Goal: Task Accomplishment & Management: Manage account settings

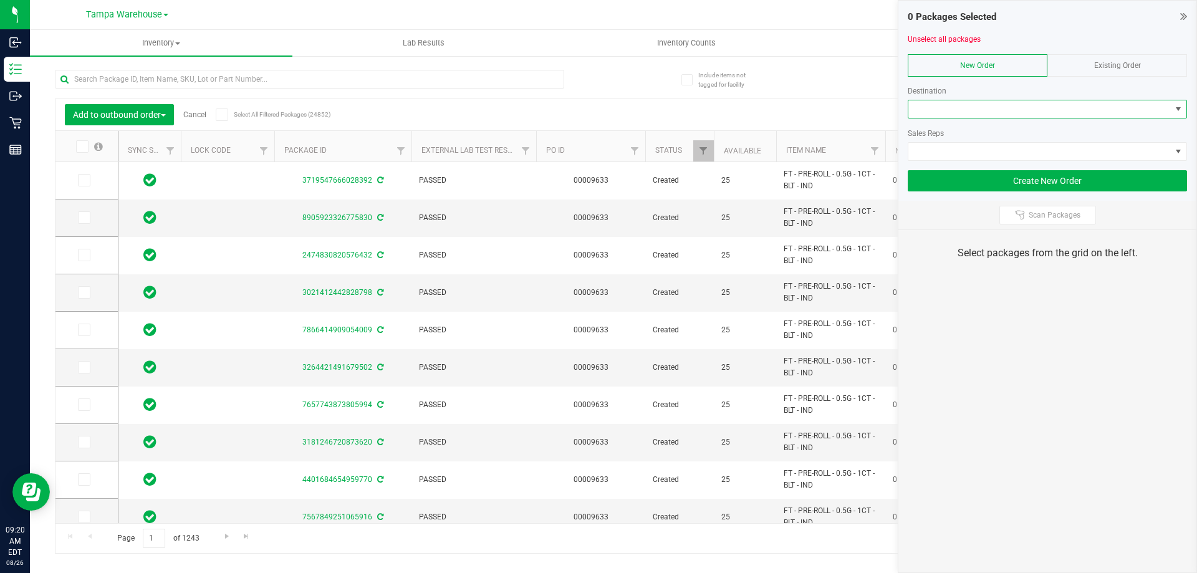
click at [962, 109] on span at bounding box center [1039, 108] width 262 height 17
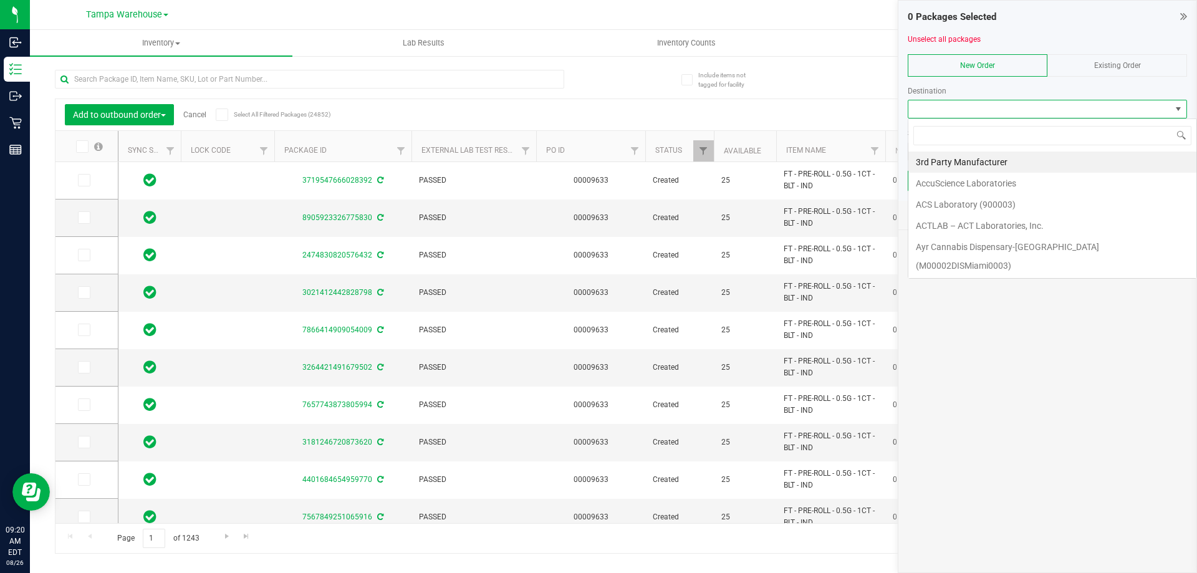
scroll to position [19, 279]
type input "tal"
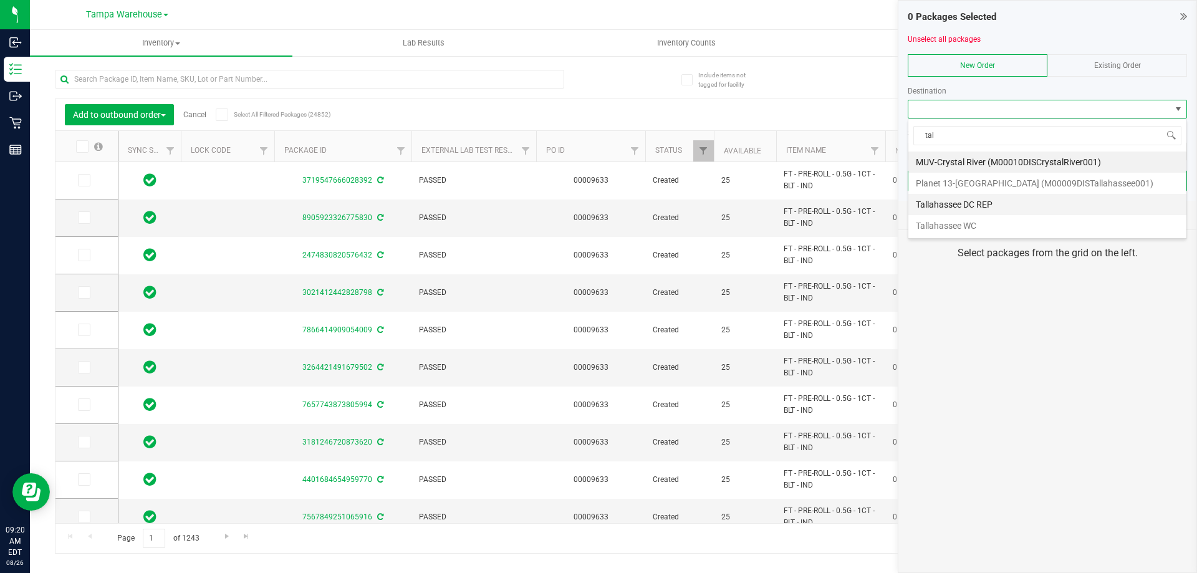
click at [962, 200] on li "Tallahassee DC REP" at bounding box center [1047, 204] width 278 height 21
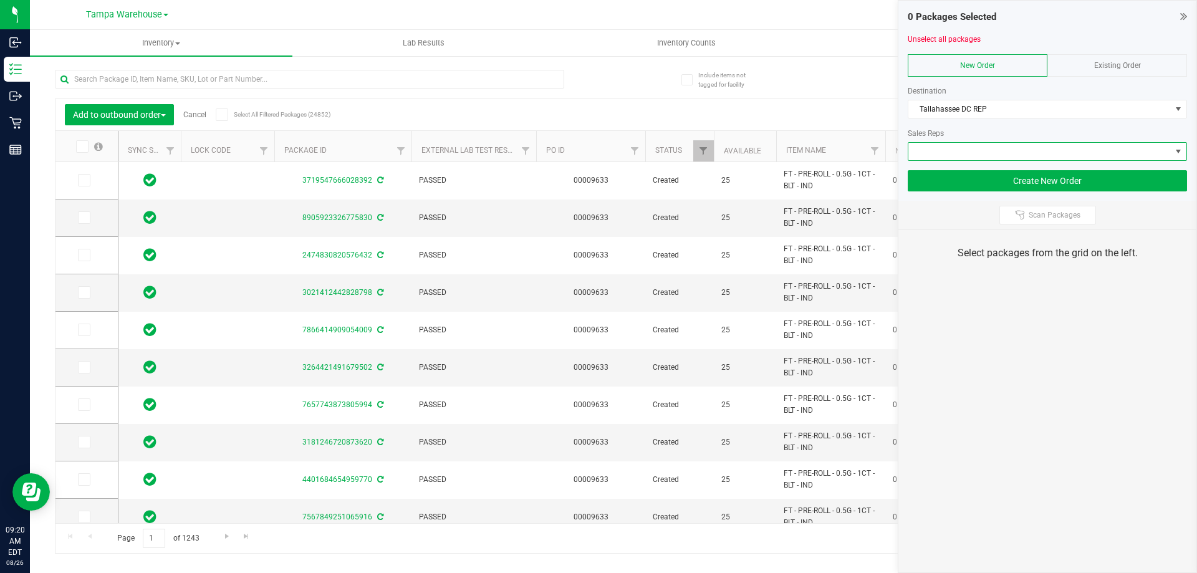
click at [972, 156] on span at bounding box center [1039, 151] width 262 height 17
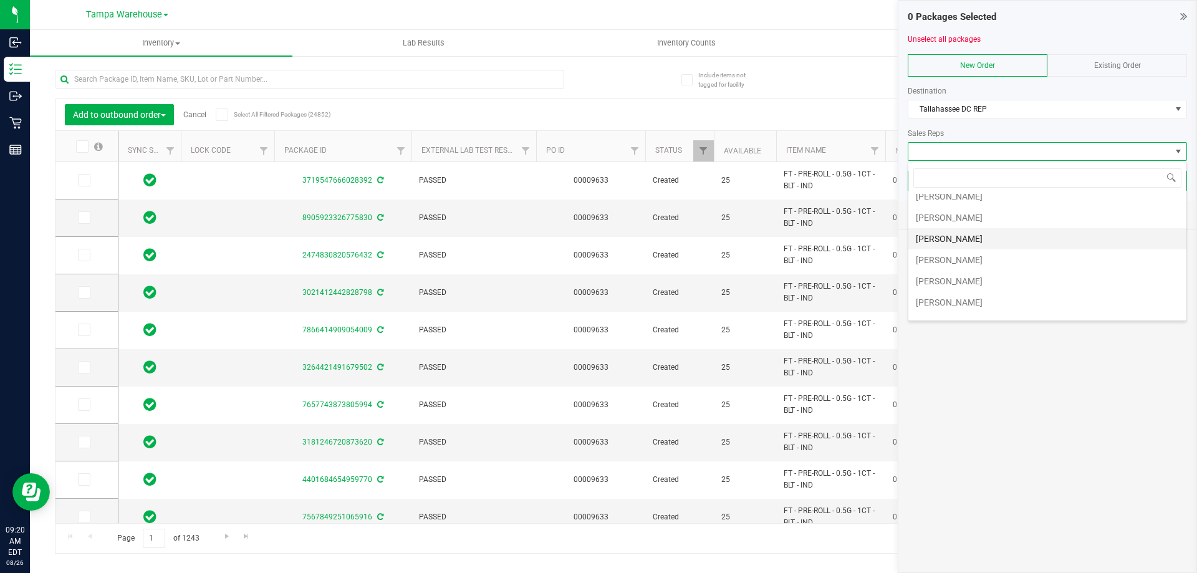
scroll to position [62, 0]
drag, startPoint x: 994, startPoint y: 267, endPoint x: 1010, endPoint y: 239, distance: 32.1
click at [993, 267] on li "[PERSON_NAME]" at bounding box center [1047, 269] width 278 height 21
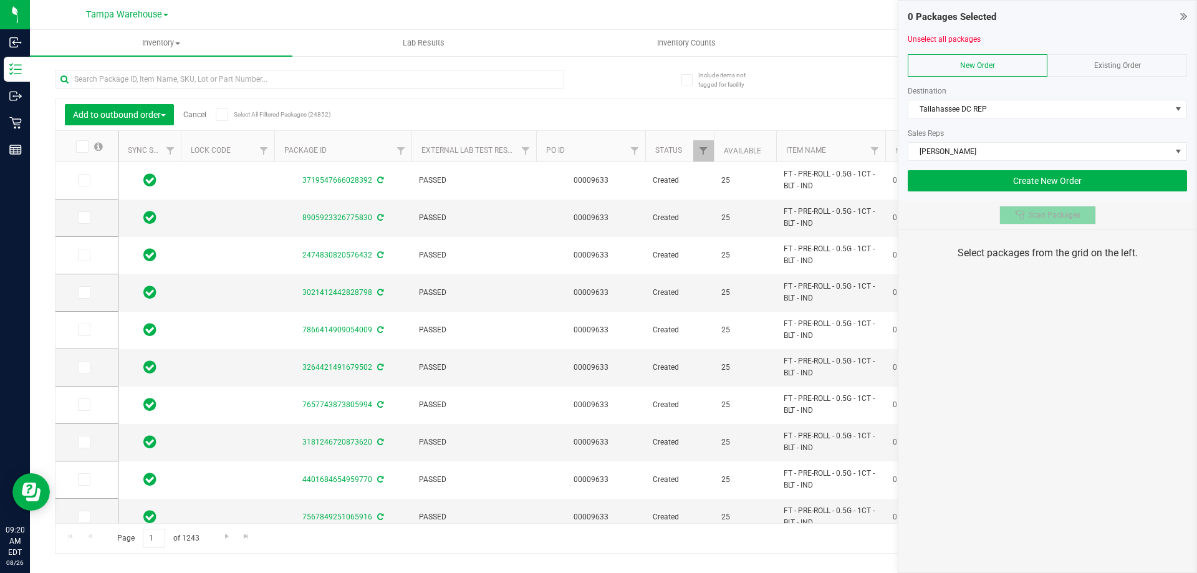
click at [1042, 215] on span "Scan Packages" at bounding box center [1054, 215] width 52 height 10
click at [1031, 310] on div "0 Packages Selected Unselect all packages New Order Existing Order Destination …" at bounding box center [1047, 286] width 299 height 573
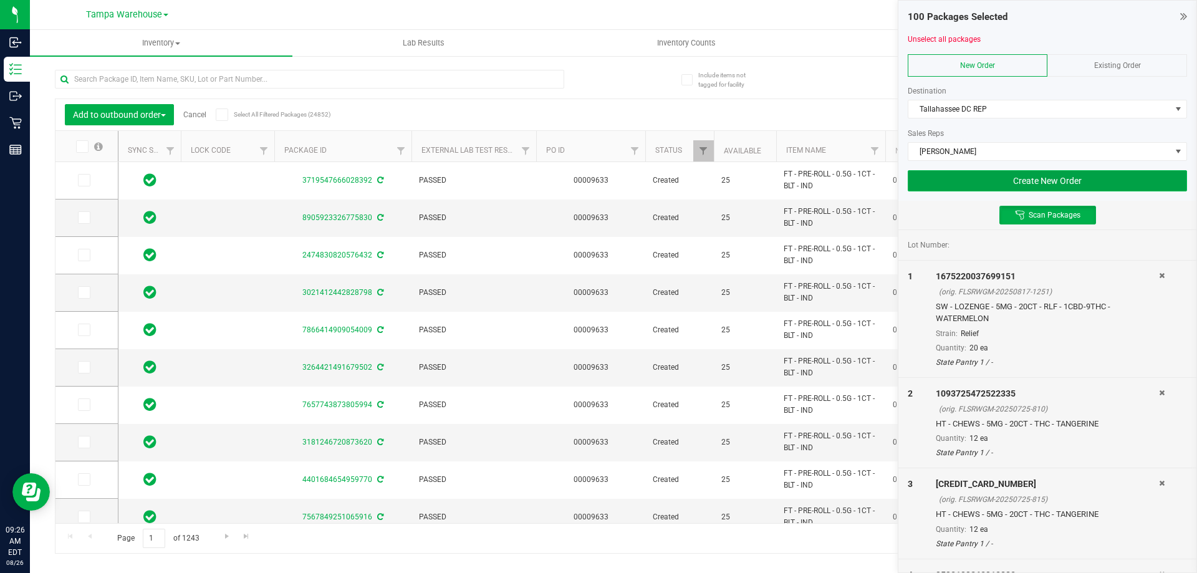
click at [972, 177] on button "Create New Order" at bounding box center [1047, 180] width 279 height 21
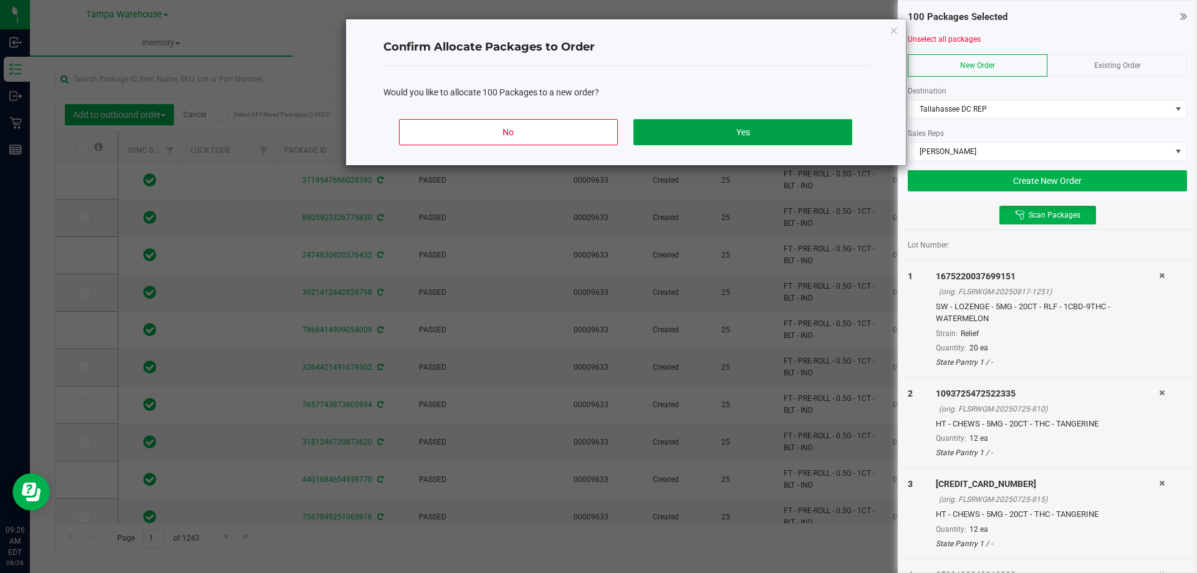
click at [726, 133] on button "Yes" at bounding box center [742, 132] width 218 height 26
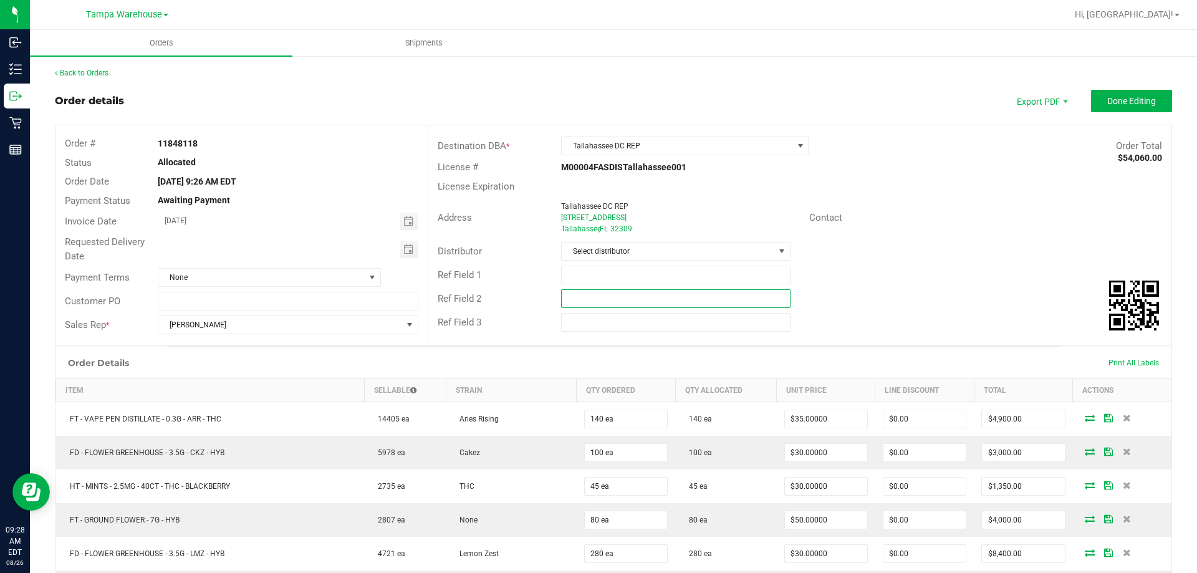
click at [580, 291] on input "text" at bounding box center [675, 298] width 229 height 19
paste input "cannabis"
type input "cannabis"
click at [584, 276] on input "text" at bounding box center [675, 275] width 229 height 19
type input "TAL DC PG3"
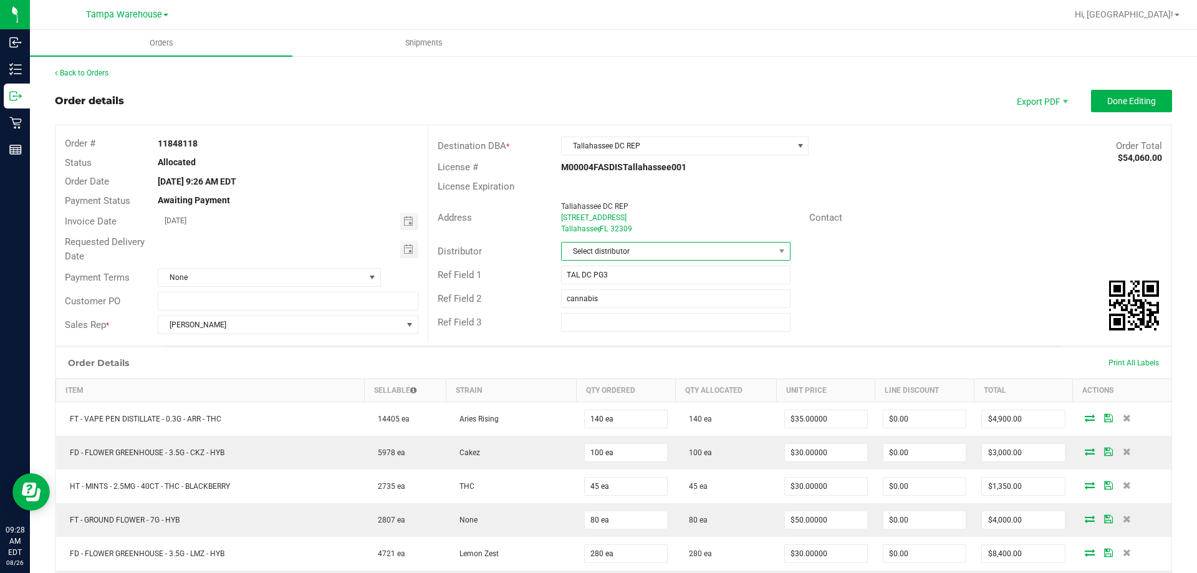
click at [597, 251] on span "Select distributor" at bounding box center [668, 250] width 212 height 17
type input "TAM"
click at [601, 319] on li "Tampa Warehouse" at bounding box center [671, 325] width 226 height 21
click at [414, 247] on span "Toggle calendar" at bounding box center [409, 249] width 18 height 17
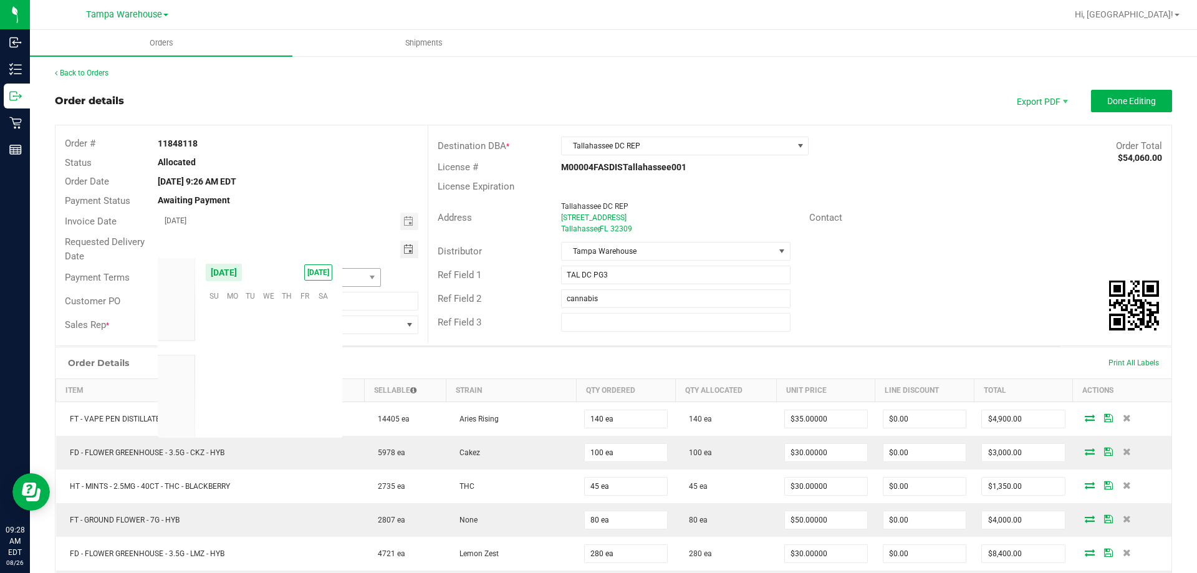
scroll to position [202013, 0]
click at [251, 391] on span "26" at bounding box center [250, 391] width 18 height 19
type input "[DATE]"
click at [1123, 103] on span "Done Editing" at bounding box center [1131, 101] width 49 height 10
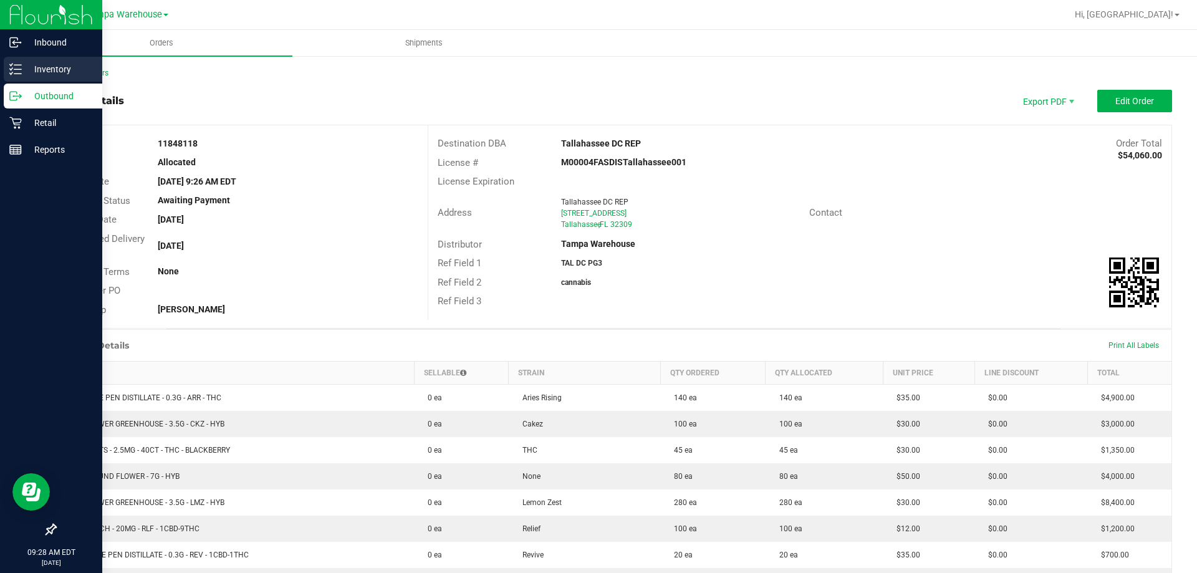
click at [39, 68] on p "Inventory" at bounding box center [59, 69] width 75 height 15
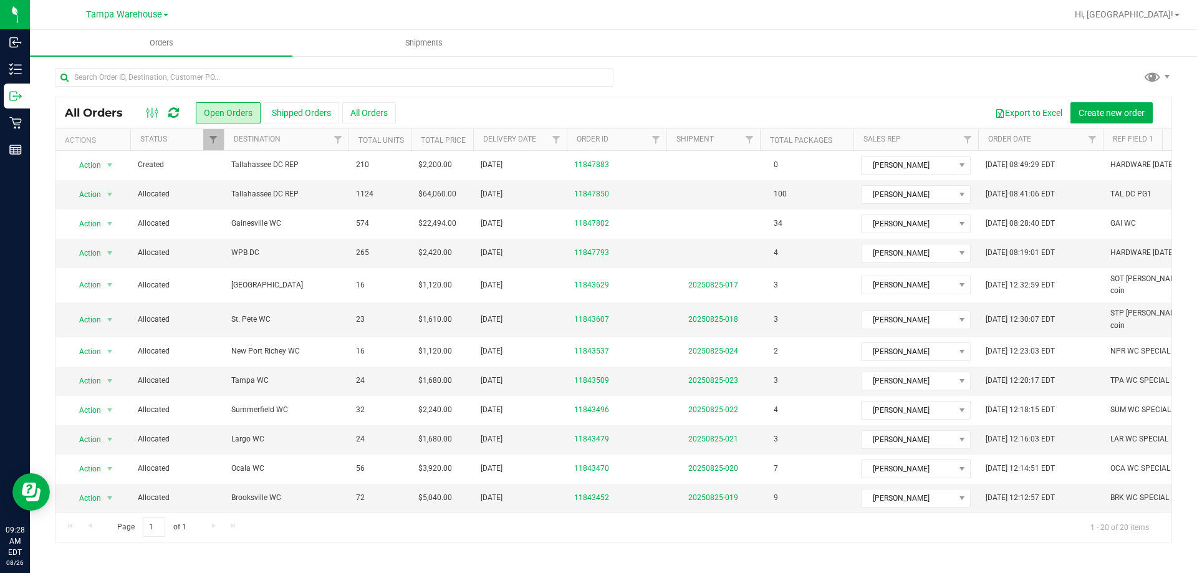
click at [173, 114] on icon at bounding box center [173, 113] width 11 height 12
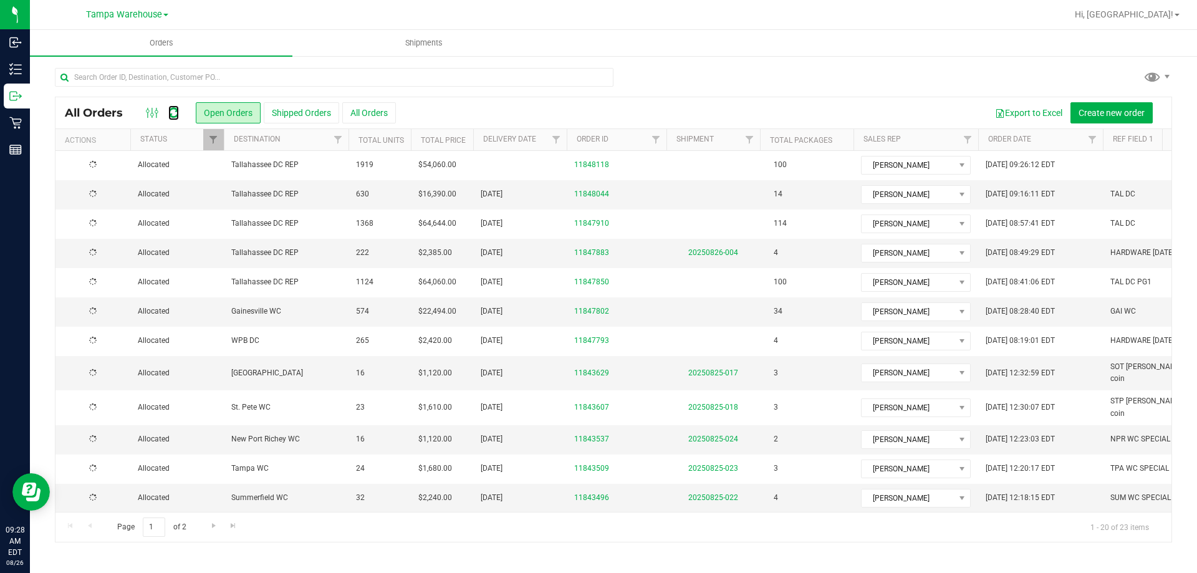
click at [173, 112] on icon at bounding box center [173, 113] width 11 height 12
click at [173, 117] on icon at bounding box center [173, 113] width 11 height 12
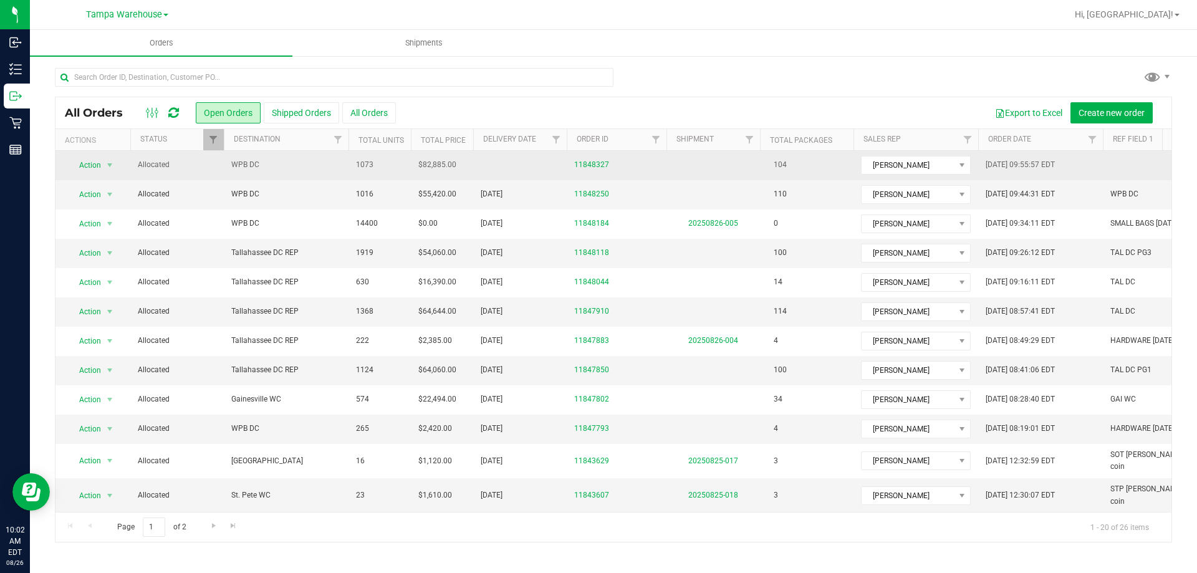
click at [93, 165] on span "Action" at bounding box center [85, 164] width 34 height 17
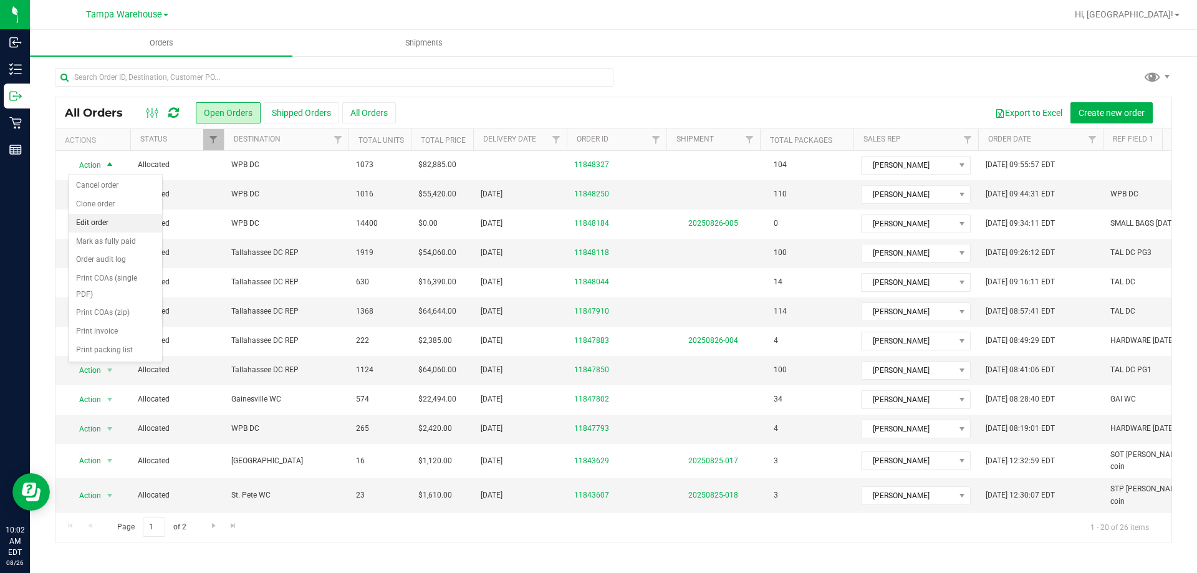
click at [114, 223] on li "Edit order" at bounding box center [115, 223] width 93 height 19
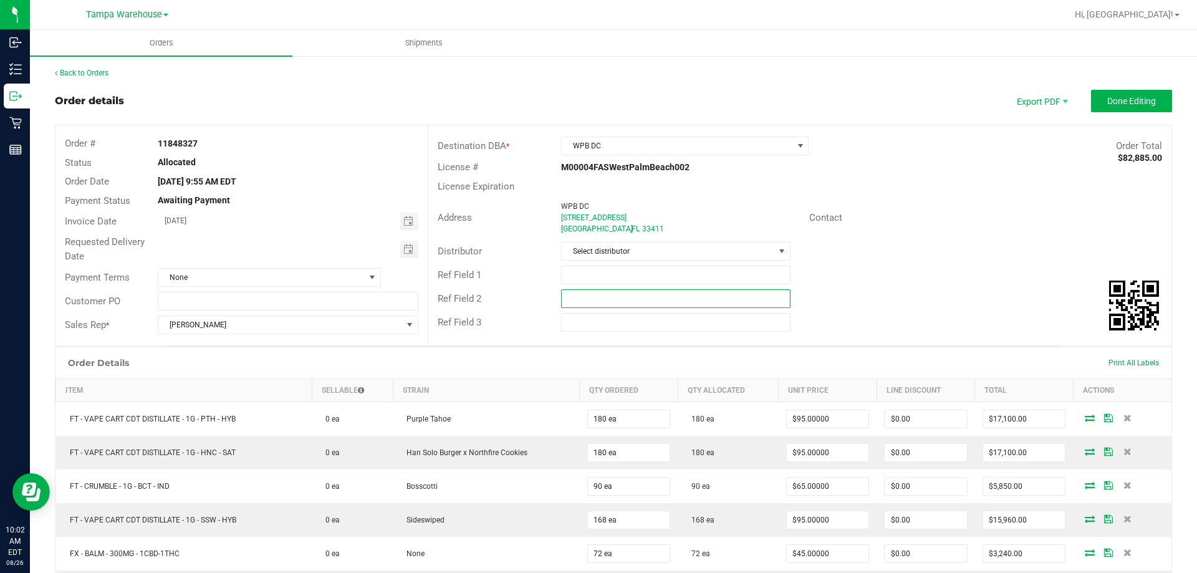
click at [635, 295] on input "text" at bounding box center [675, 298] width 229 height 19
paste input "cannabis"
type input "cannabis"
click at [624, 283] on input "text" at bounding box center [675, 275] width 229 height 19
type input "WPB DC PG2"
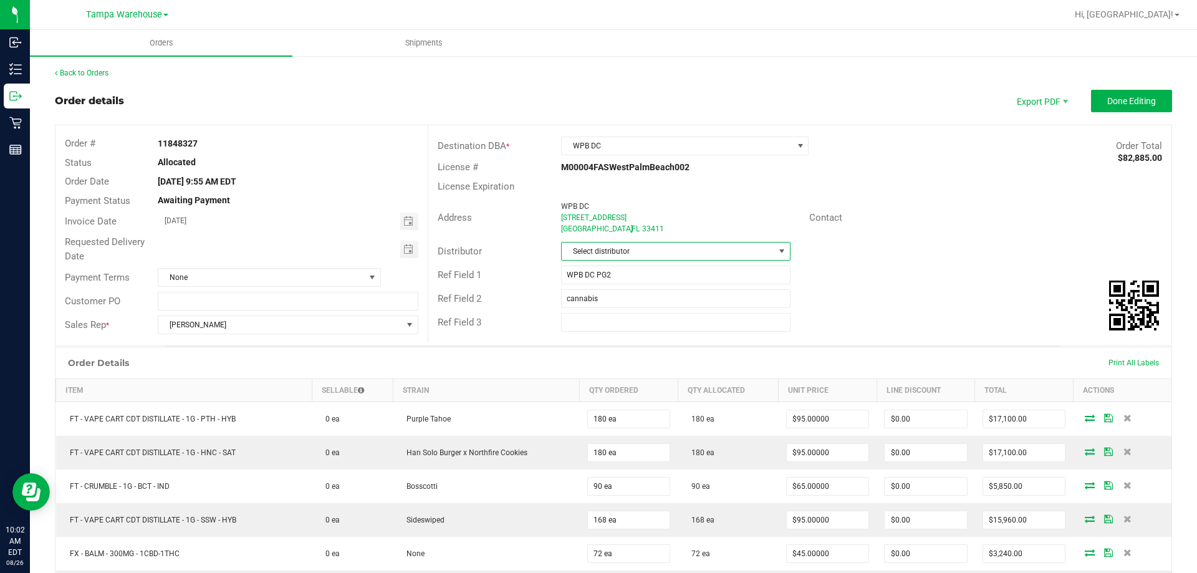
click at [639, 252] on span "Select distributor" at bounding box center [668, 250] width 212 height 17
type input "tam"
click at [600, 322] on li "Tampa Warehouse" at bounding box center [671, 325] width 226 height 21
click at [400, 251] on span "Toggle calendar" at bounding box center [409, 249] width 18 height 17
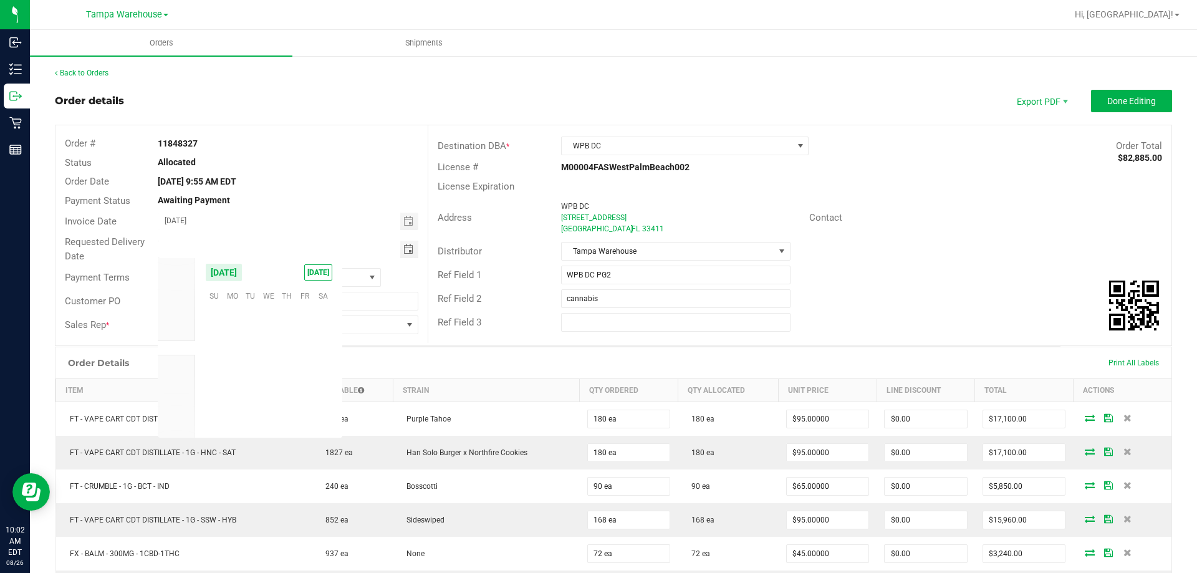
scroll to position [202013, 0]
click at [264, 392] on span "27" at bounding box center [268, 391] width 18 height 19
type input "[DATE]"
click at [1117, 103] on span "Done Editing" at bounding box center [1131, 101] width 49 height 10
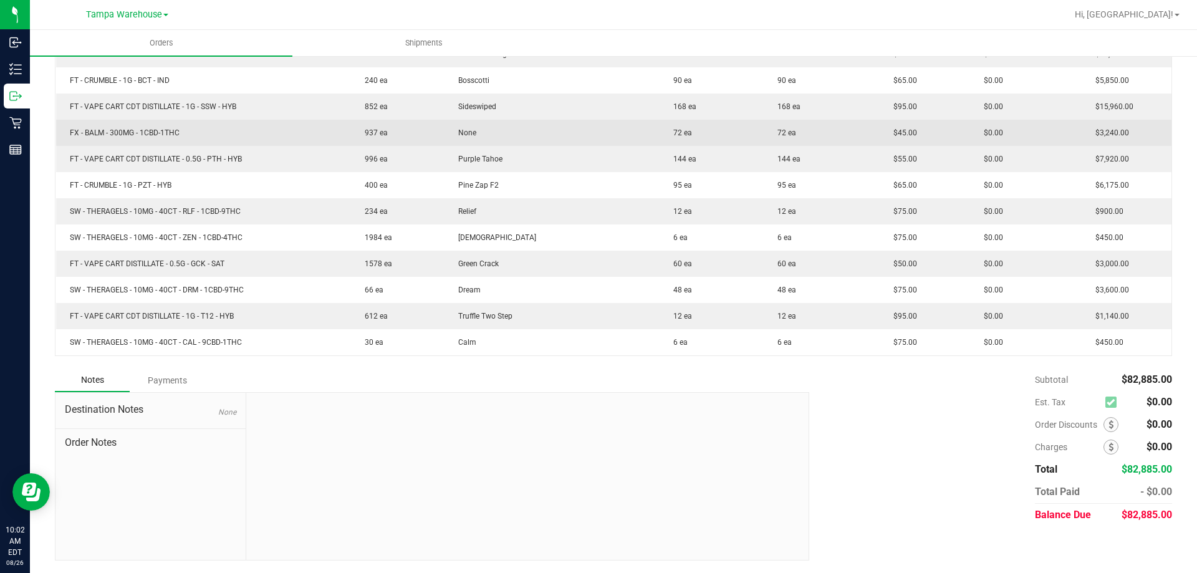
scroll to position [307, 0]
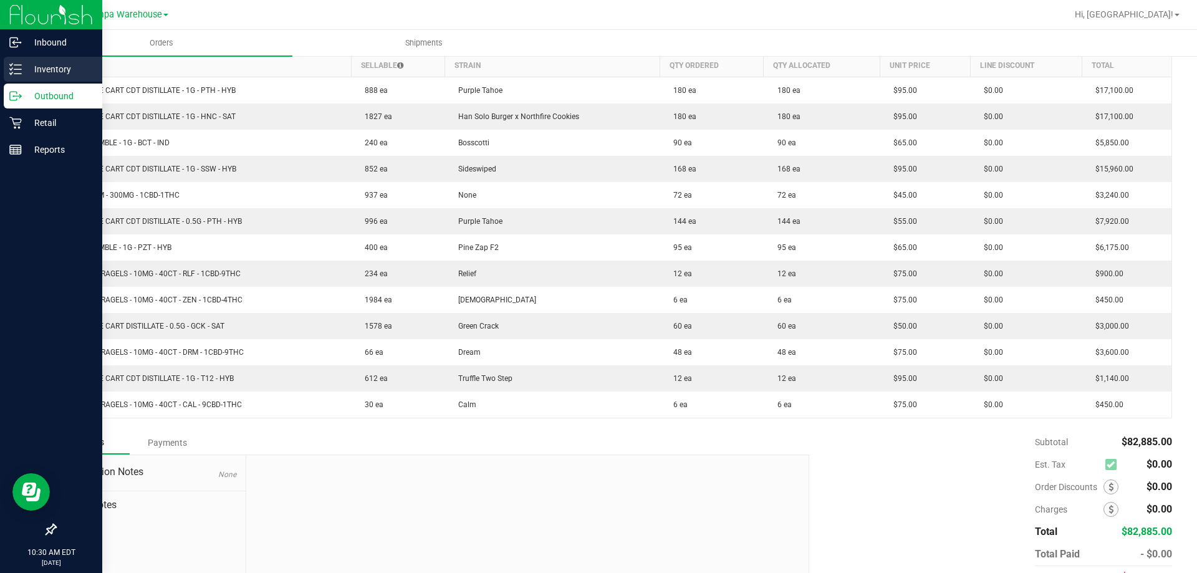
drag, startPoint x: 54, startPoint y: 69, endPoint x: 60, endPoint y: 65, distance: 7.0
click at [54, 70] on p "Inventory" at bounding box center [59, 69] width 75 height 15
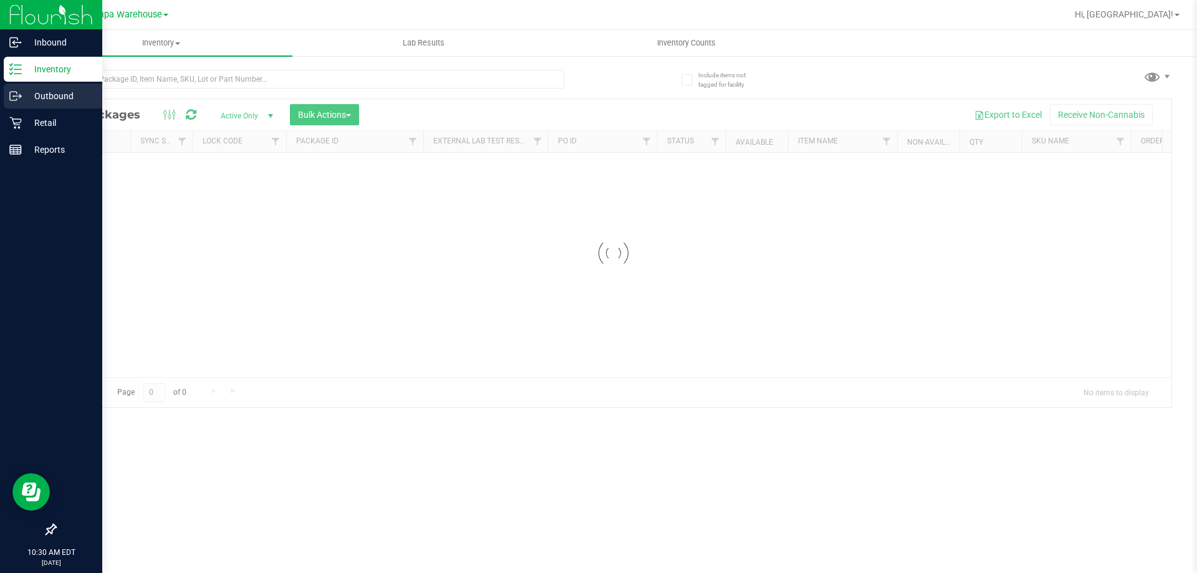
click at [24, 97] on p "Outbound" at bounding box center [59, 96] width 75 height 15
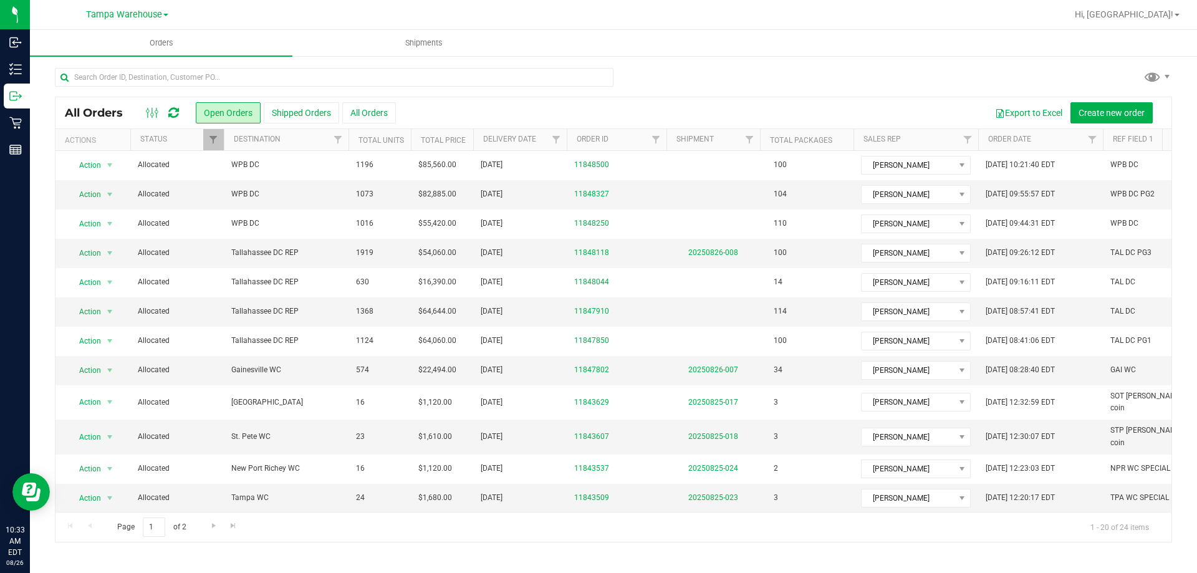
click at [175, 116] on icon at bounding box center [173, 113] width 11 height 12
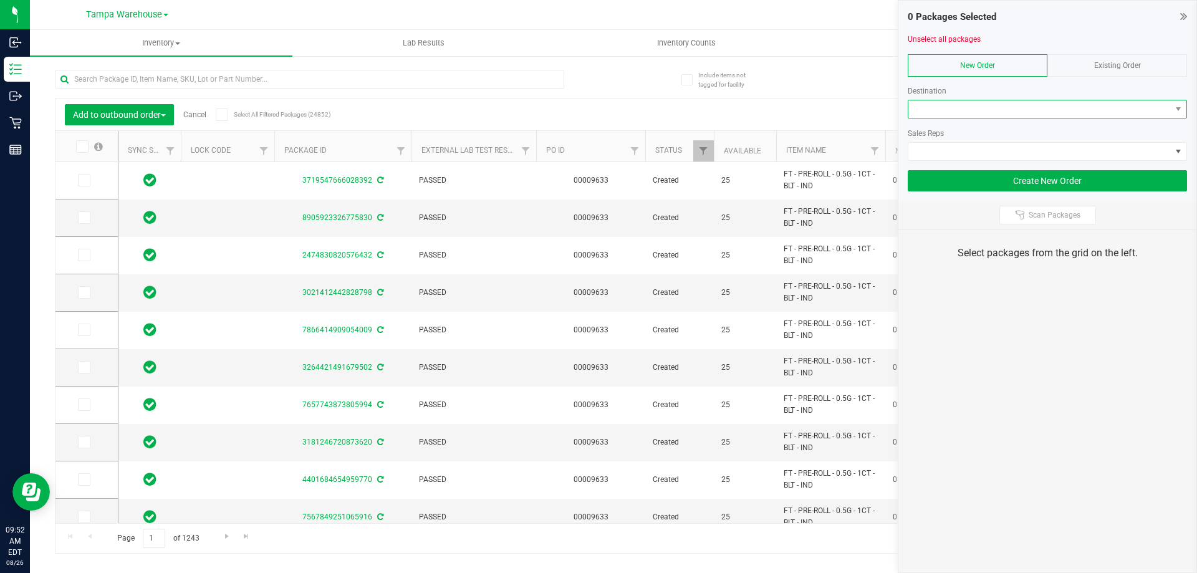
click at [977, 111] on span at bounding box center [1039, 108] width 262 height 17
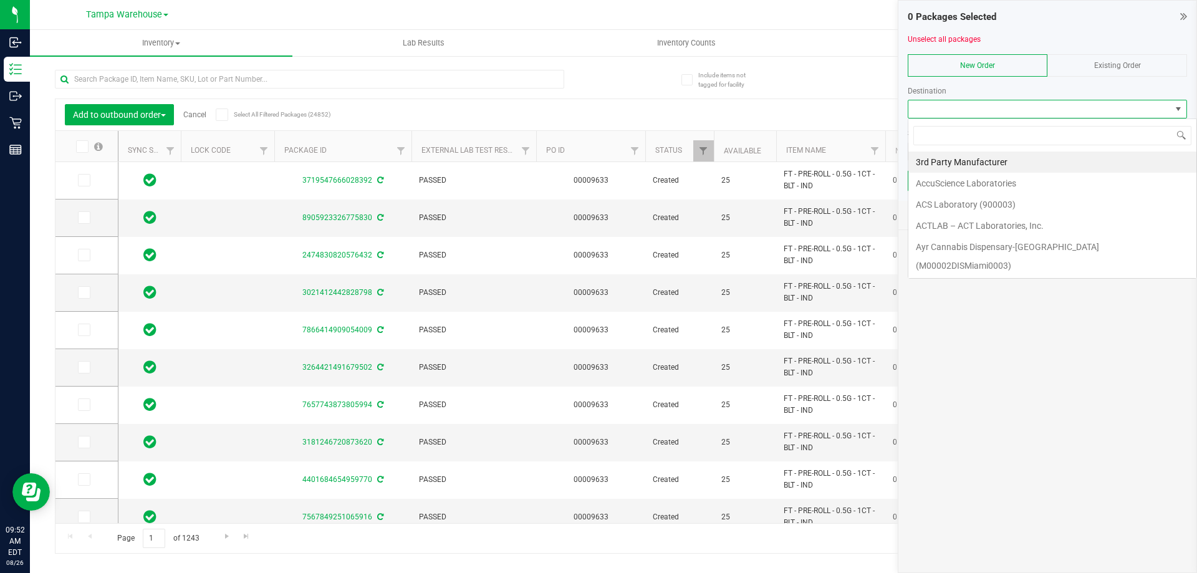
scroll to position [19, 279]
type input "WPB"
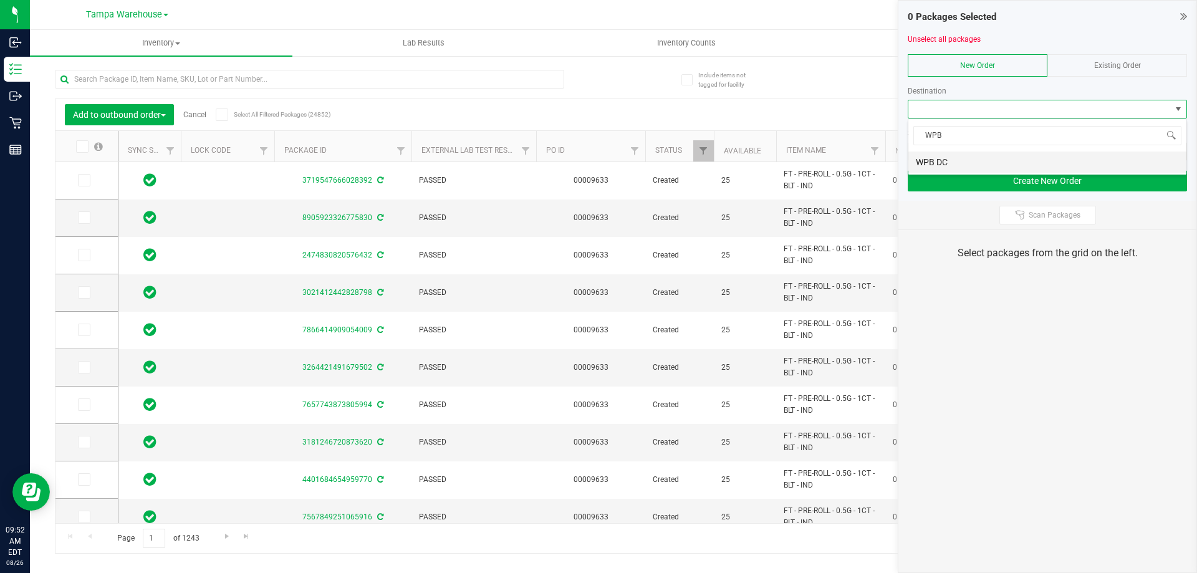
click at [969, 158] on li "WPB DC" at bounding box center [1047, 161] width 278 height 21
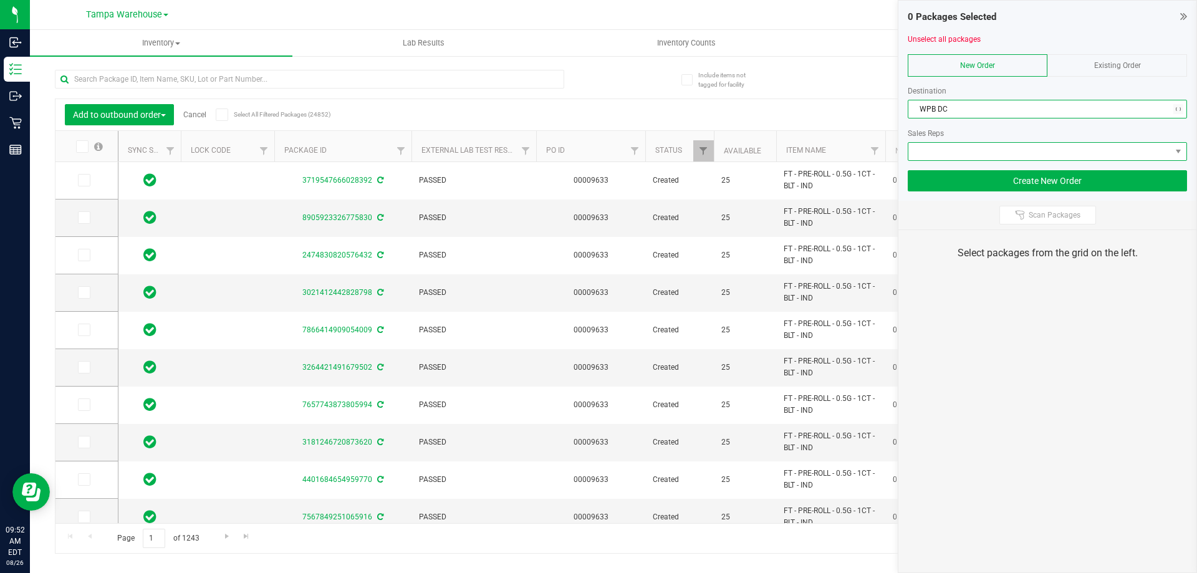
click at [971, 152] on span at bounding box center [1039, 151] width 262 height 17
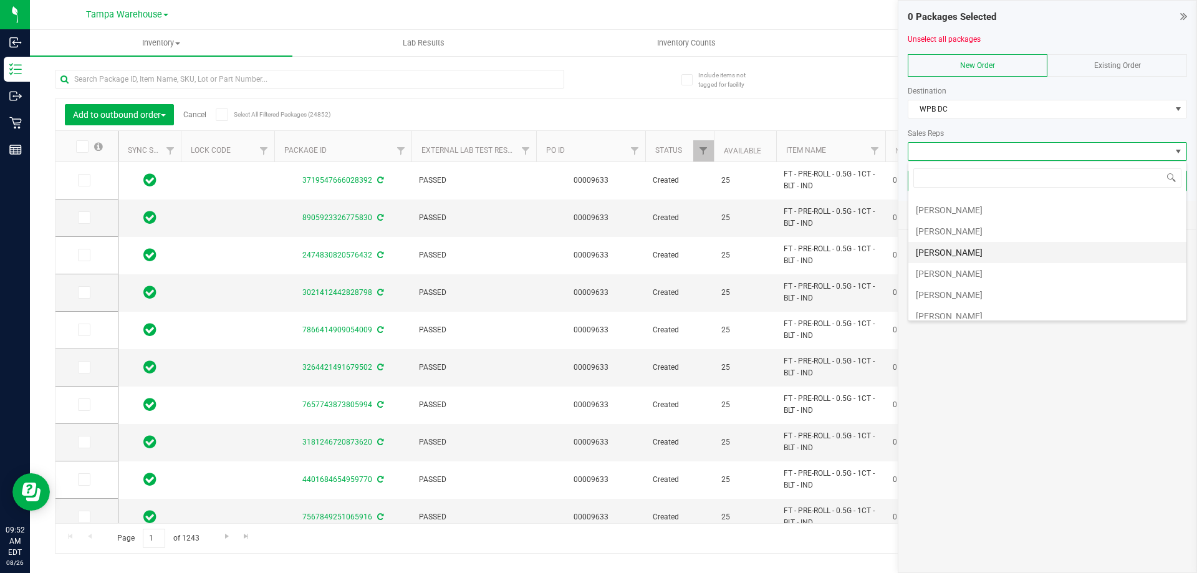
scroll to position [62, 0]
click at [968, 263] on li "[PERSON_NAME]" at bounding box center [1047, 269] width 278 height 21
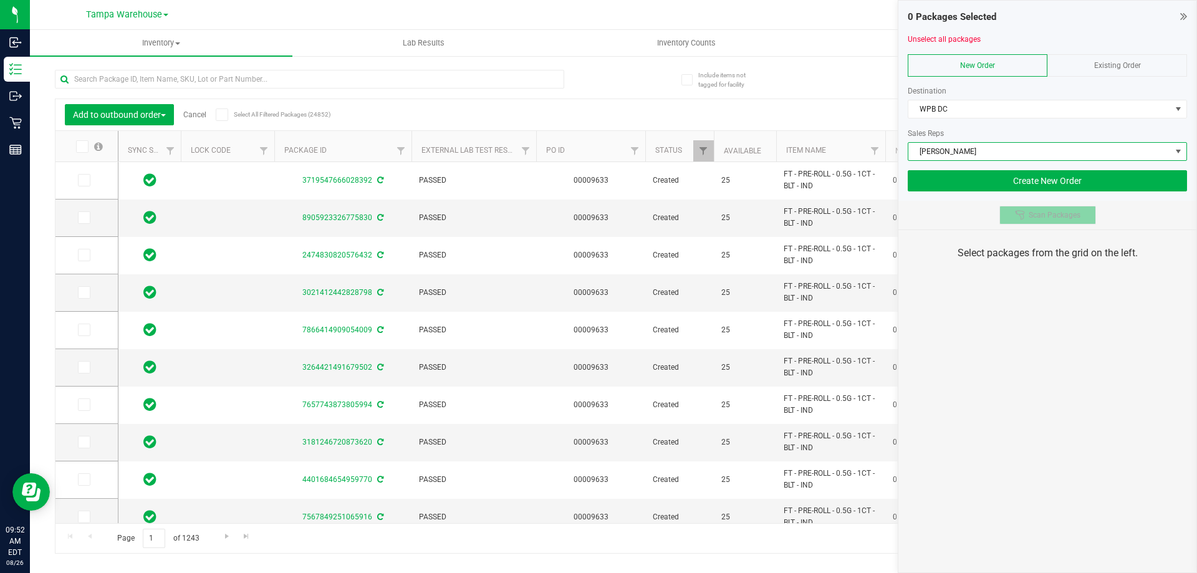
click at [1028, 218] on span "Scan Packages" at bounding box center [1054, 215] width 52 height 10
click at [1029, 327] on div "0 Packages Selected Unselect all packages New Order Existing Order Destination …" at bounding box center [1047, 286] width 299 height 573
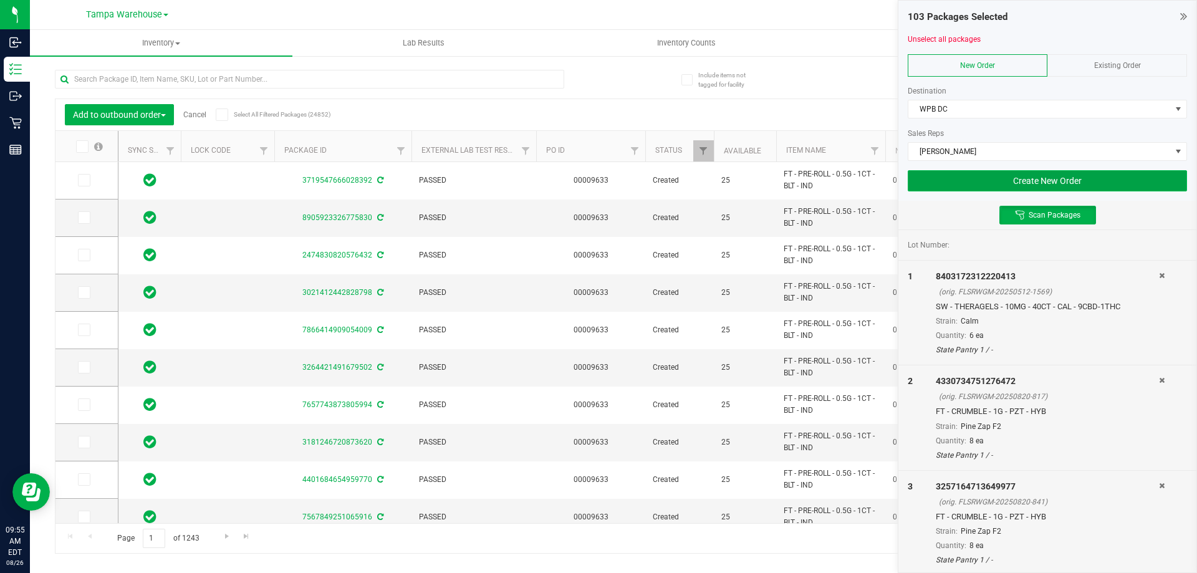
click at [1012, 178] on button "Create New Order" at bounding box center [1047, 180] width 279 height 21
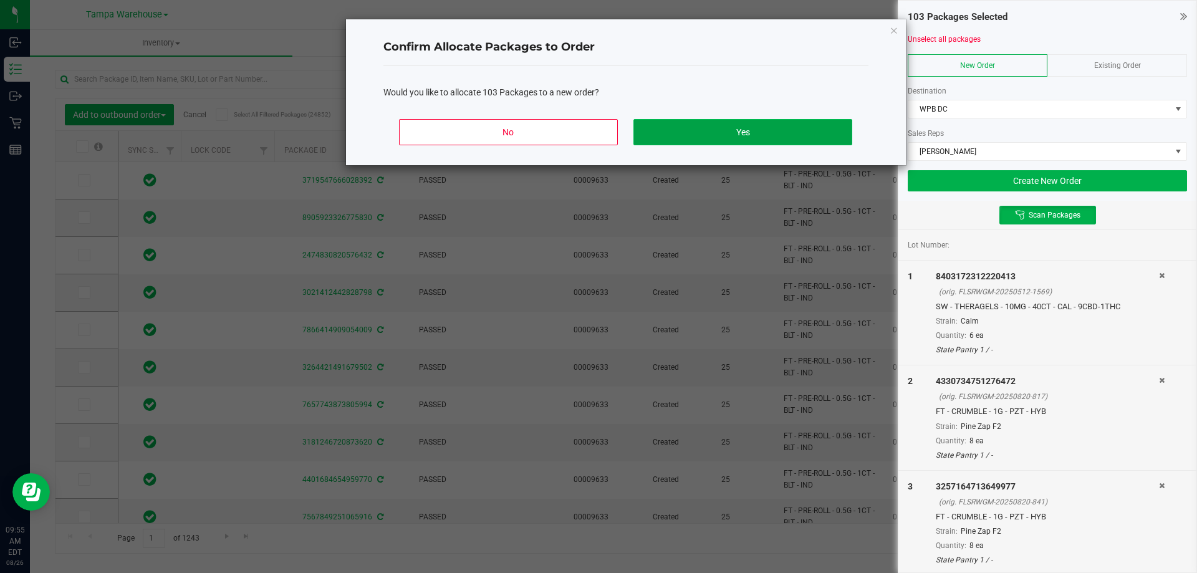
click at [813, 132] on button "Yes" at bounding box center [742, 132] width 218 height 26
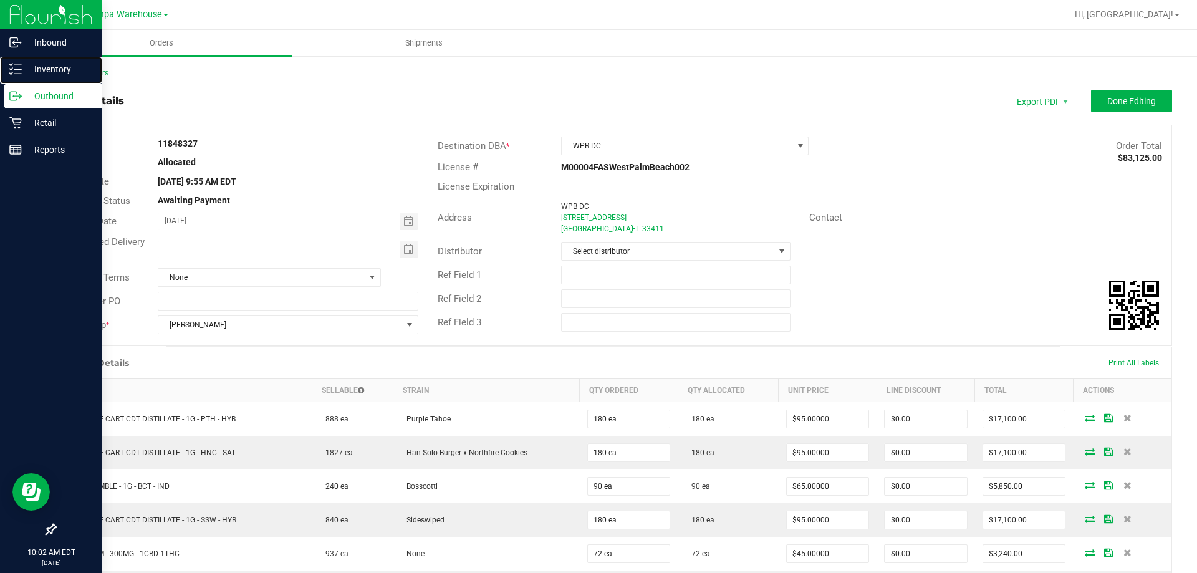
click at [19, 74] on line at bounding box center [17, 74] width 7 height 0
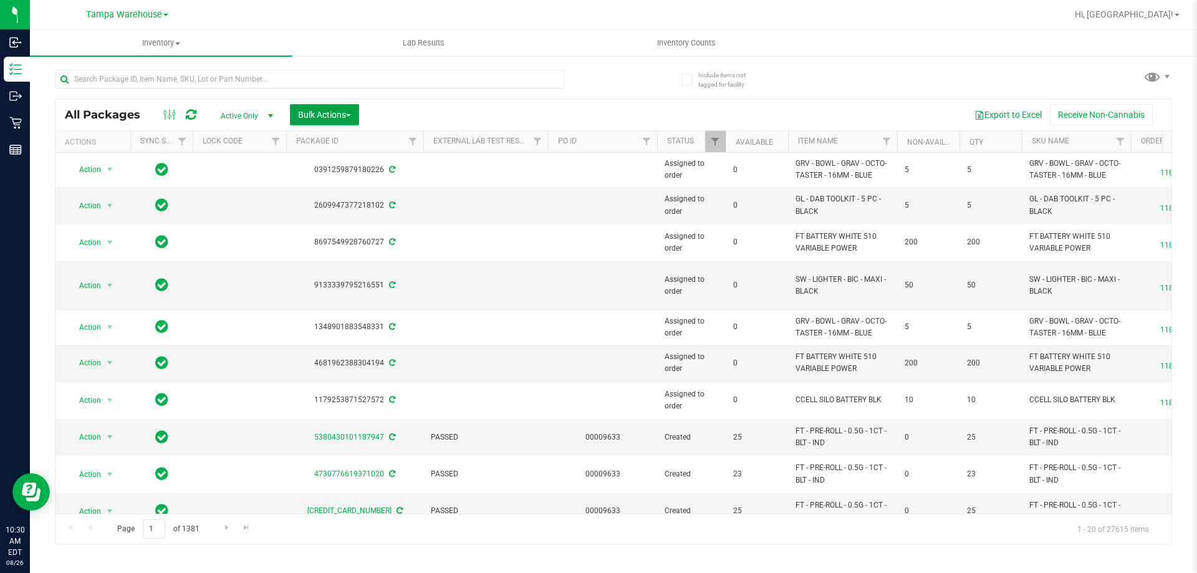
click at [312, 107] on button "Bulk Actions" at bounding box center [324, 114] width 69 height 21
click at [328, 144] on span "Add to outbound order" at bounding box center [339, 143] width 85 height 10
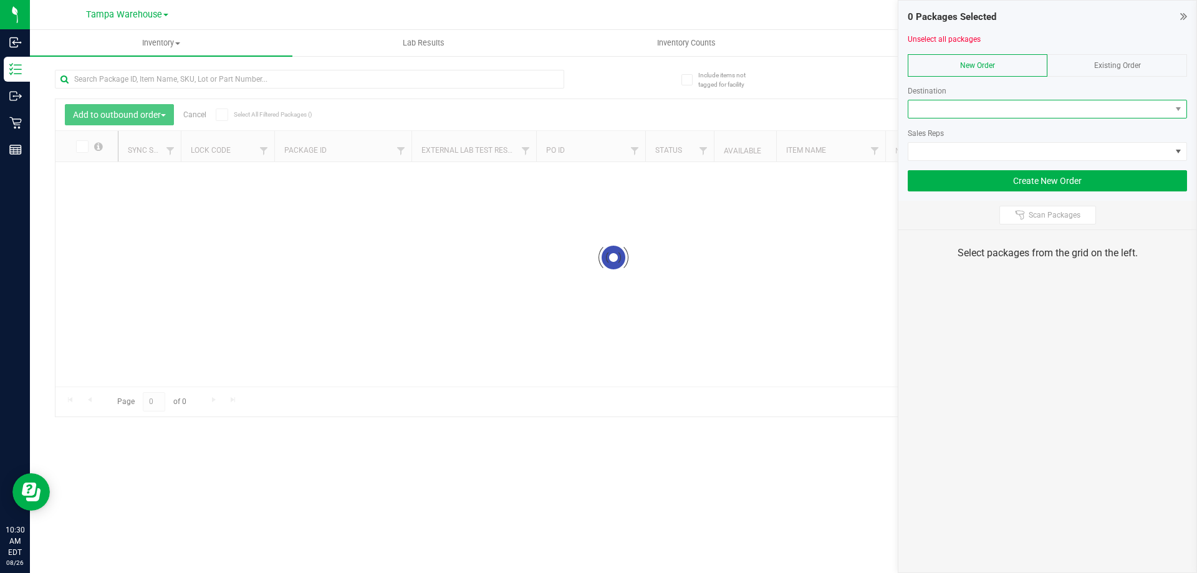
click at [969, 107] on span at bounding box center [1039, 108] width 262 height 17
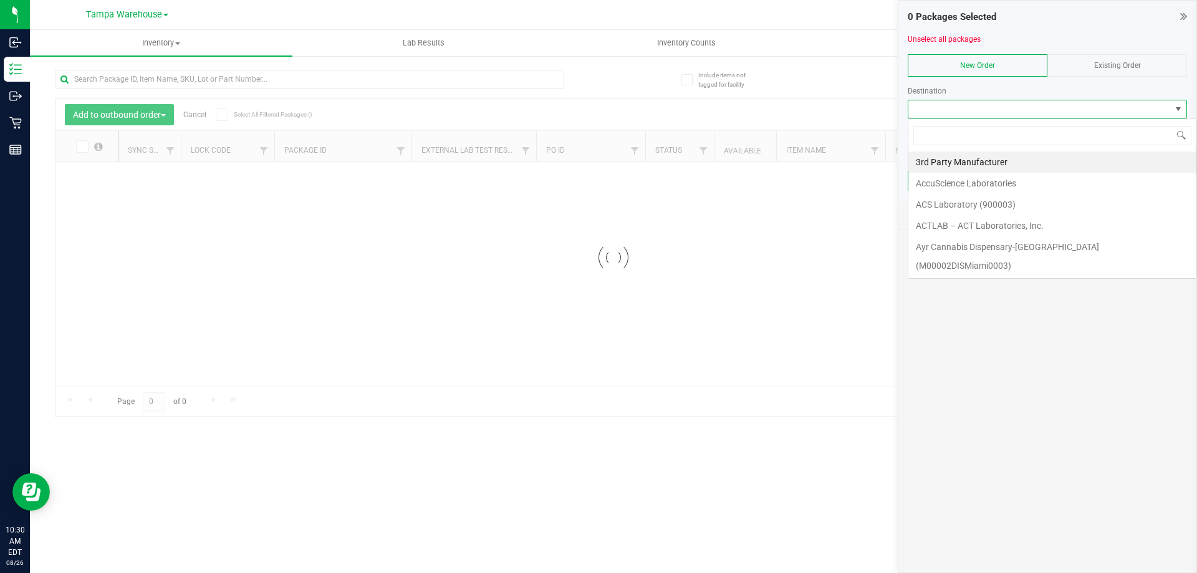
scroll to position [19, 279]
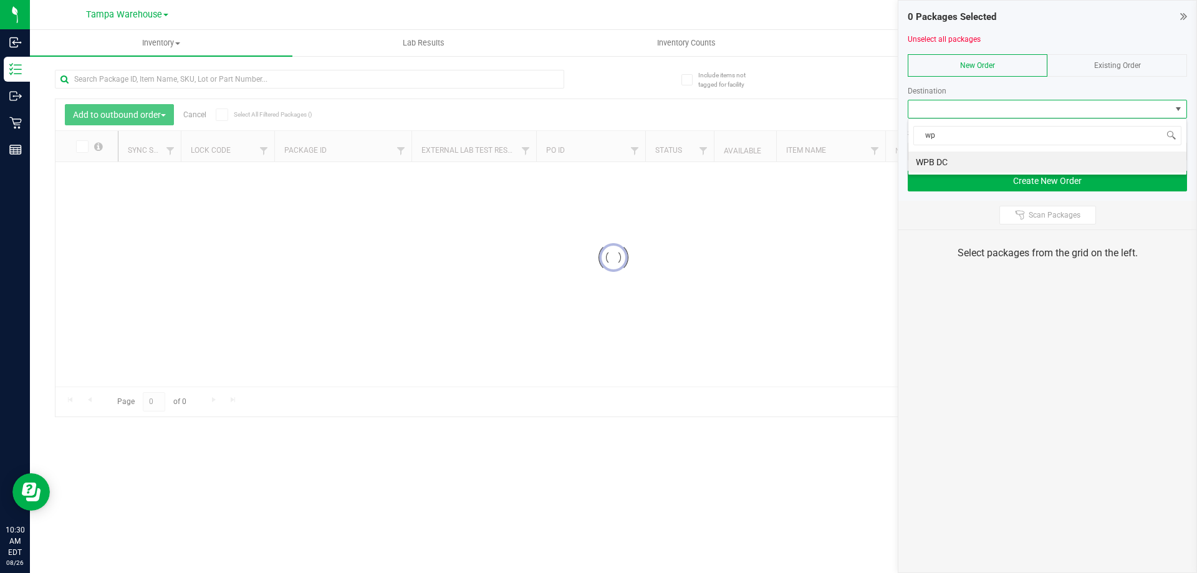
type input "wpb"
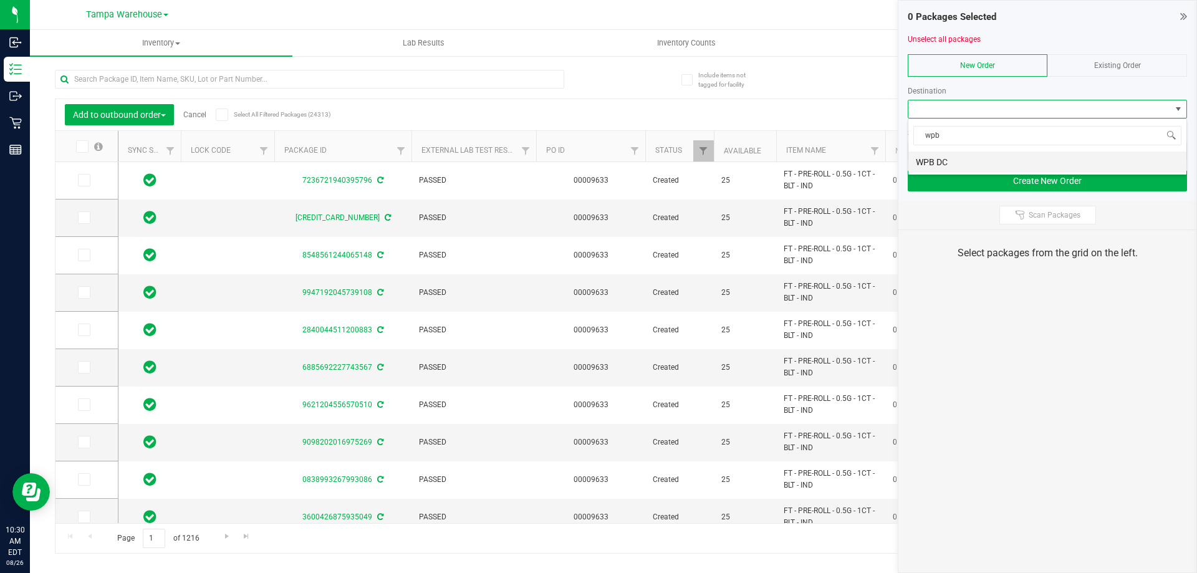
click at [979, 157] on li "WPB DC" at bounding box center [1047, 161] width 278 height 21
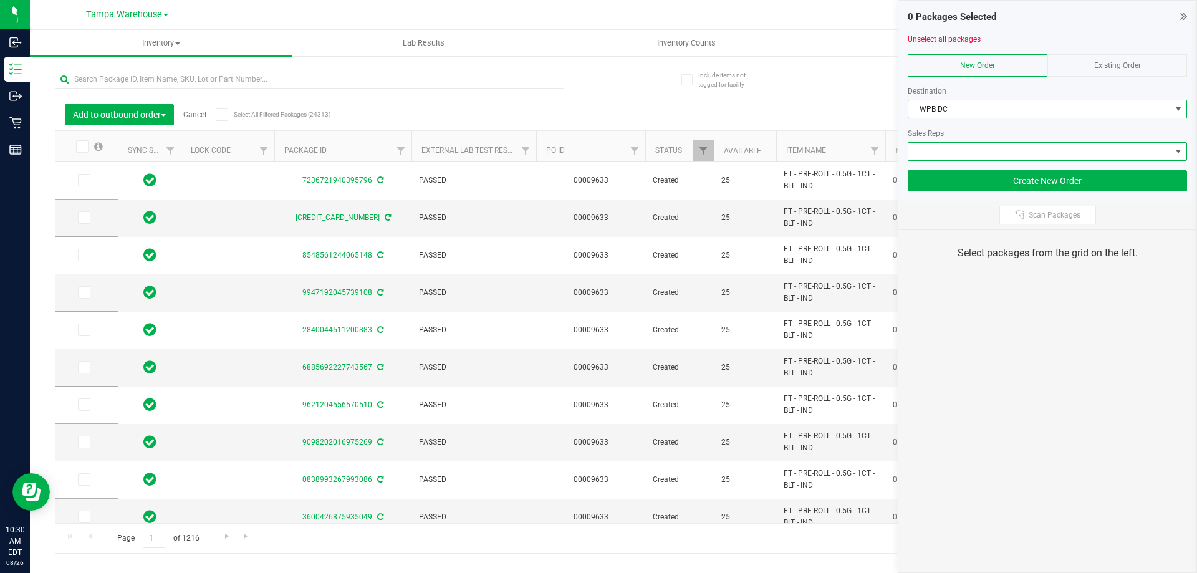
click at [977, 155] on span at bounding box center [1039, 151] width 262 height 17
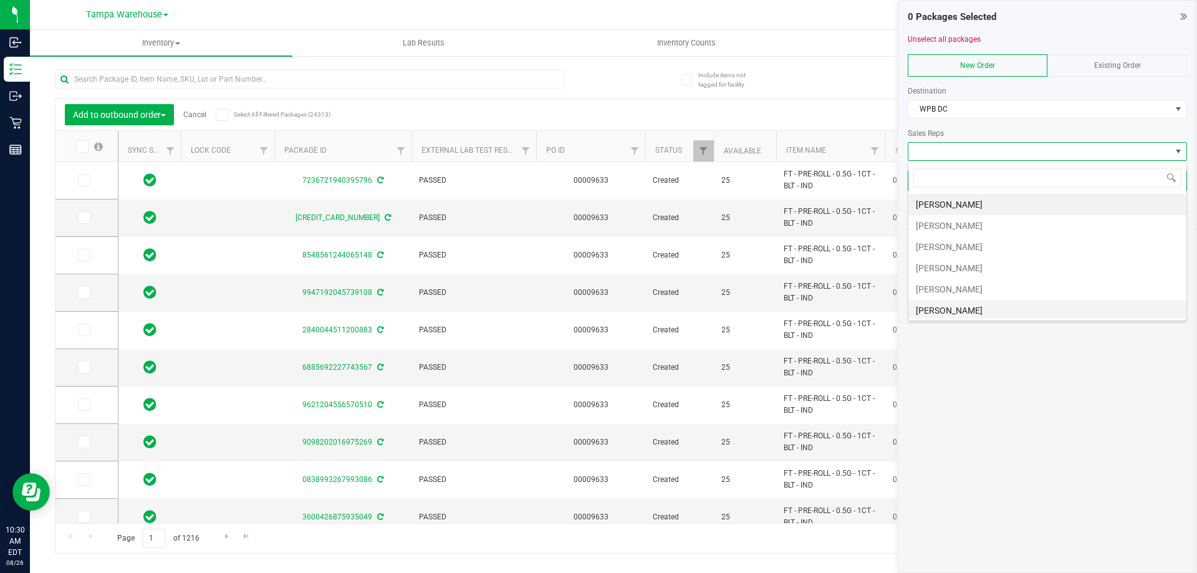
scroll to position [62, 0]
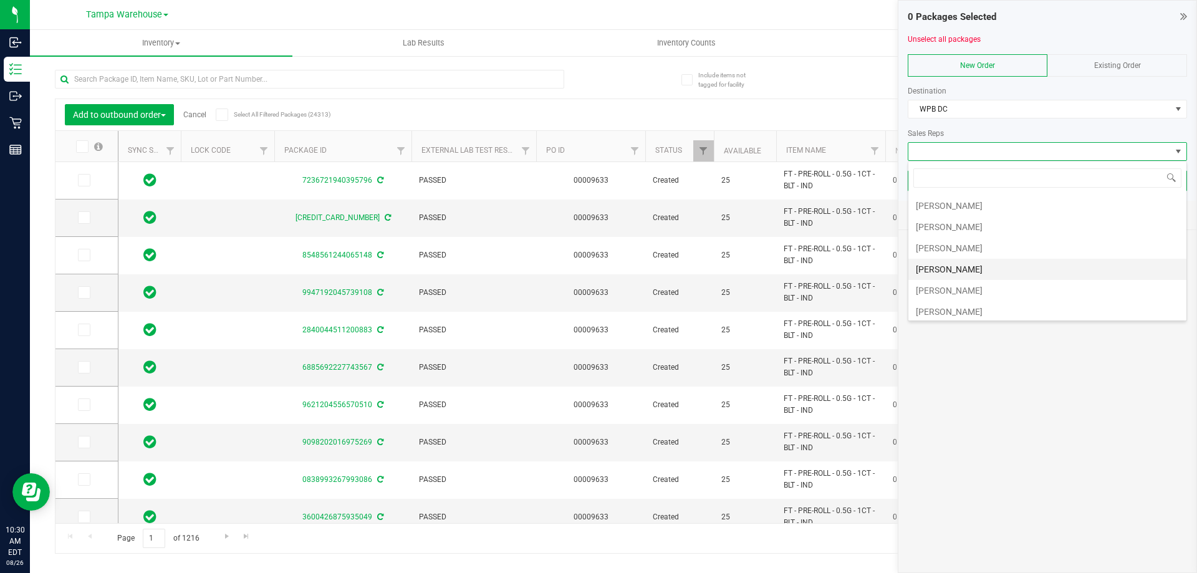
click at [956, 272] on li "[PERSON_NAME]" at bounding box center [1047, 269] width 278 height 21
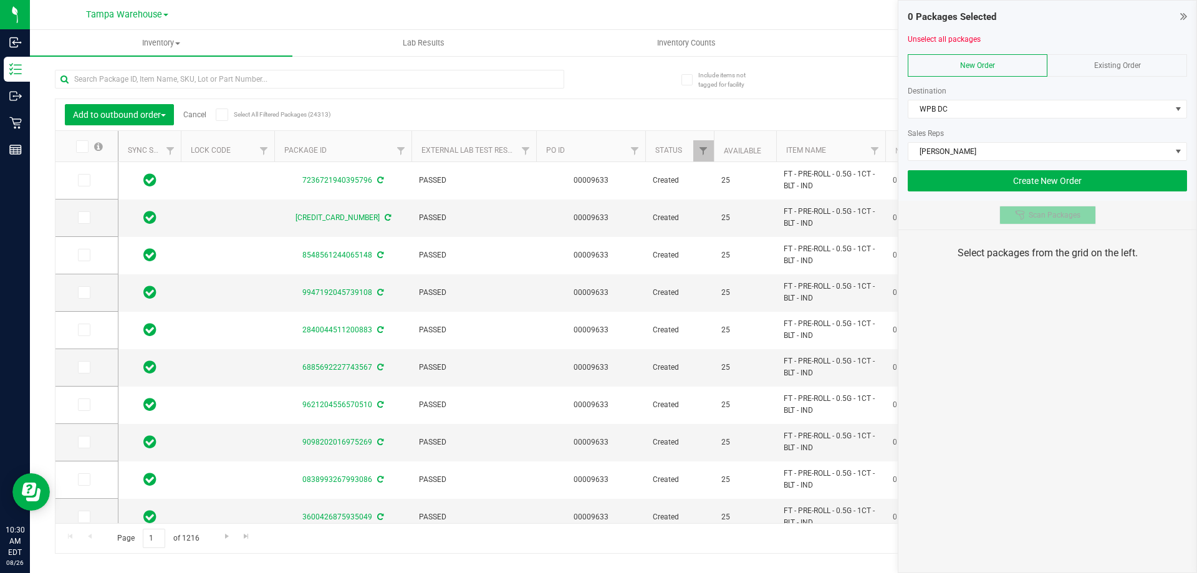
click at [1028, 214] on div at bounding box center [1022, 215] width 14 height 10
click at [1040, 304] on div "0 Packages Selected Unselect all packages New Order Existing Order Destination …" at bounding box center [1047, 286] width 299 height 573
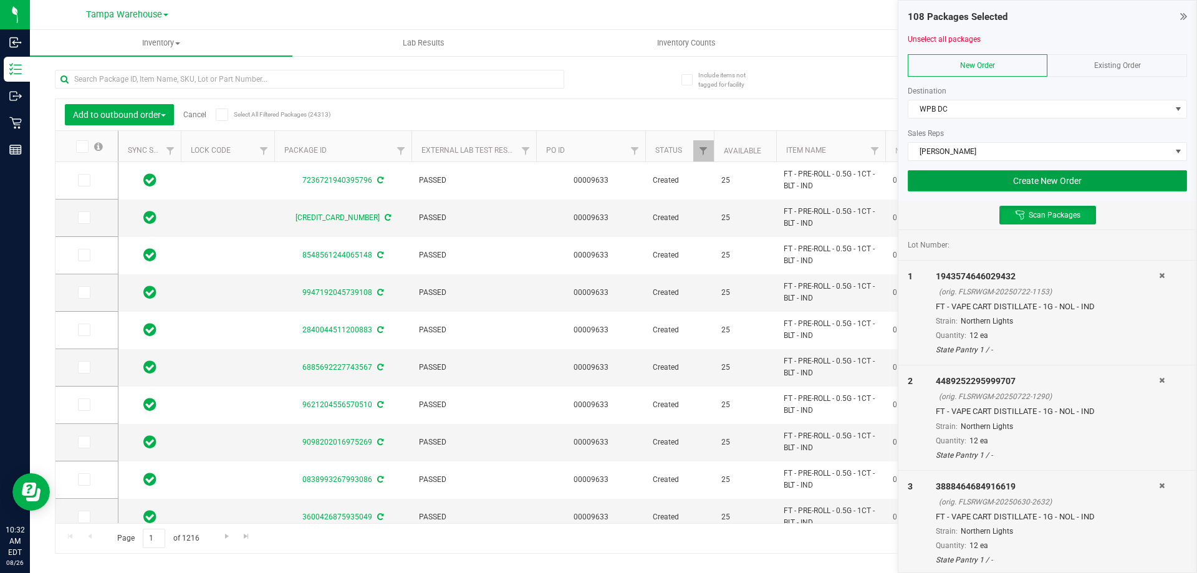
click at [1010, 186] on button "Create New Order" at bounding box center [1047, 180] width 279 height 21
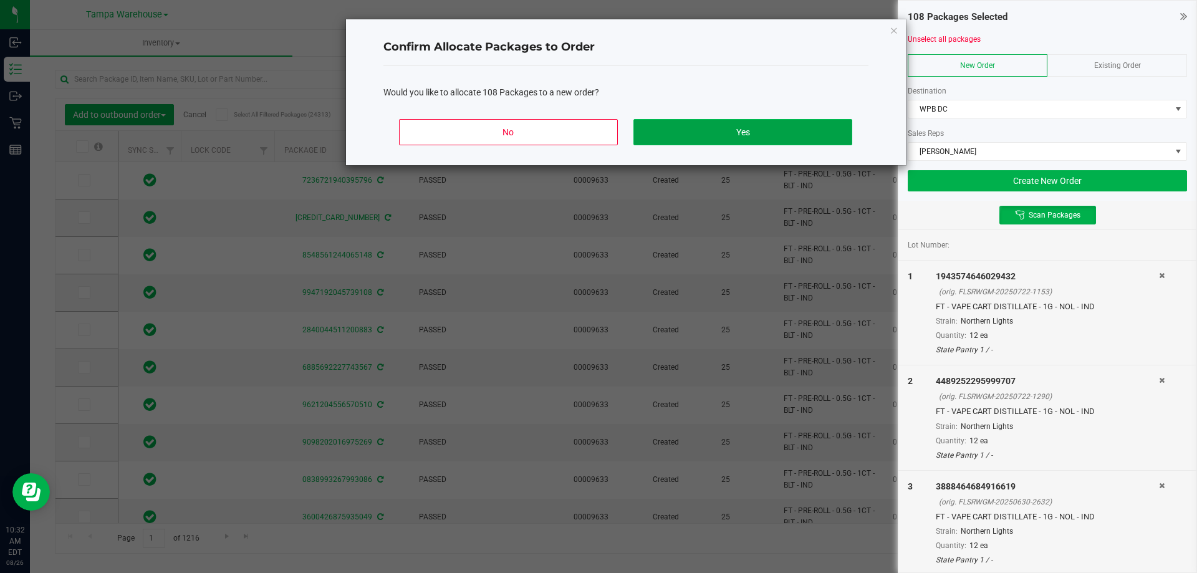
click at [706, 132] on button "Yes" at bounding box center [742, 132] width 218 height 26
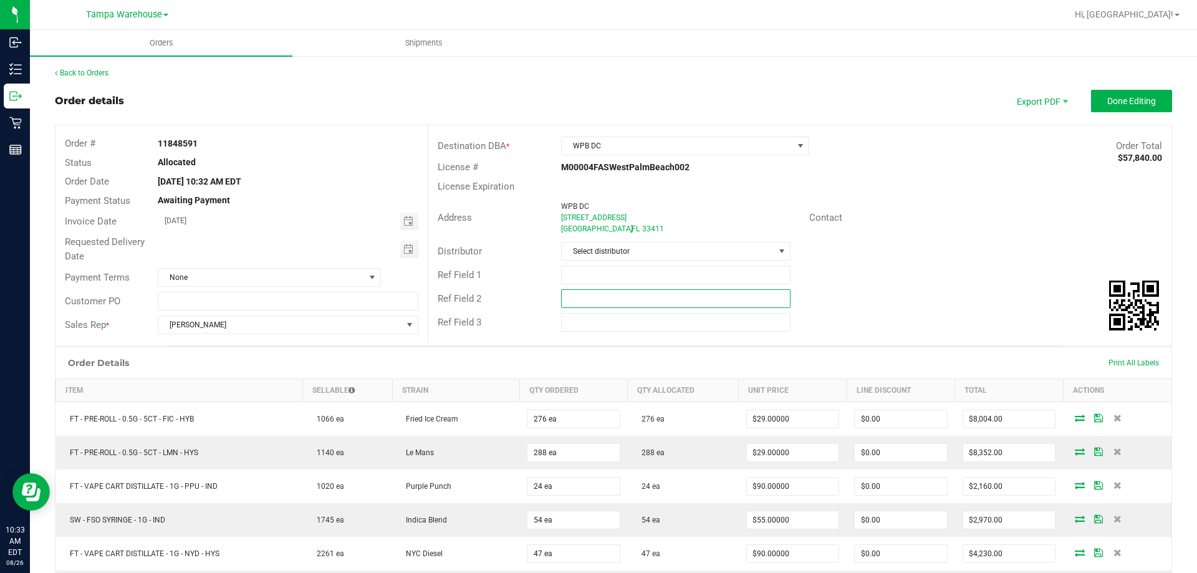
click at [667, 299] on input "text" at bounding box center [675, 298] width 229 height 19
paste input "cannabis"
type input "cannabis"
click at [643, 270] on input "text" at bounding box center [675, 275] width 229 height 19
type input "WPB DC pg4"
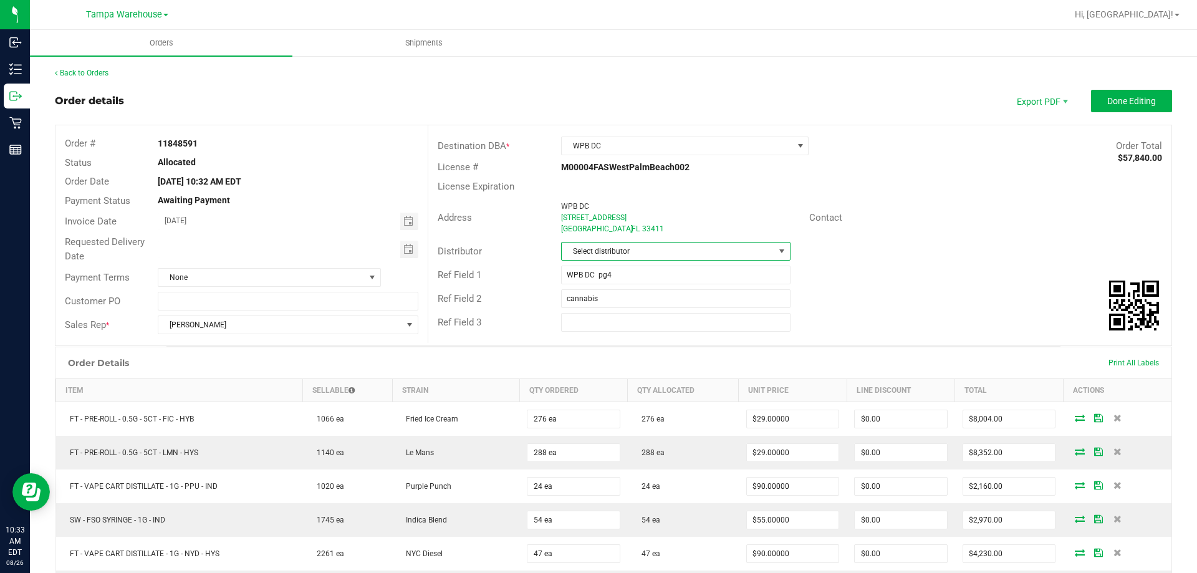
click at [641, 247] on span "Select distributor" at bounding box center [668, 250] width 212 height 17
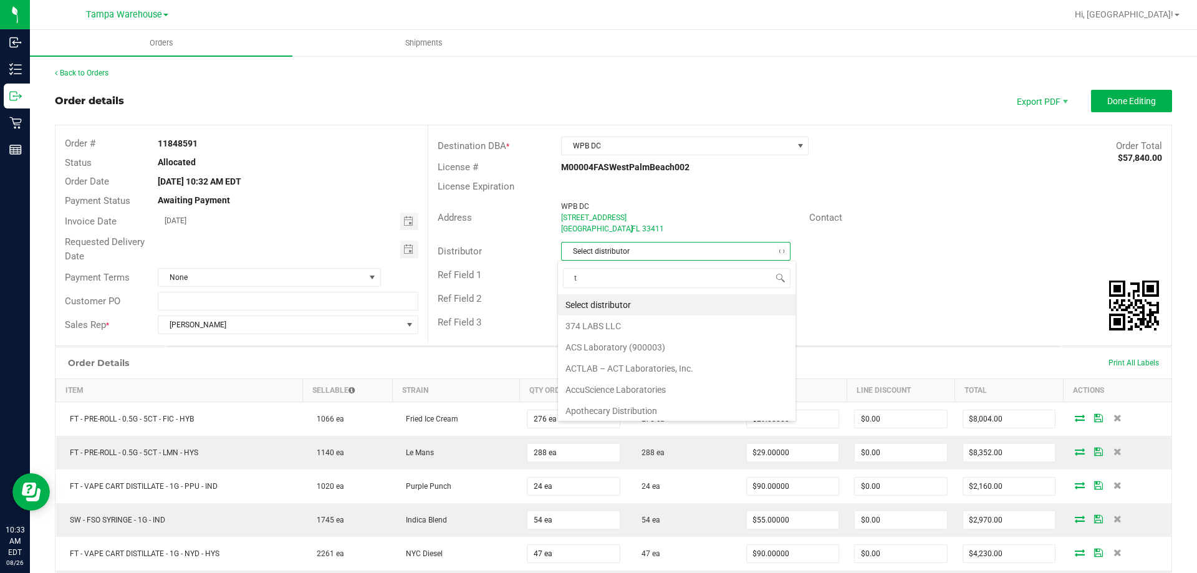
scroll to position [19, 227]
type input "tam"
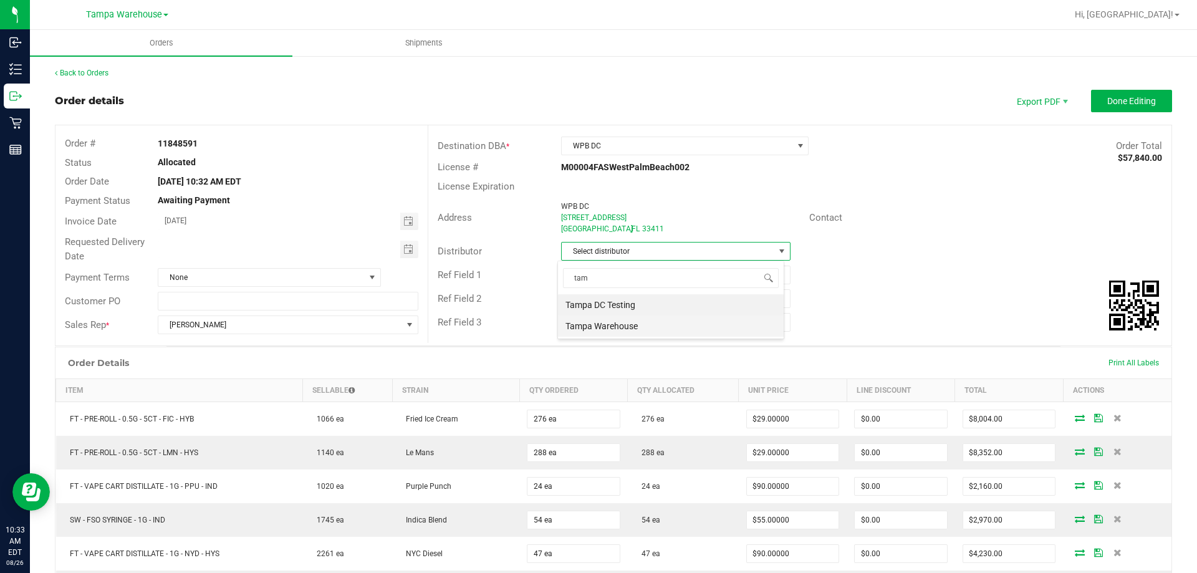
click at [606, 325] on li "Tampa Warehouse" at bounding box center [671, 325] width 226 height 21
click at [405, 245] on span "Toggle calendar" at bounding box center [408, 249] width 10 height 10
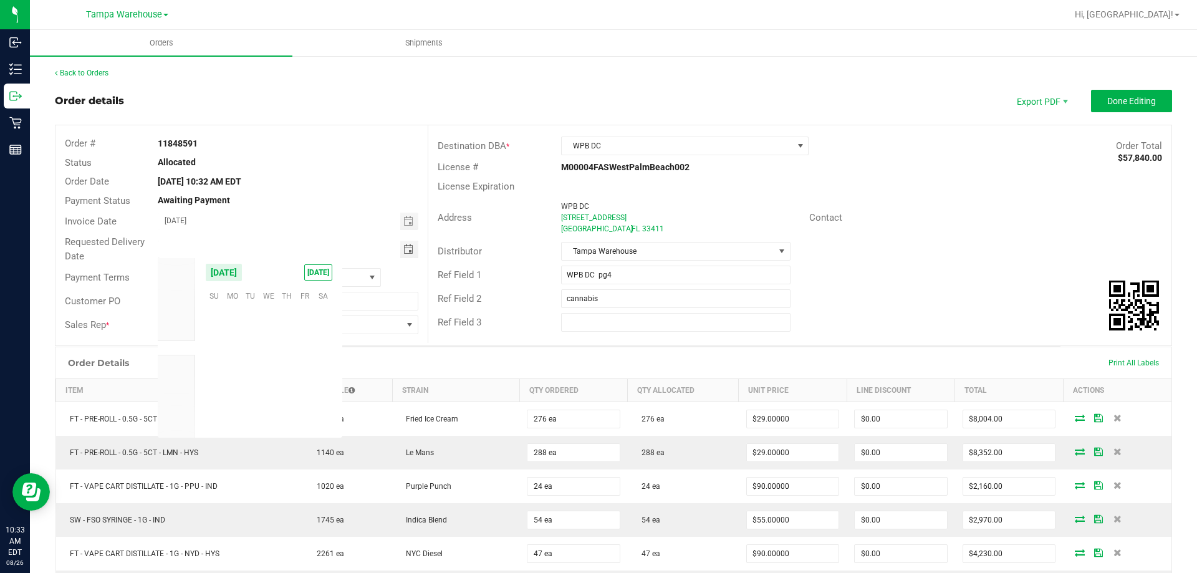
scroll to position [202013, 0]
click at [261, 388] on span "27" at bounding box center [268, 391] width 18 height 19
type input "[DATE]"
click at [1093, 105] on button "Done Editing" at bounding box center [1131, 101] width 81 height 22
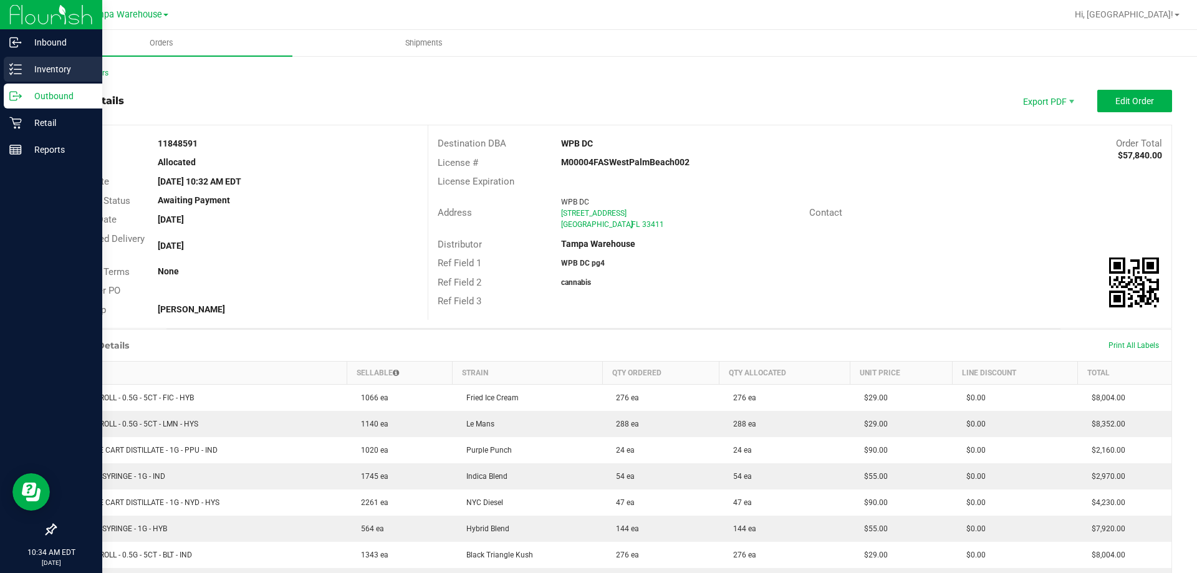
click at [20, 73] on icon at bounding box center [15, 69] width 12 height 12
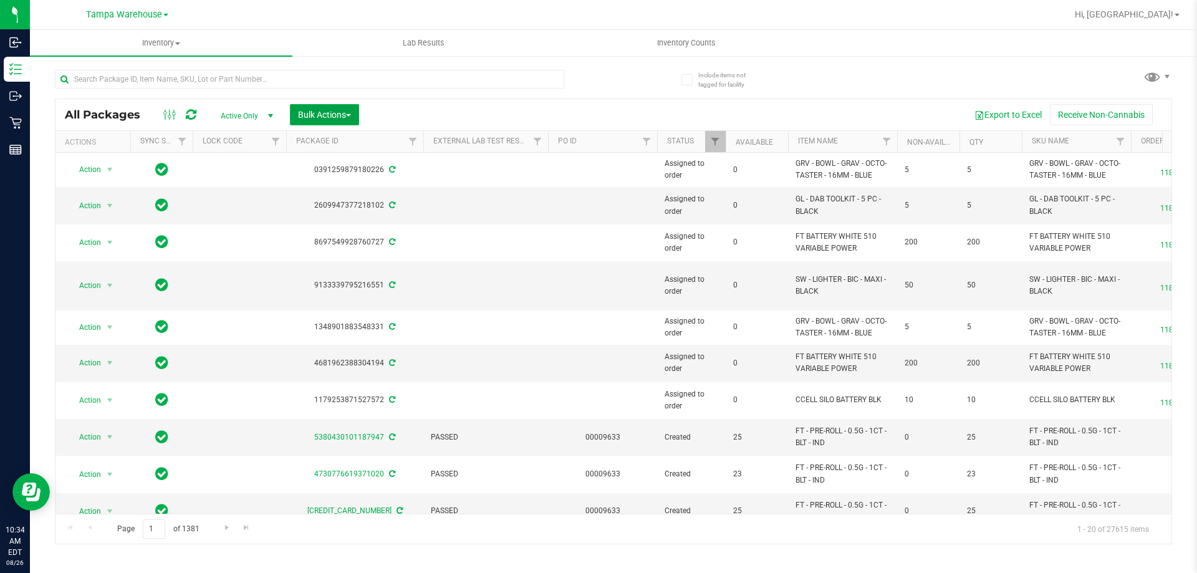
click at [327, 104] on button "Bulk Actions" at bounding box center [324, 114] width 69 height 21
click at [325, 146] on span "Add to outbound order" at bounding box center [339, 143] width 85 height 10
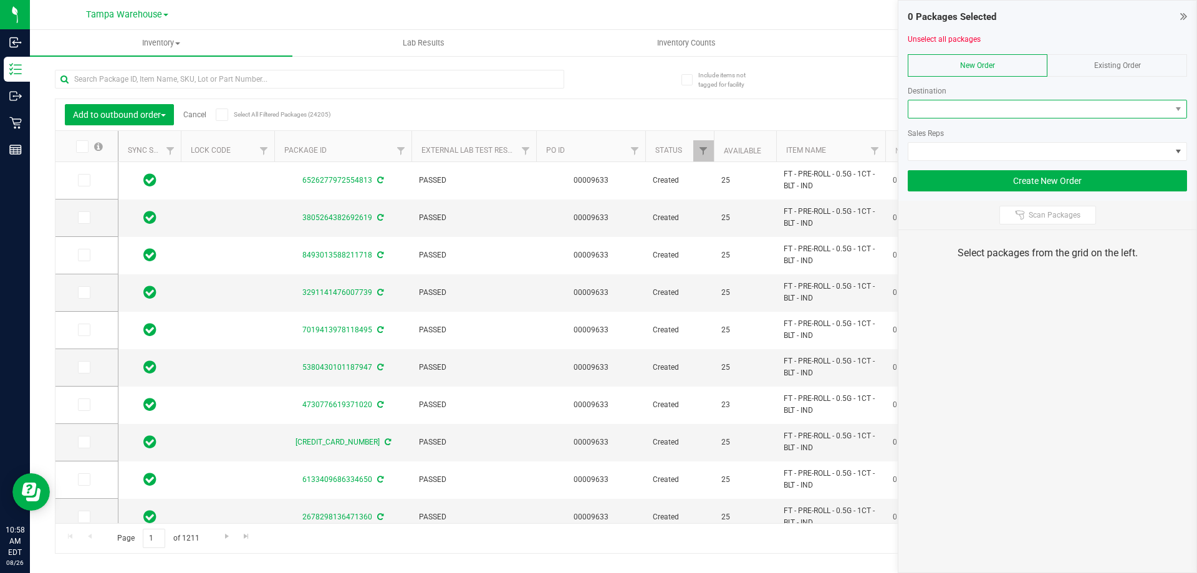
click at [997, 110] on span at bounding box center [1039, 108] width 262 height 17
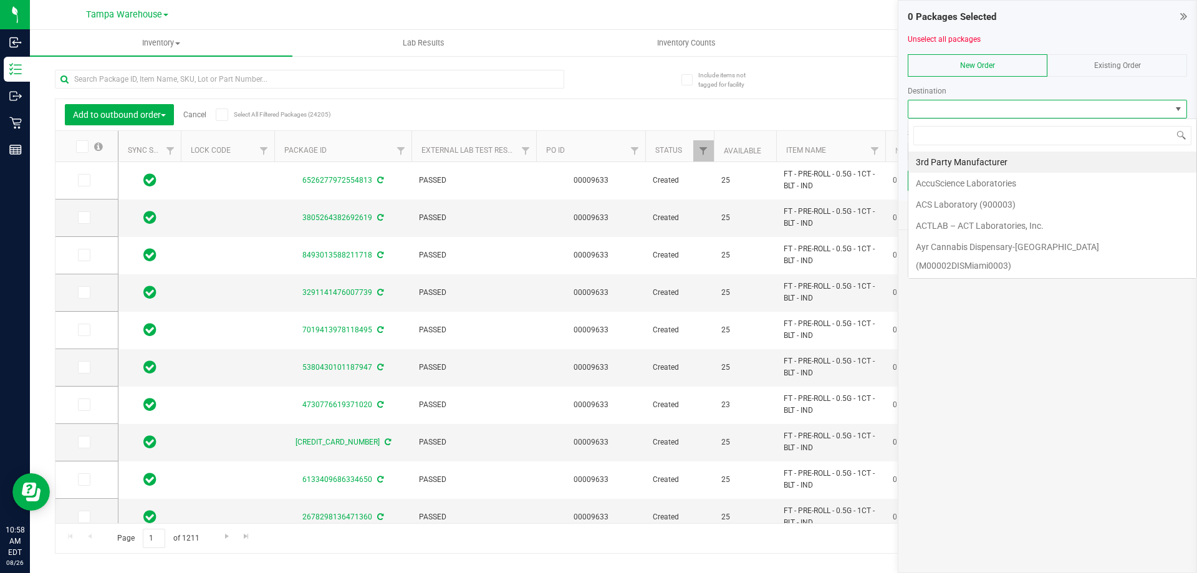
scroll to position [19, 279]
type input "wpb"
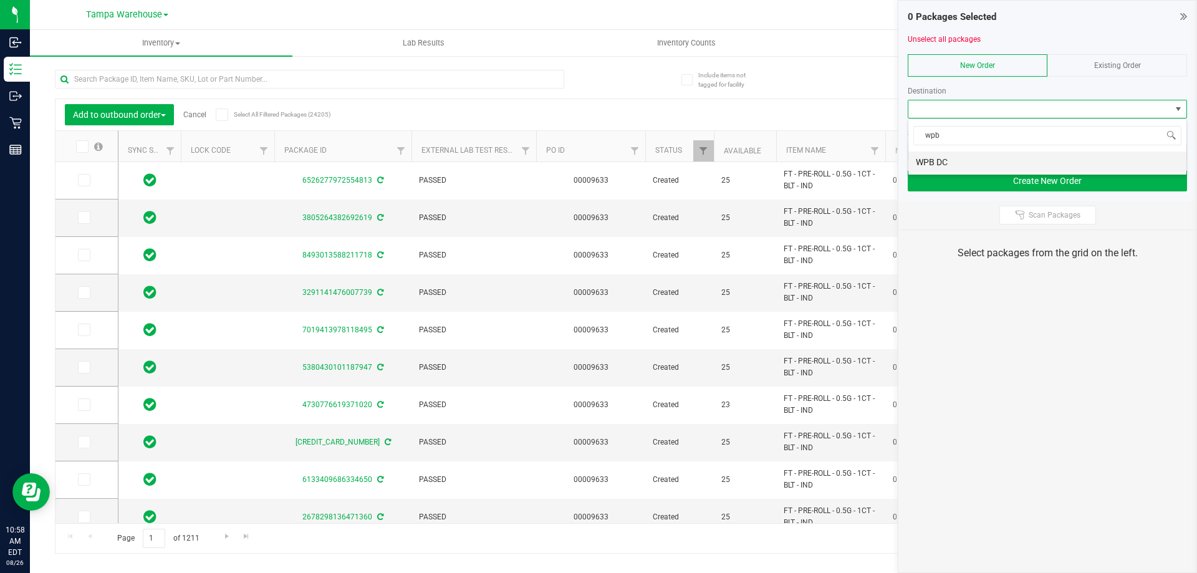
click at [969, 154] on li "WPB DC" at bounding box center [1047, 161] width 278 height 21
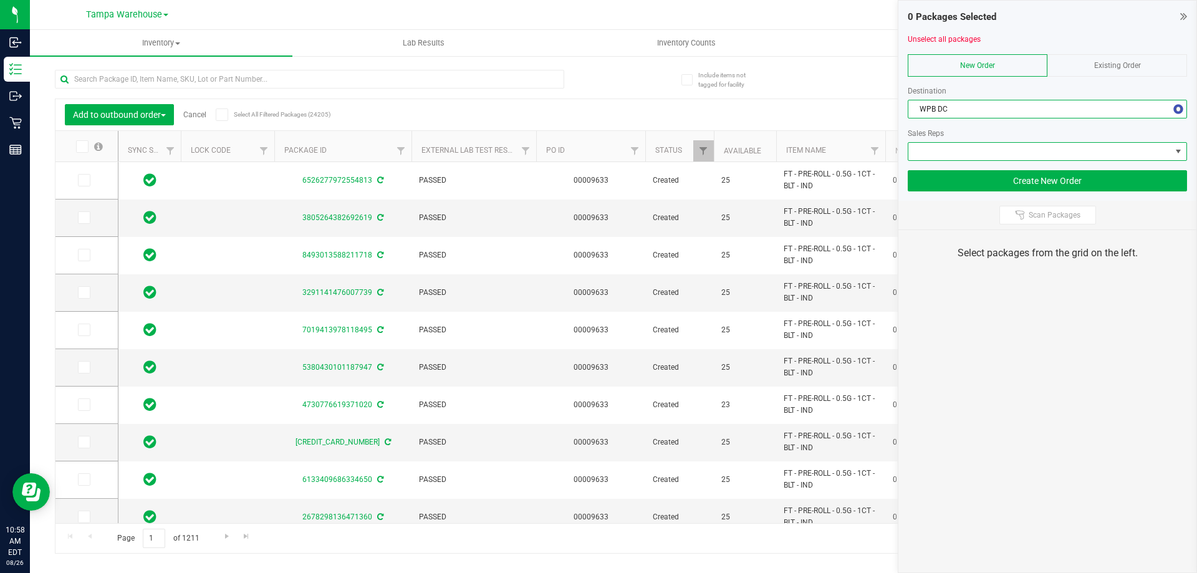
click at [969, 154] on span at bounding box center [1039, 151] width 262 height 17
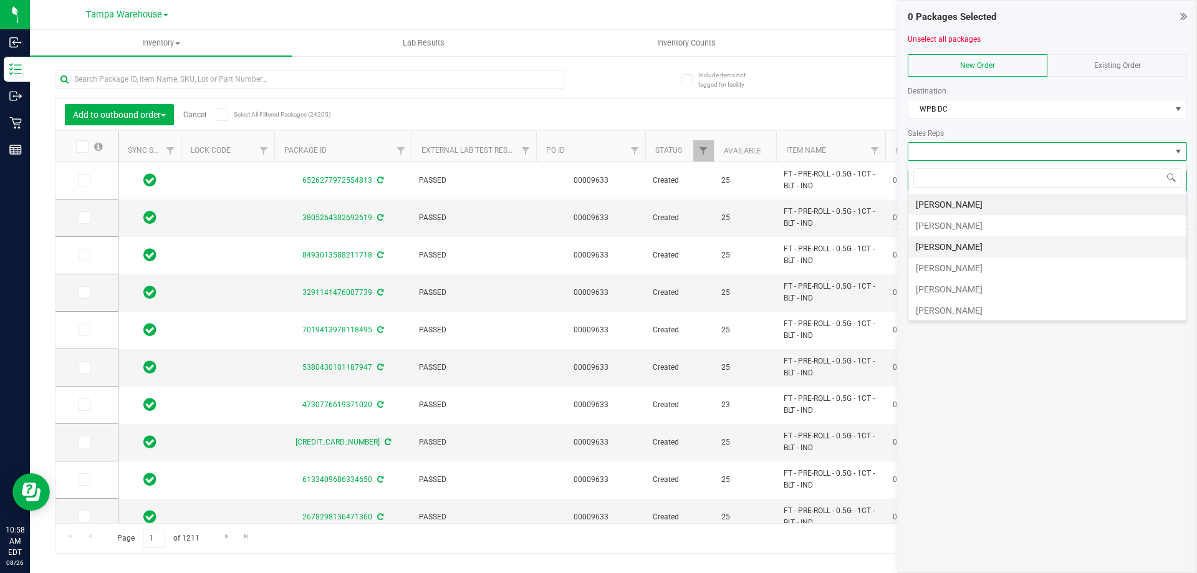
scroll to position [62, 0]
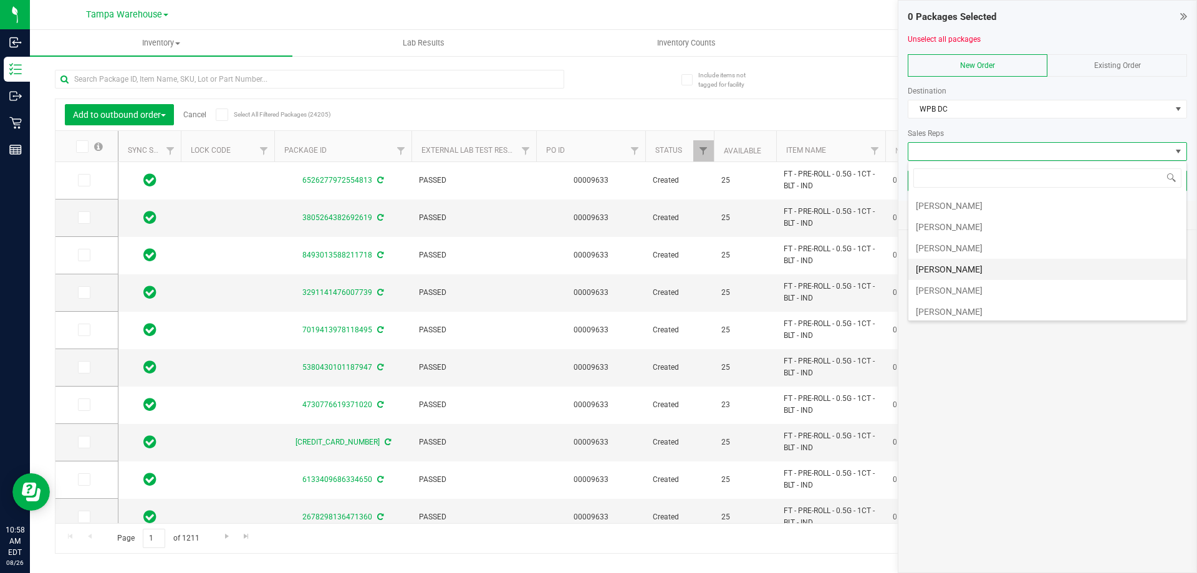
click at [987, 259] on li "[PERSON_NAME]" at bounding box center [1047, 269] width 278 height 21
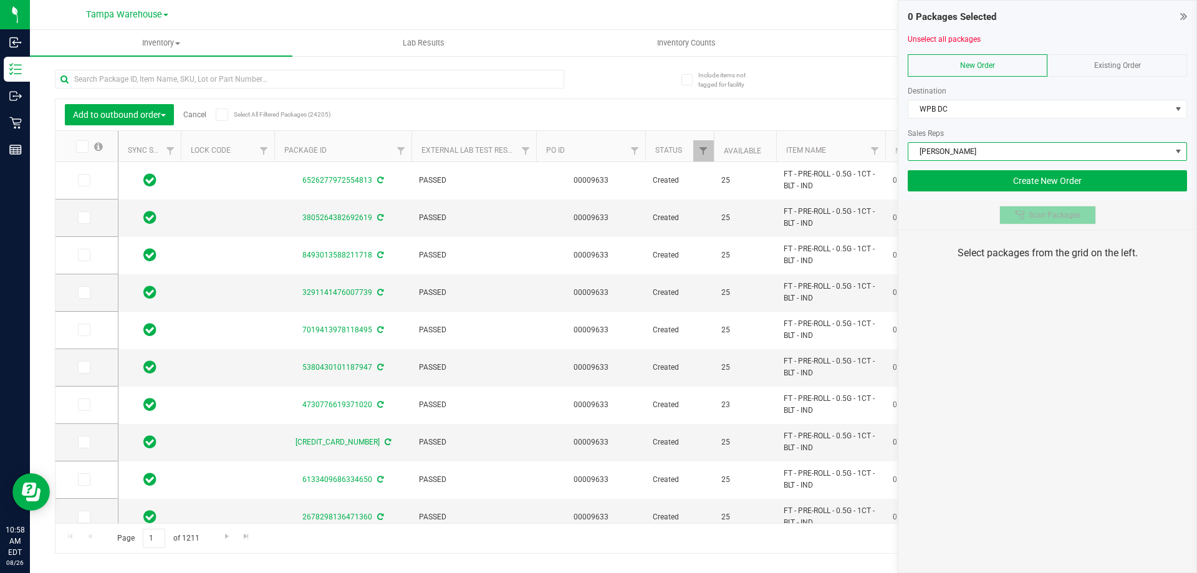
click at [1031, 218] on span "Scan Packages" at bounding box center [1054, 215] width 52 height 10
click at [1059, 323] on div "0 Packages Selected Unselect all packages New Order Existing Order Destination …" at bounding box center [1047, 286] width 299 height 573
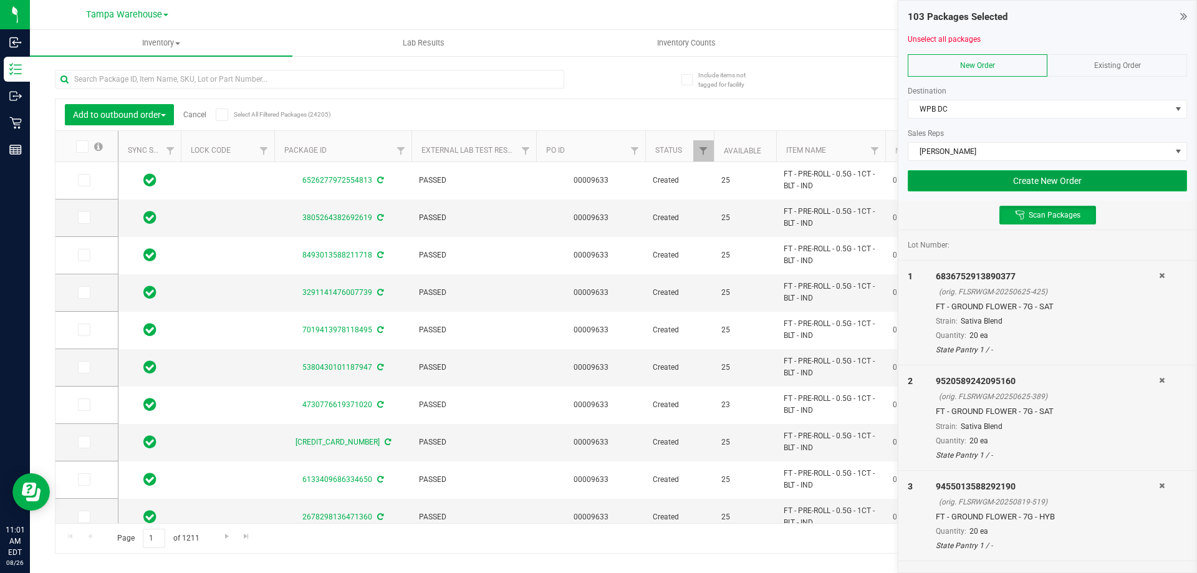
click at [942, 178] on button "Create New Order" at bounding box center [1047, 180] width 279 height 21
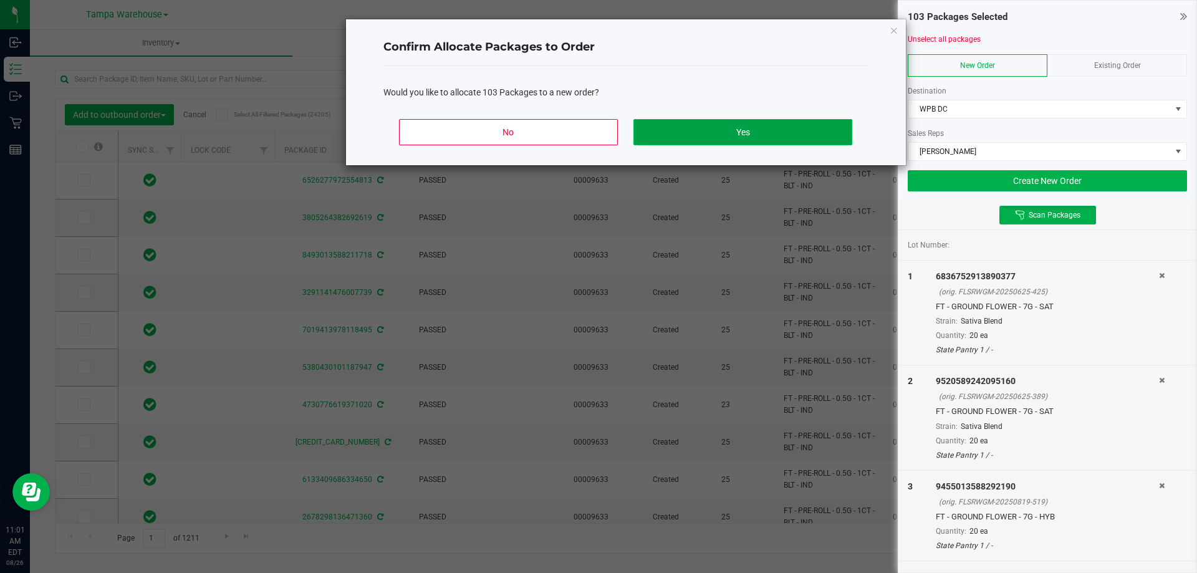
click at [818, 132] on button "Yes" at bounding box center [742, 132] width 218 height 26
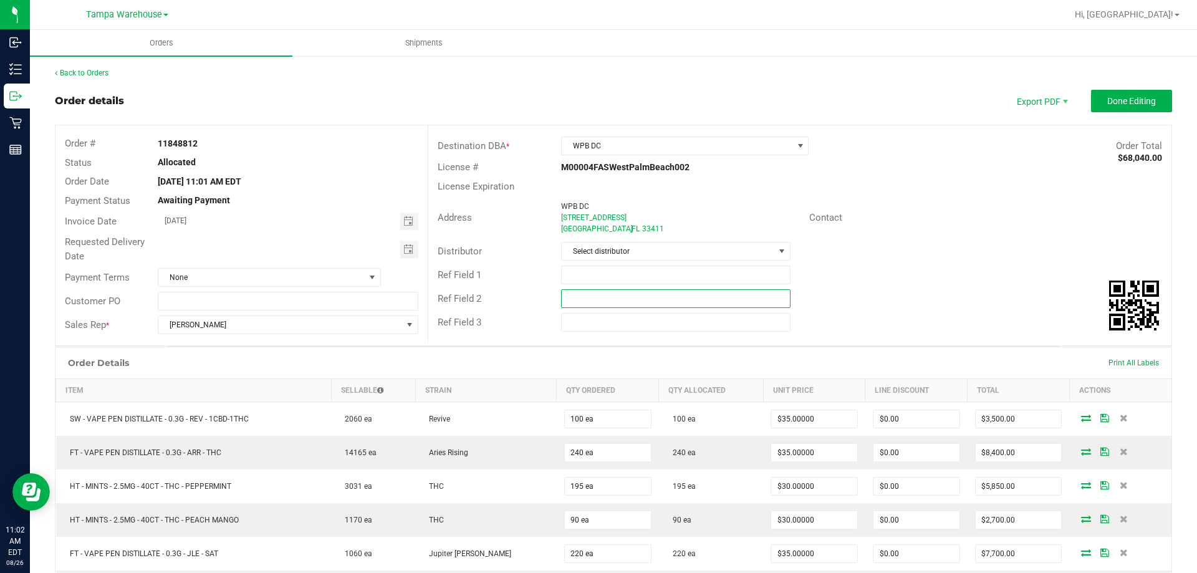
click at [570, 297] on input "text" at bounding box center [675, 298] width 229 height 19
paste input "cannabis"
type input "cannabis"
click at [578, 278] on input "text" at bounding box center [675, 275] width 229 height 19
type input "WPB DC PG6"
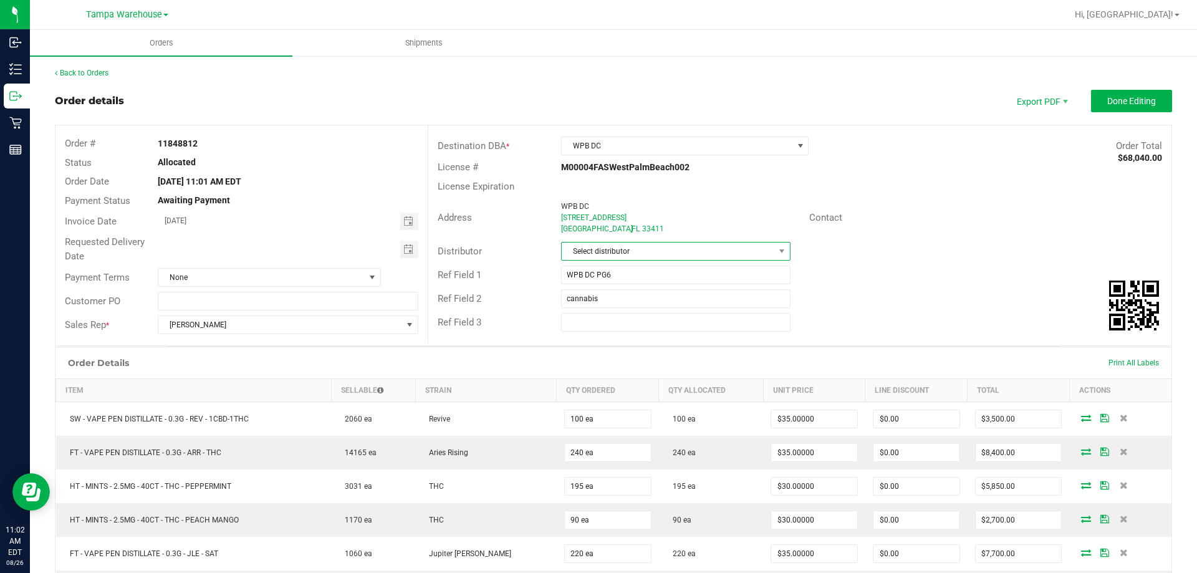
click at [606, 247] on span "Select distributor" at bounding box center [668, 250] width 212 height 17
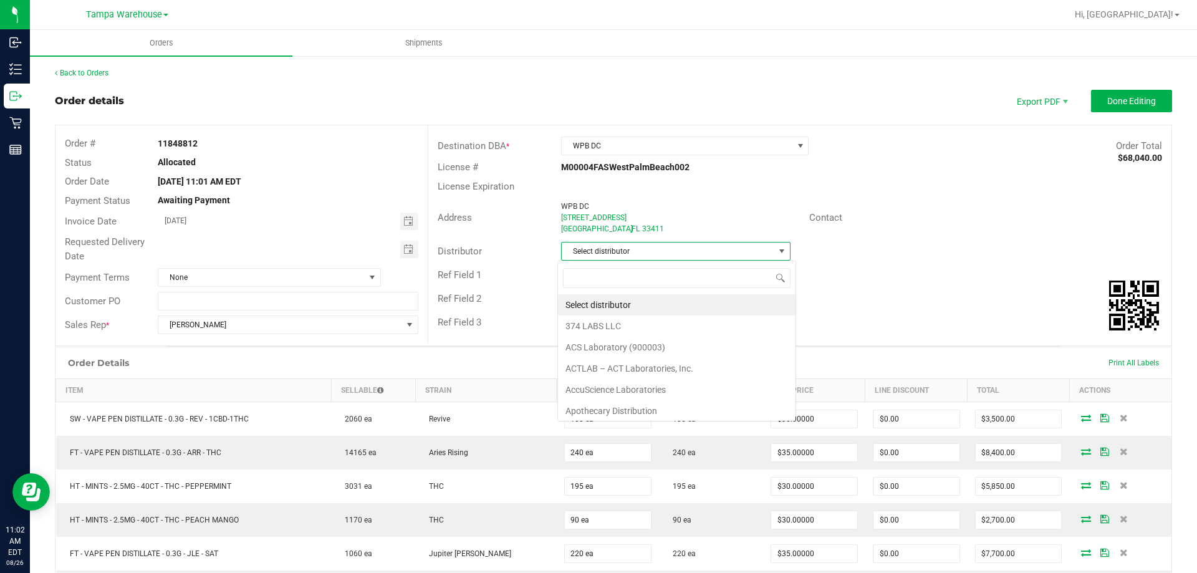
scroll to position [19, 227]
type input "tam"
click at [618, 321] on li "Tampa Warehouse" at bounding box center [671, 325] width 226 height 21
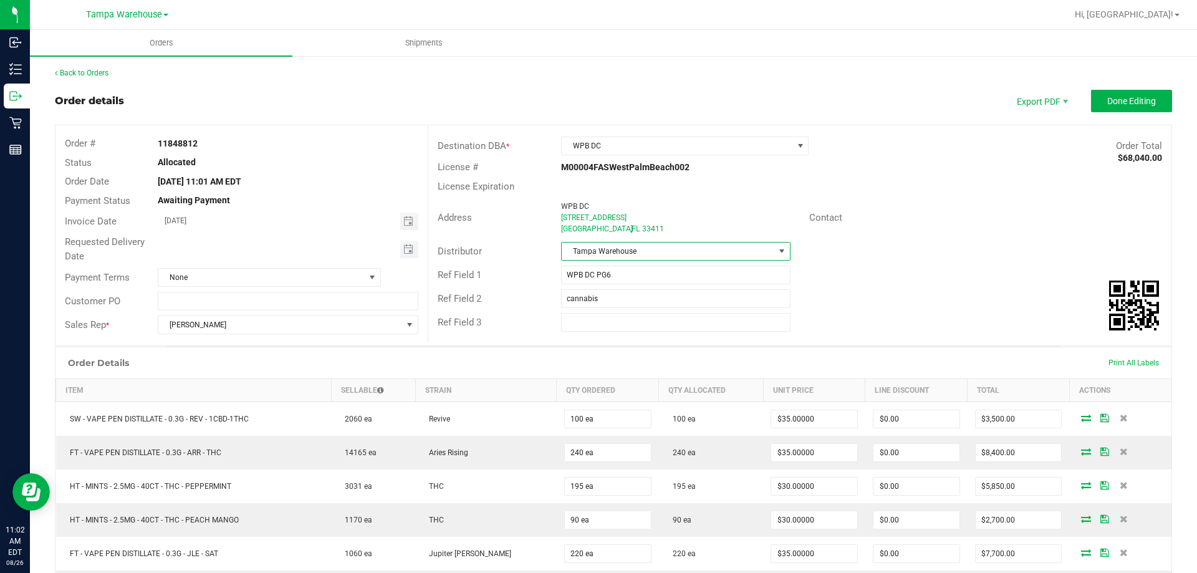
click at [411, 252] on span "Toggle calendar" at bounding box center [409, 249] width 18 height 17
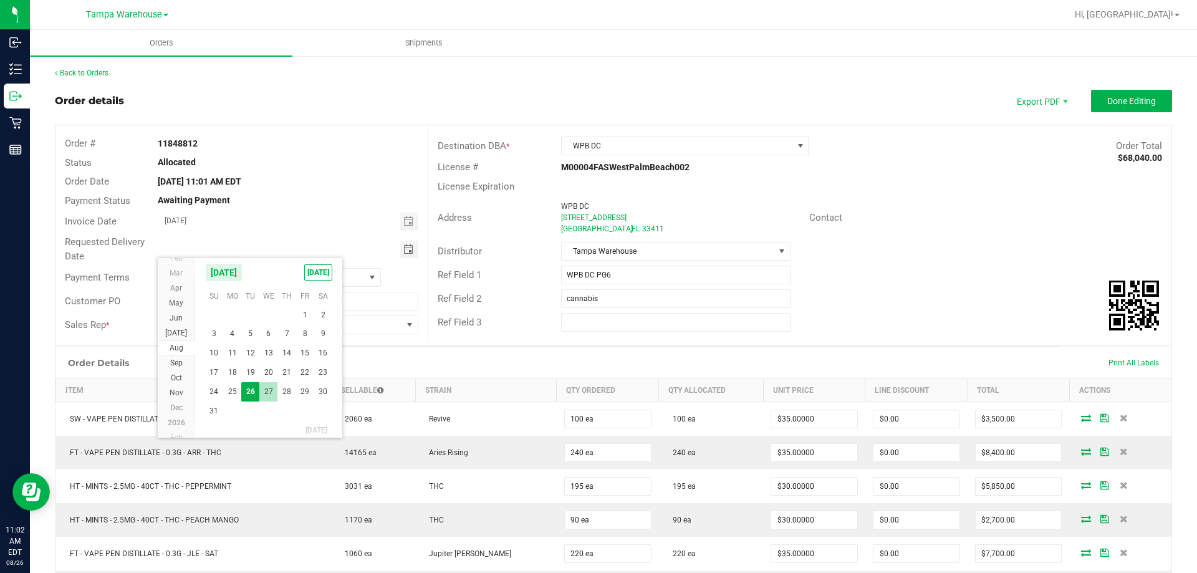
click at [269, 388] on span "27" at bounding box center [268, 391] width 18 height 19
type input "[DATE]"
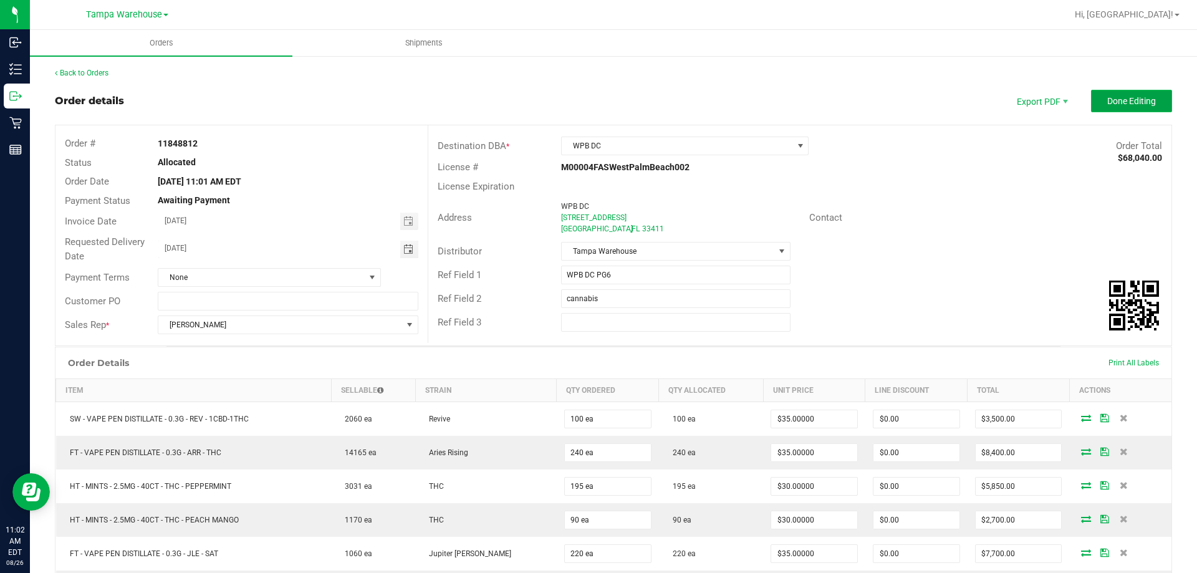
click at [1116, 95] on button "Done Editing" at bounding box center [1131, 101] width 81 height 22
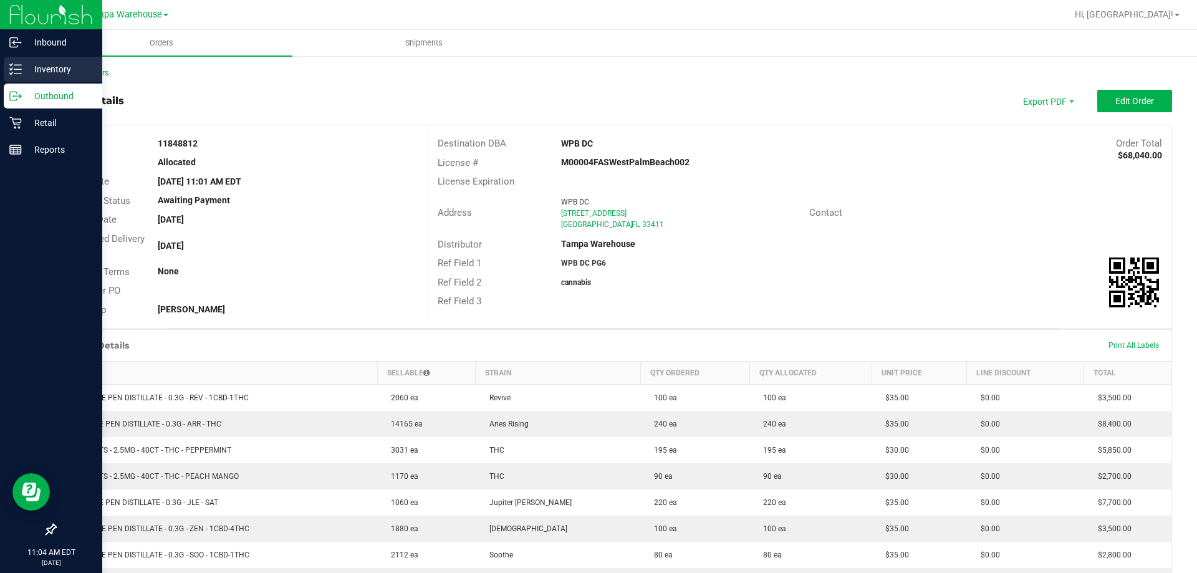
click at [19, 64] on icon at bounding box center [15, 69] width 12 height 12
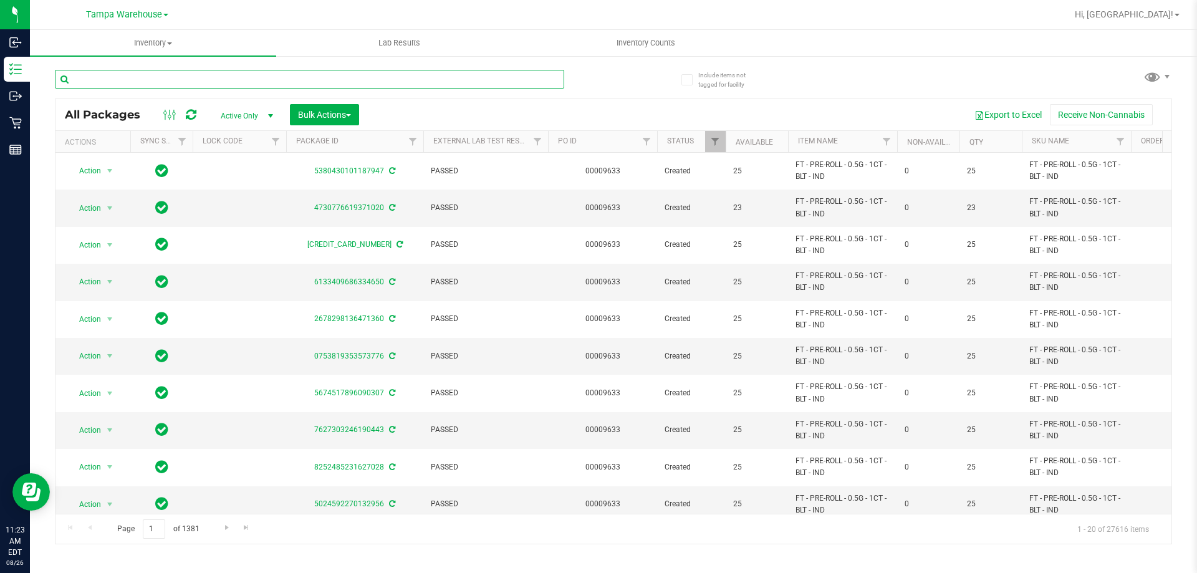
click at [231, 76] on input "text" at bounding box center [309, 79] width 509 height 19
type input "t17"
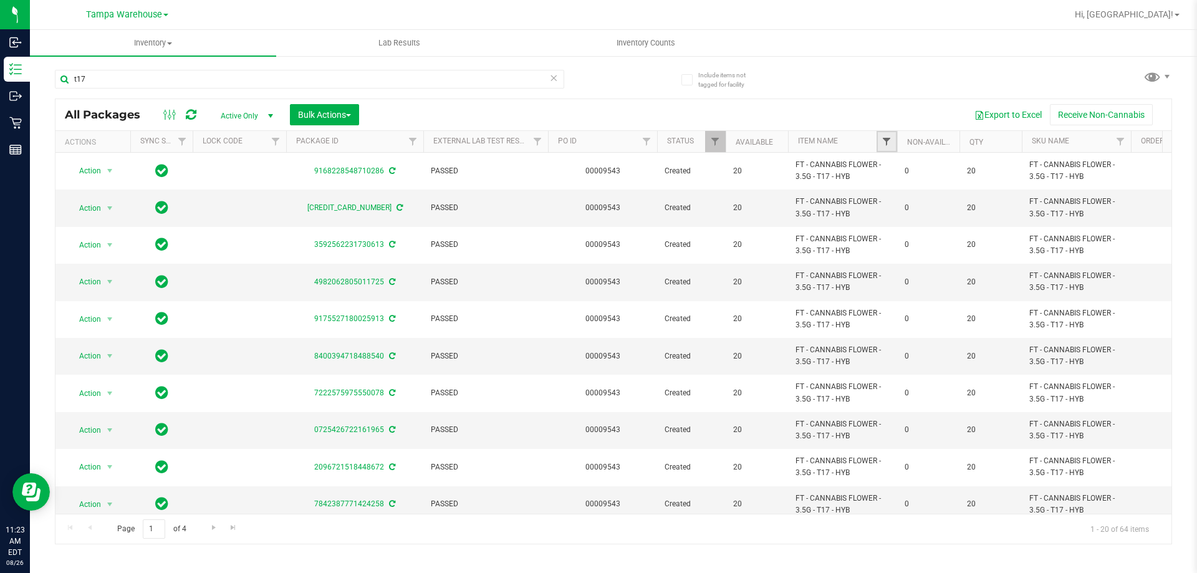
click at [887, 141] on span "Filter" at bounding box center [886, 142] width 10 height 10
type input "t17"
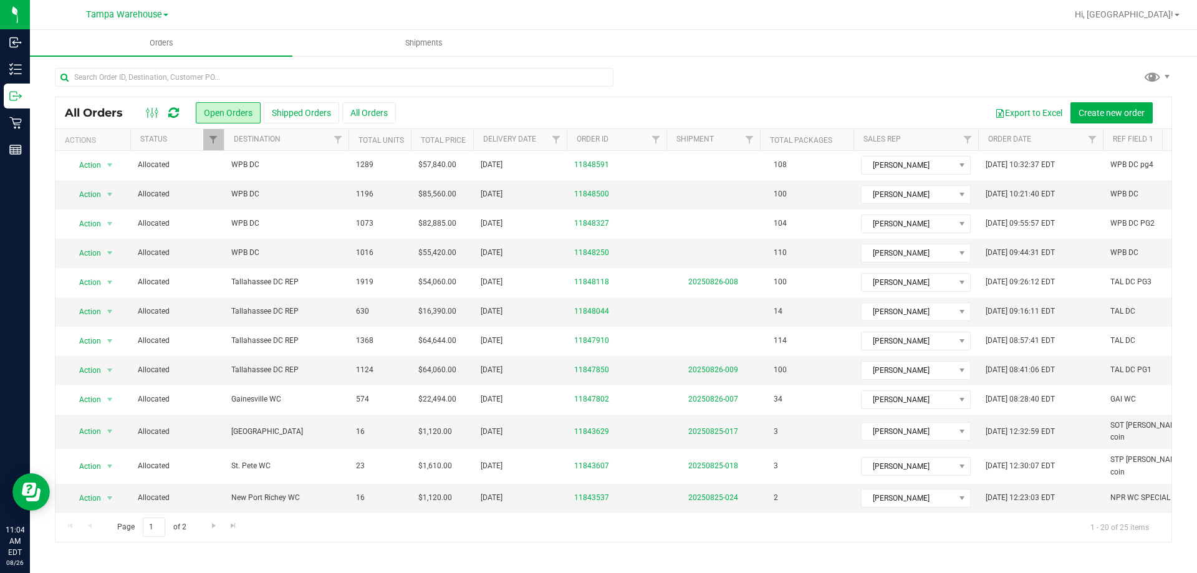
click at [176, 113] on icon at bounding box center [173, 113] width 11 height 12
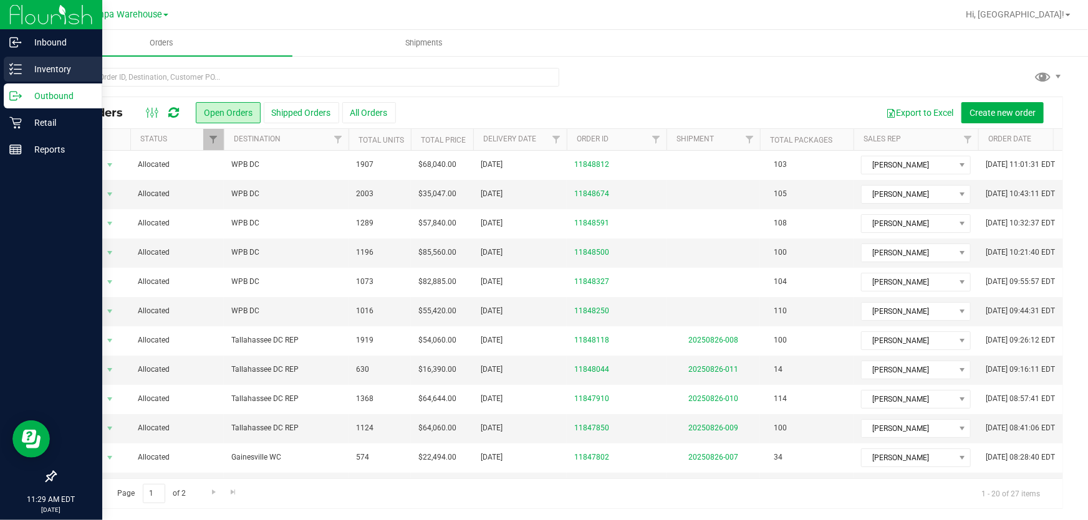
click at [22, 72] on p "Inventory" at bounding box center [59, 69] width 75 height 15
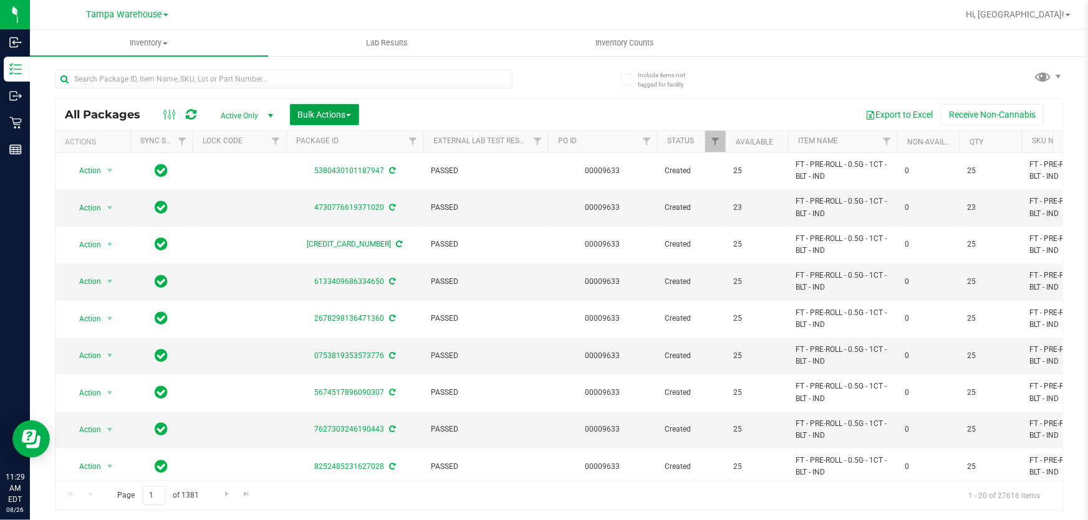
click at [313, 110] on span "Bulk Actions" at bounding box center [324, 115] width 53 height 10
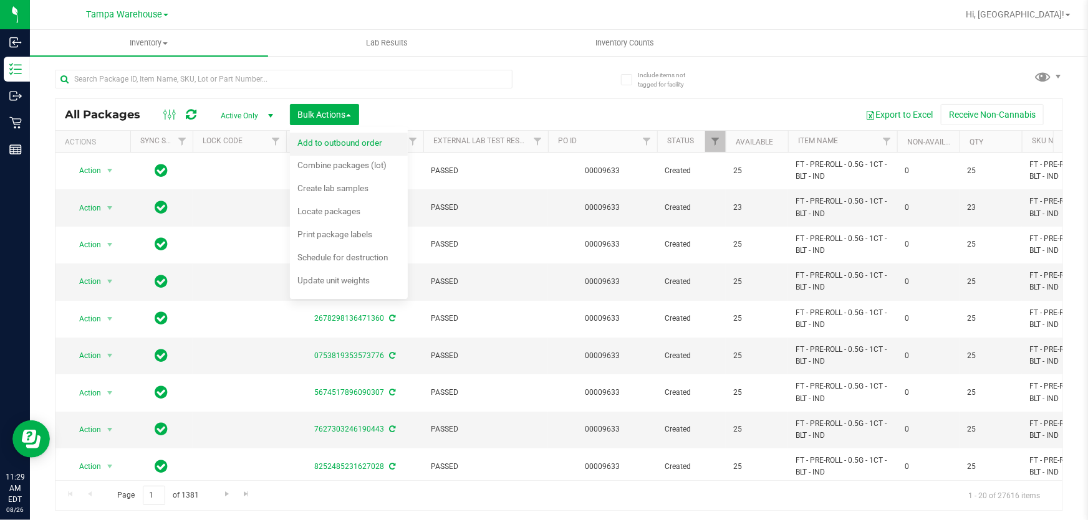
click at [322, 141] on span "Add to outbound order" at bounding box center [339, 143] width 85 height 10
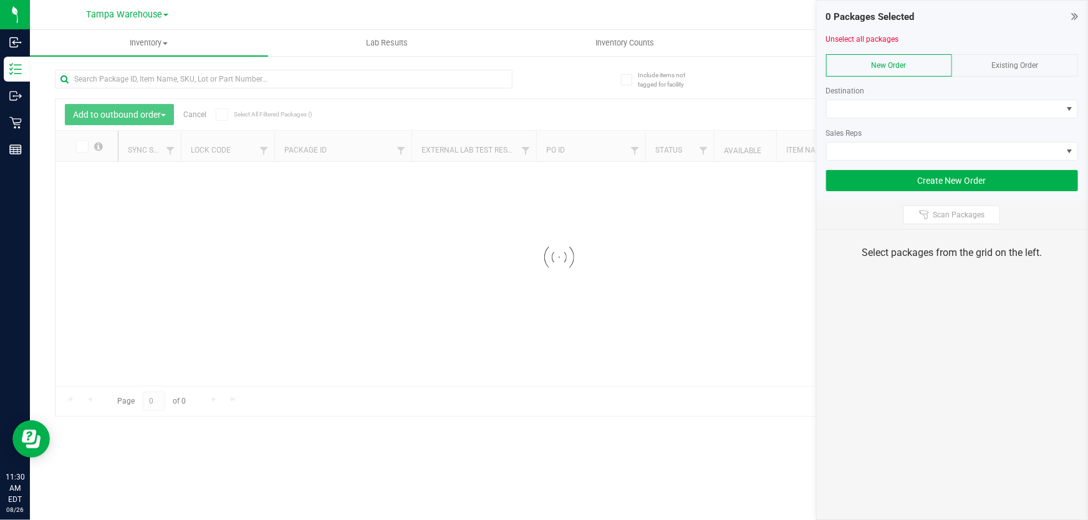
click at [1019, 64] on span "Existing Order" at bounding box center [1014, 65] width 47 height 9
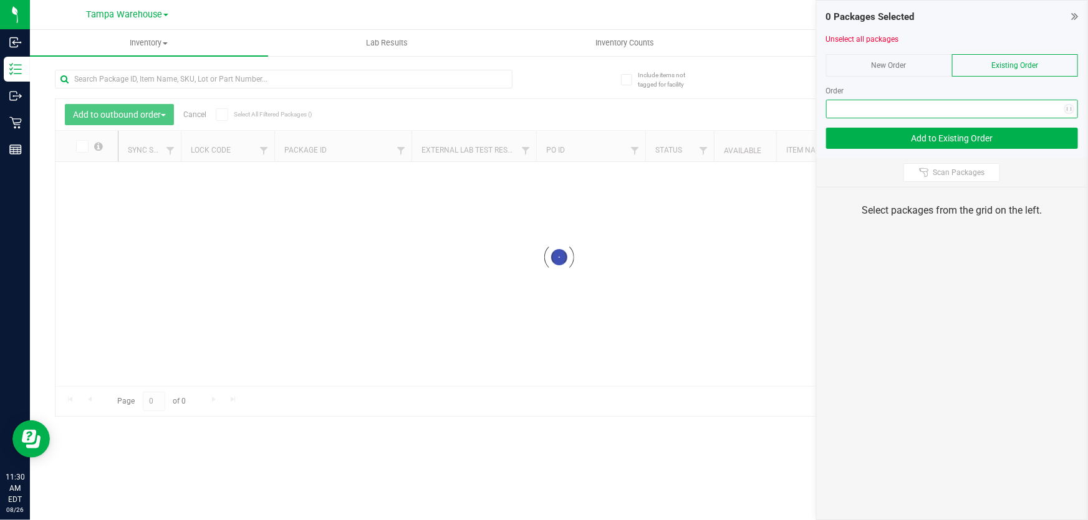
click at [994, 107] on span "NO DATA FOUND" at bounding box center [944, 108] width 235 height 17
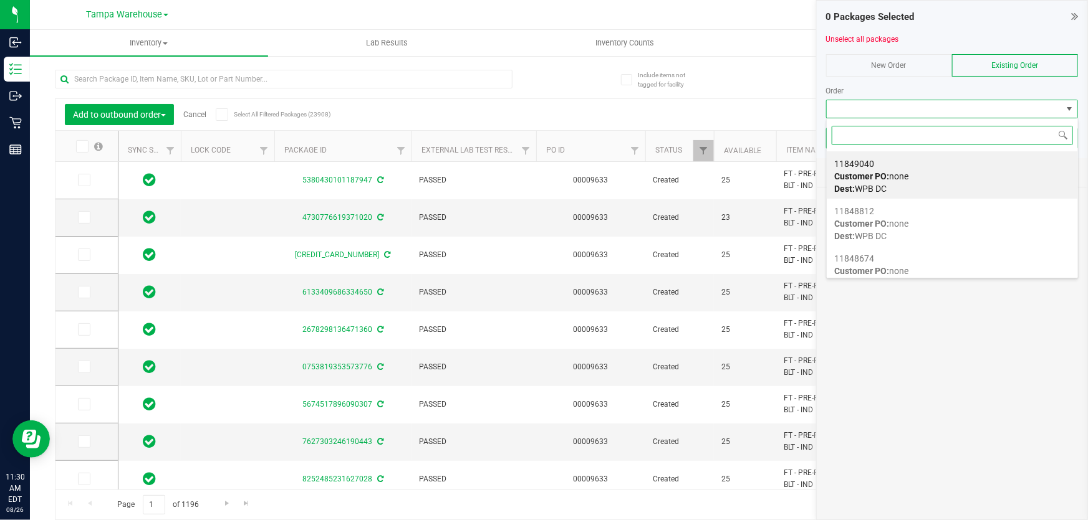
scroll to position [19, 252]
click at [916, 178] on div "11849040 Customer PO: none Dest: WPB DC" at bounding box center [952, 176] width 236 height 47
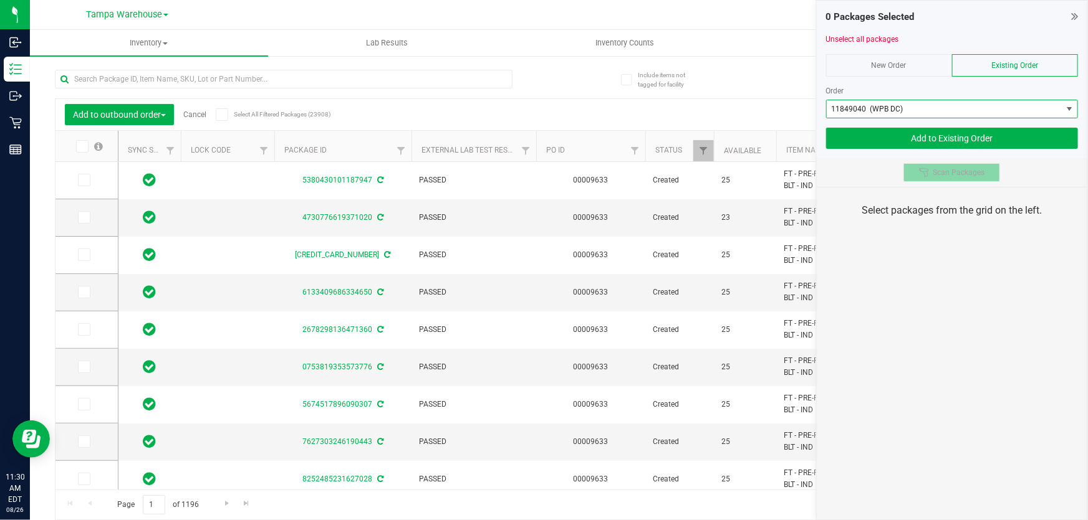
click at [935, 170] on span "Scan Packages" at bounding box center [958, 173] width 52 height 10
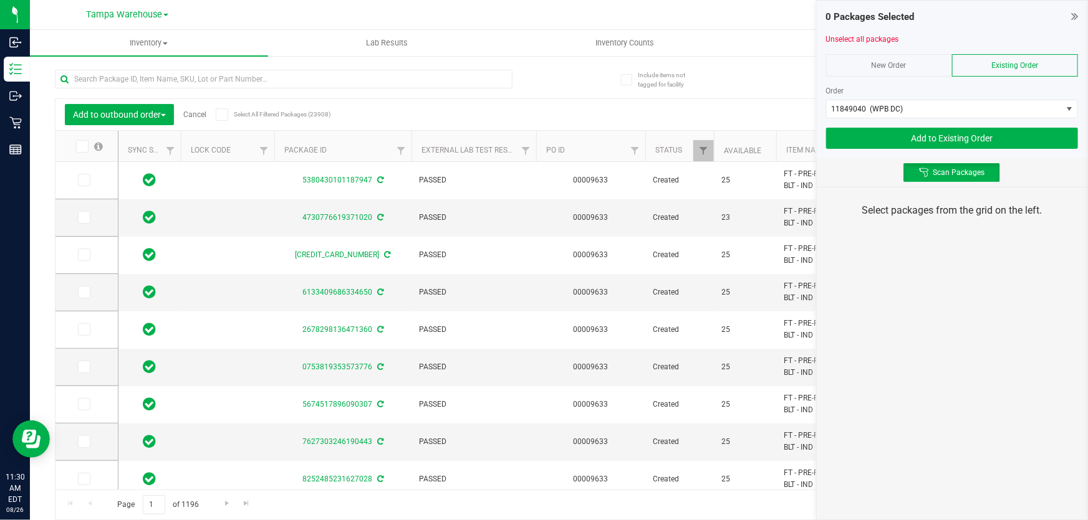
click at [966, 280] on div "0 Packages Selected Unselect all packages New Order Existing Order Order 118490…" at bounding box center [952, 260] width 272 height 520
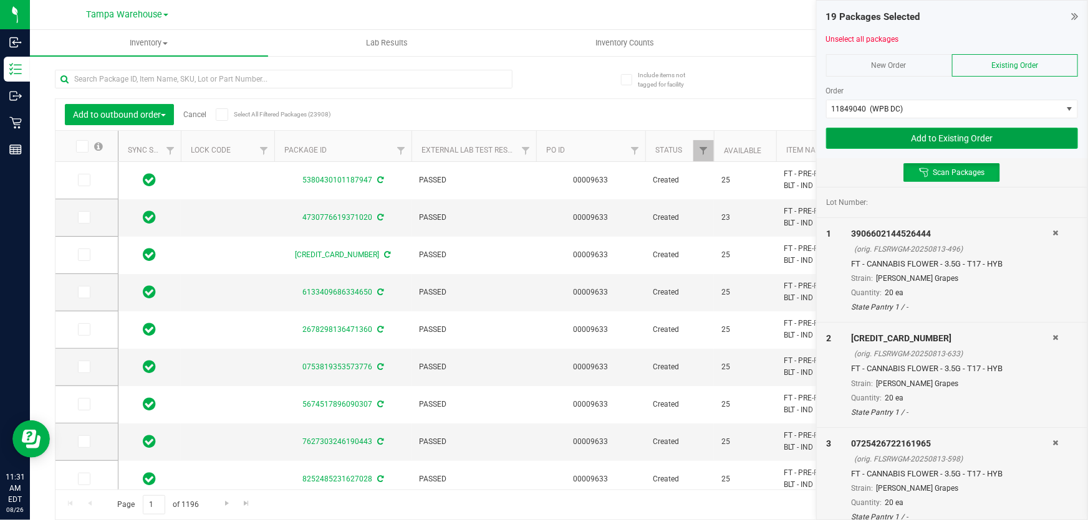
click at [874, 139] on button "Add to Existing Order" at bounding box center [952, 138] width 252 height 21
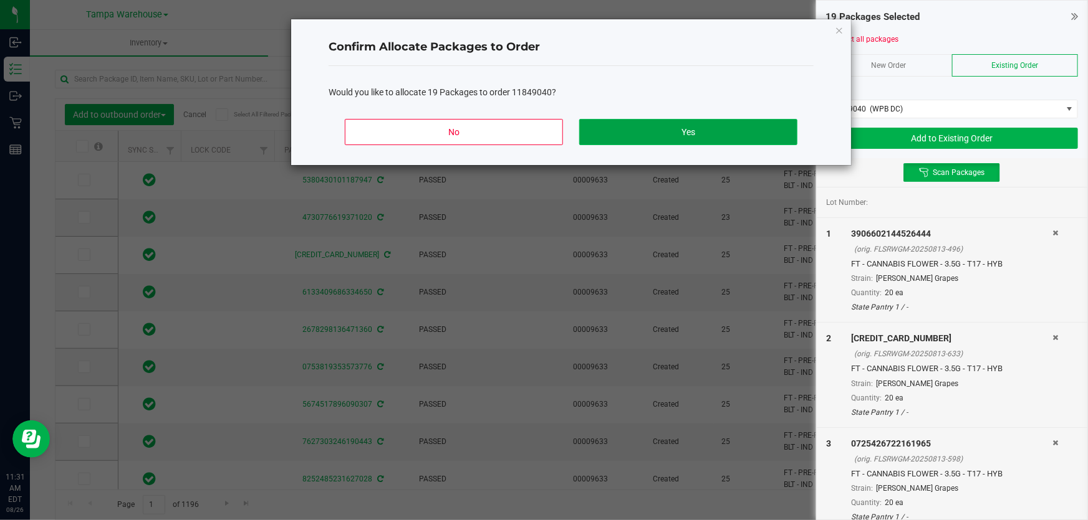
click at [723, 126] on button "Yes" at bounding box center [688, 132] width 218 height 26
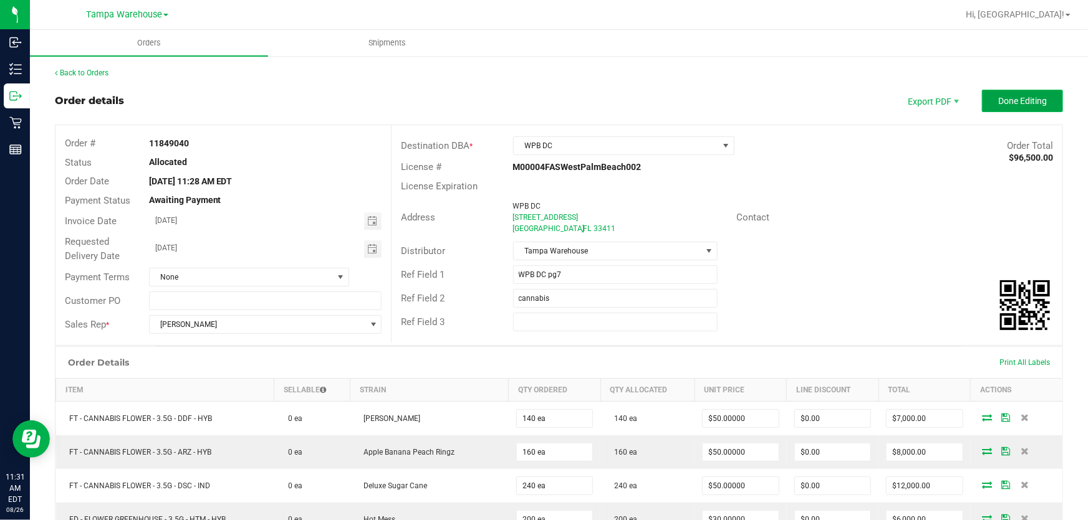
click at [998, 100] on span "Done Editing" at bounding box center [1022, 101] width 49 height 10
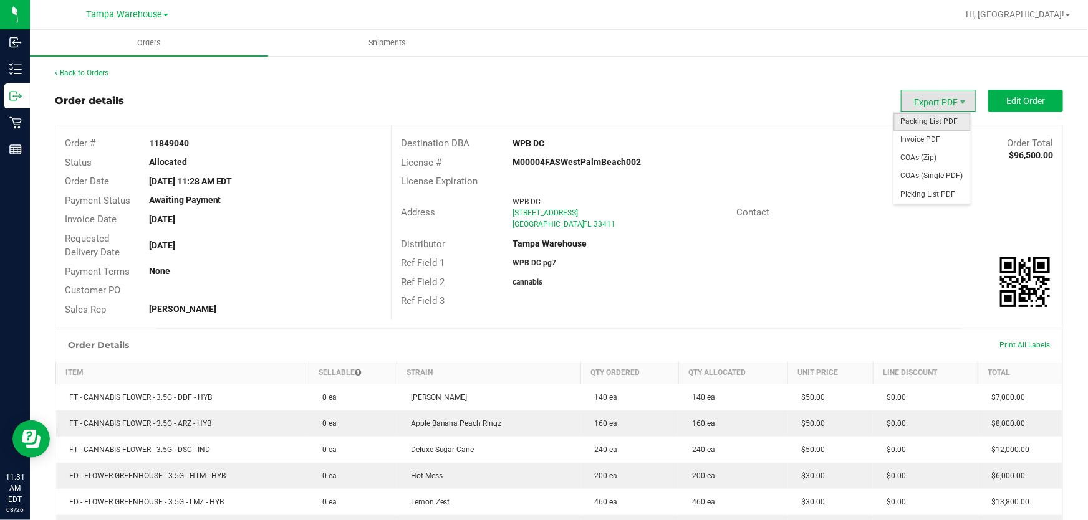
click at [924, 120] on span "Packing List PDF" at bounding box center [931, 122] width 77 height 18
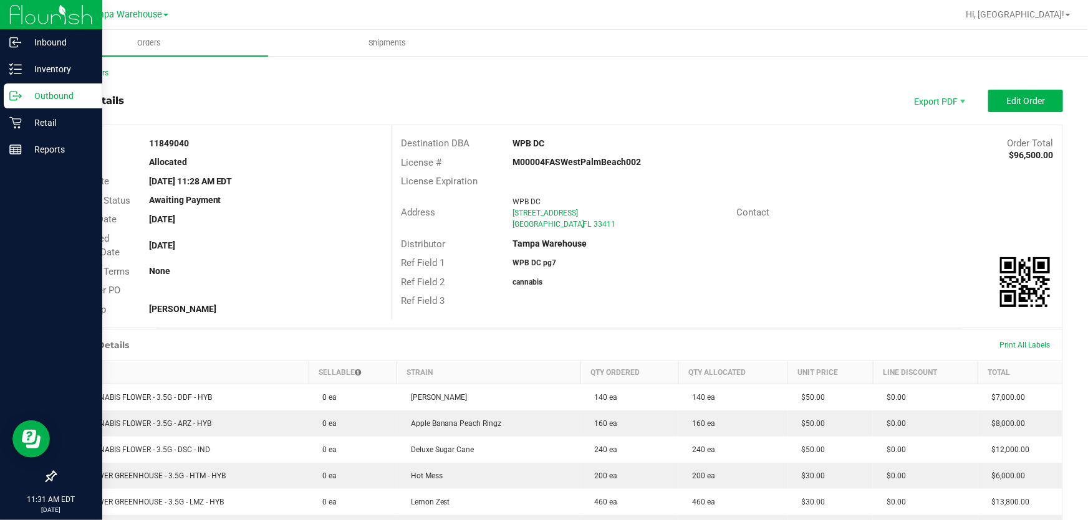
click at [15, 97] on icon at bounding box center [15, 96] width 12 height 12
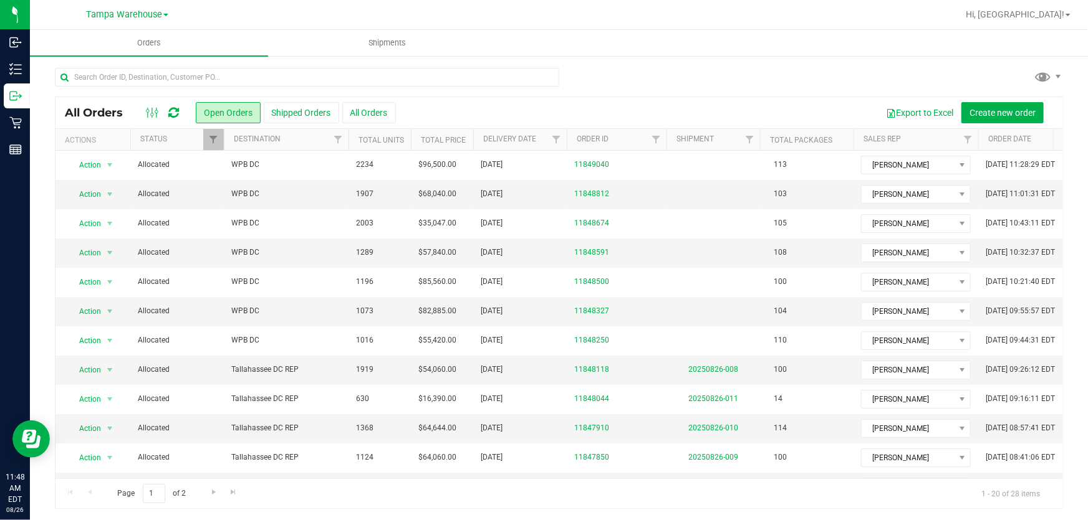
click at [175, 115] on icon at bounding box center [173, 113] width 11 height 12
click at [174, 113] on icon at bounding box center [173, 113] width 11 height 12
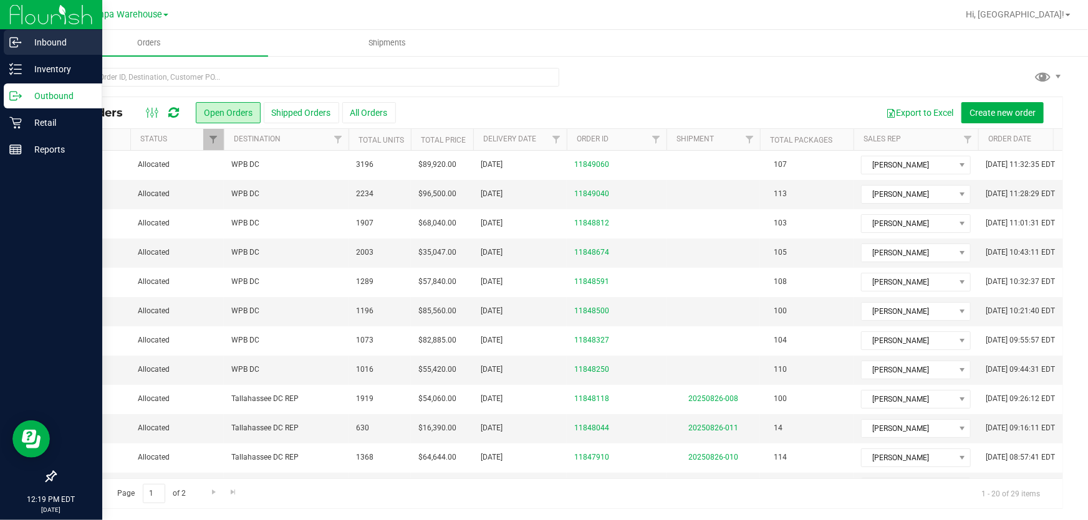
click at [46, 42] on p "Inbound" at bounding box center [59, 42] width 75 height 15
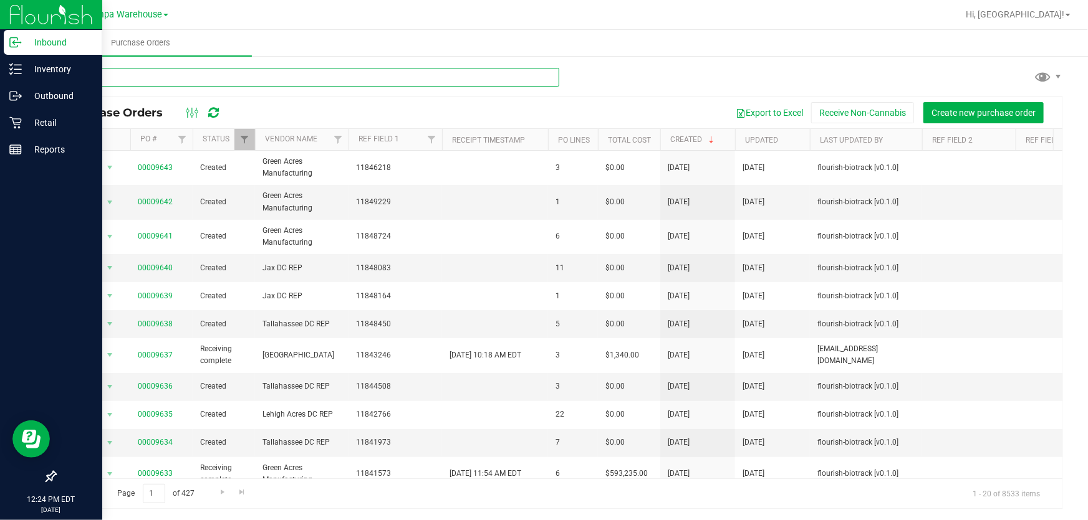
click at [302, 81] on input "text" at bounding box center [307, 77] width 504 height 19
click at [48, 69] on p "Inventory" at bounding box center [59, 69] width 75 height 15
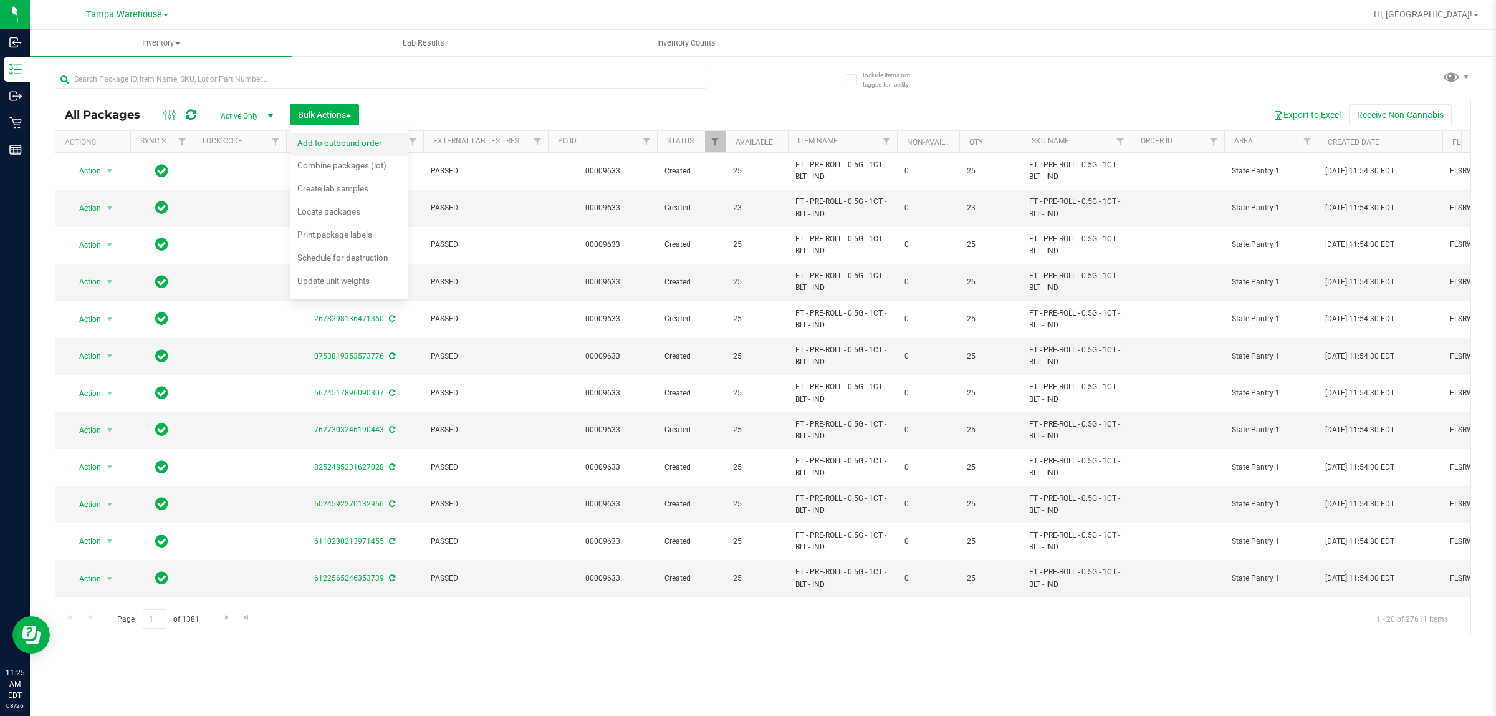
click at [354, 145] on span "Add to outbound order" at bounding box center [339, 143] width 85 height 10
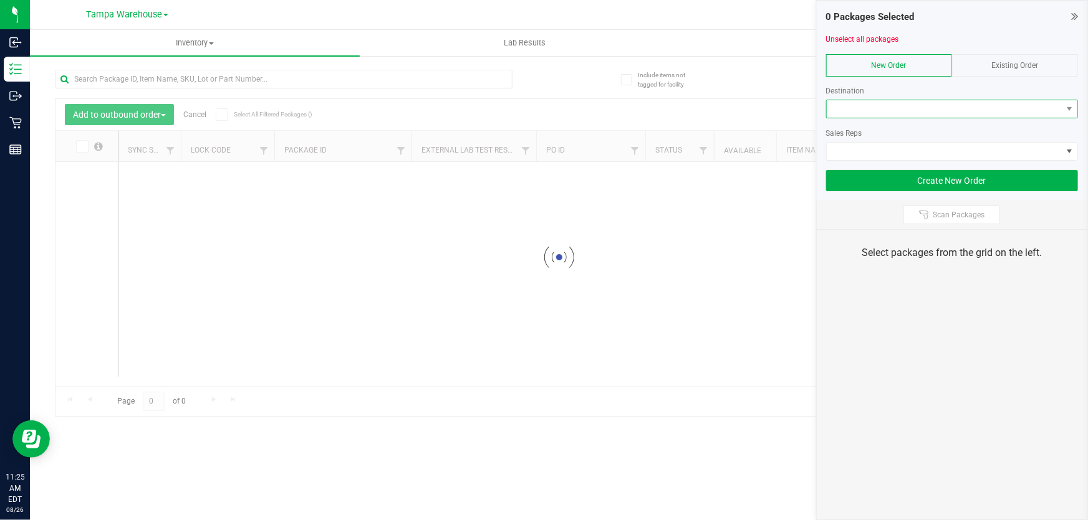
click at [864, 108] on span at bounding box center [944, 108] width 235 height 17
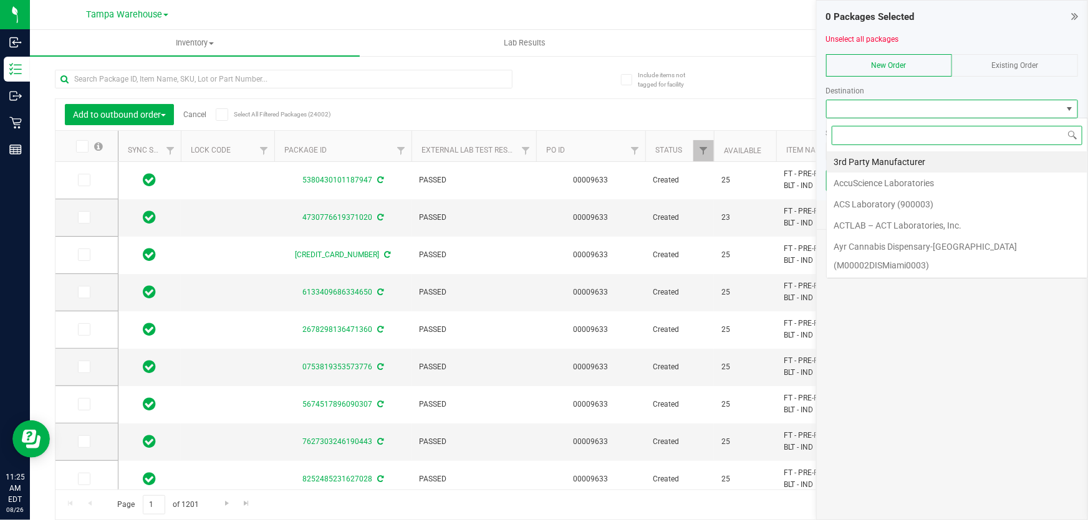
scroll to position [19, 252]
type input "wpb"
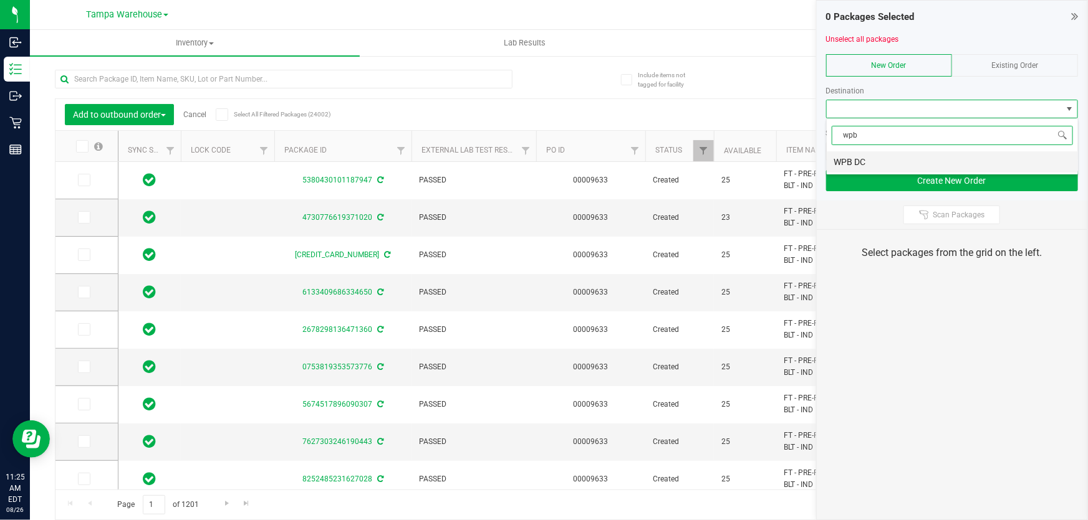
click at [879, 157] on li "WPB DC" at bounding box center [952, 161] width 251 height 21
click at [884, 152] on span at bounding box center [944, 151] width 235 height 17
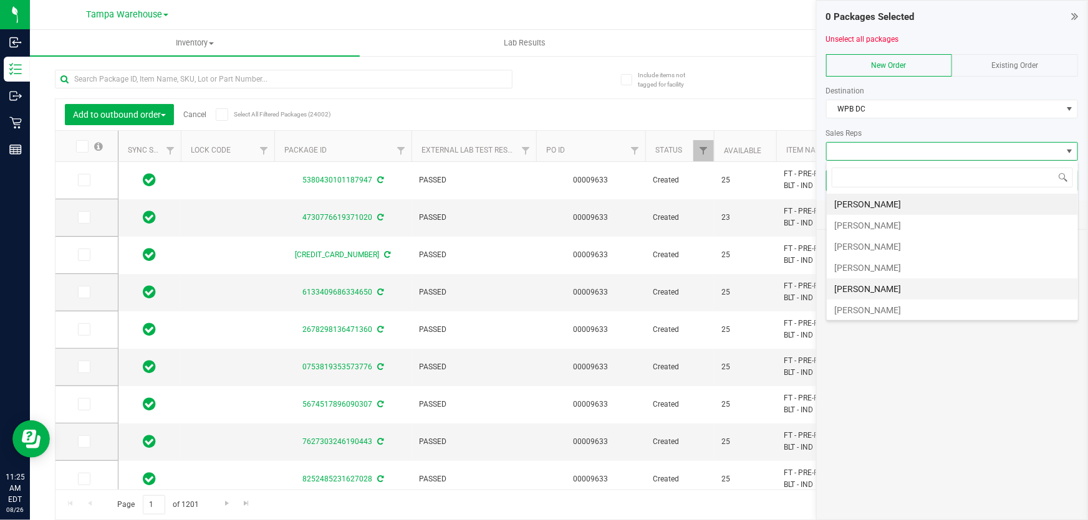
scroll to position [56, 0]
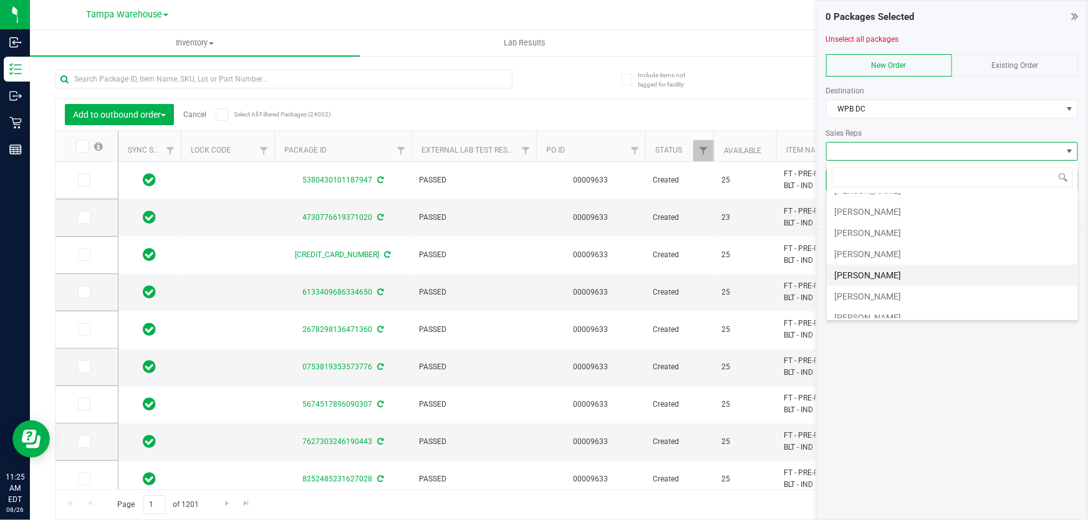
click at [879, 274] on li "Sydney Maileoi" at bounding box center [952, 275] width 251 height 21
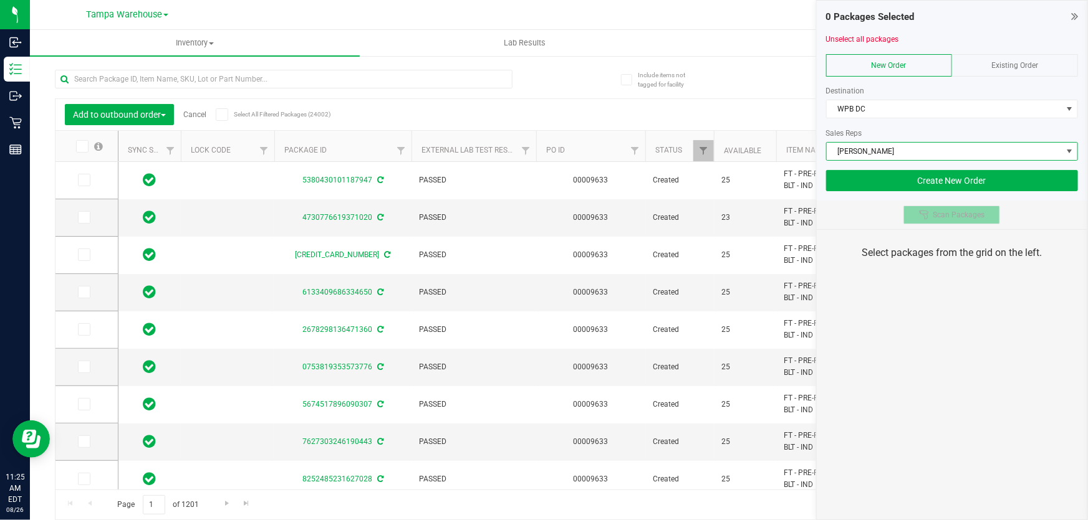
click at [933, 218] on span "Scan Packages" at bounding box center [958, 215] width 52 height 10
click at [935, 309] on div "0 Packages Selected Unselect all packages New Order Existing Order Destination …" at bounding box center [952, 260] width 272 height 520
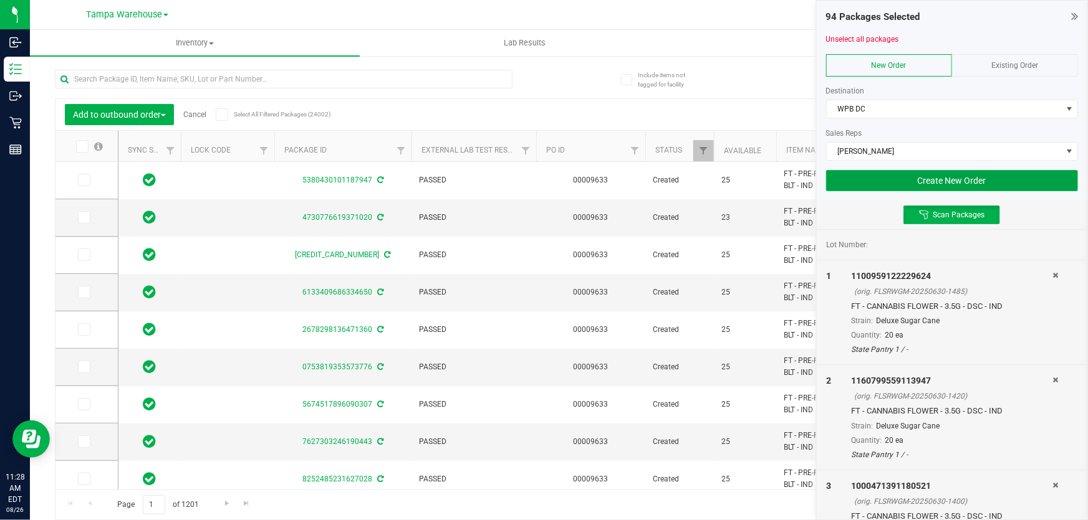
click at [904, 176] on button "Create New Order" at bounding box center [952, 180] width 252 height 21
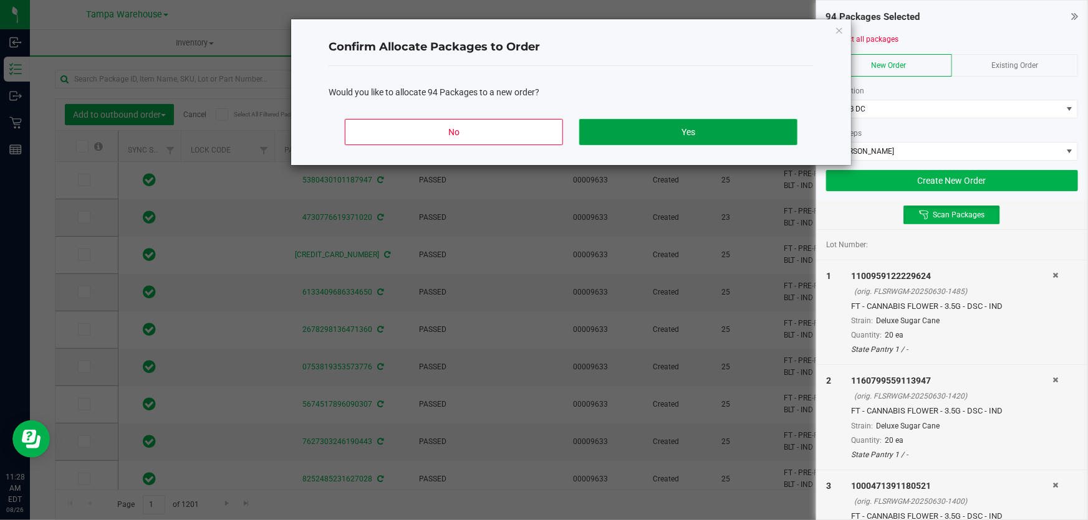
click at [672, 127] on button "Yes" at bounding box center [688, 132] width 218 height 26
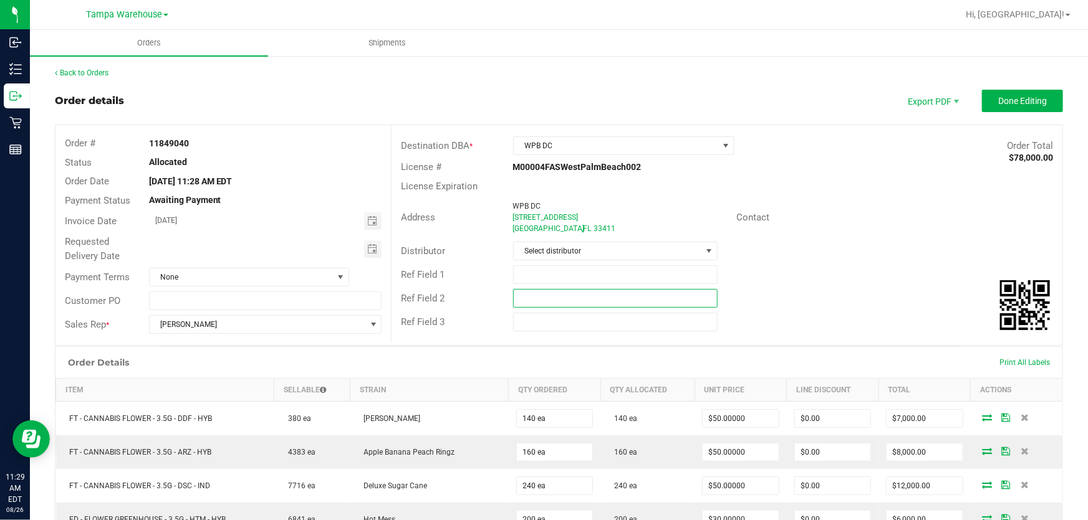
click at [540, 299] on input "text" at bounding box center [615, 298] width 205 height 19
paste input "cannabis"
type input "cannabis"
click at [544, 266] on input "text" at bounding box center [615, 275] width 205 height 19
type input "WPB DC pg7"
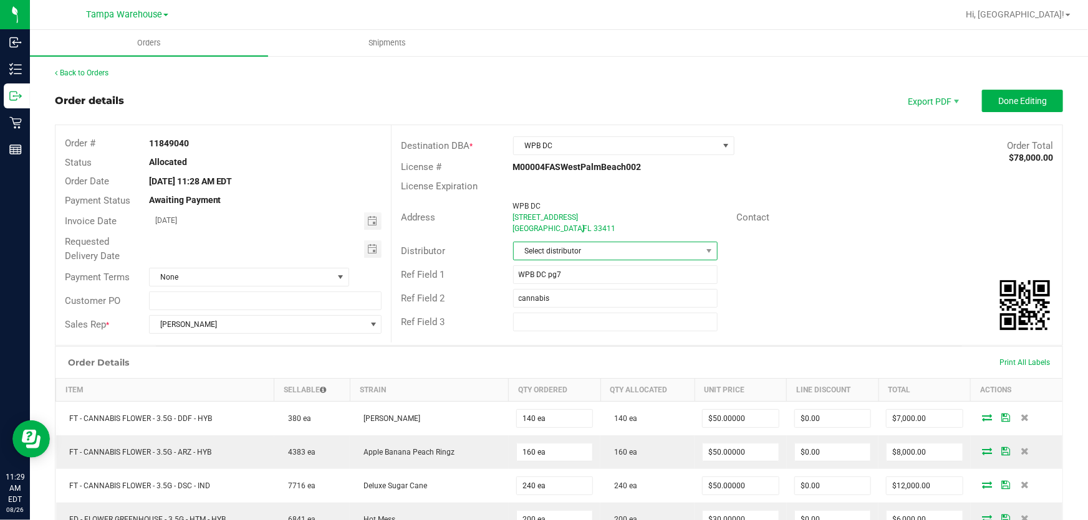
click at [554, 248] on span "Select distributor" at bounding box center [608, 250] width 188 height 17
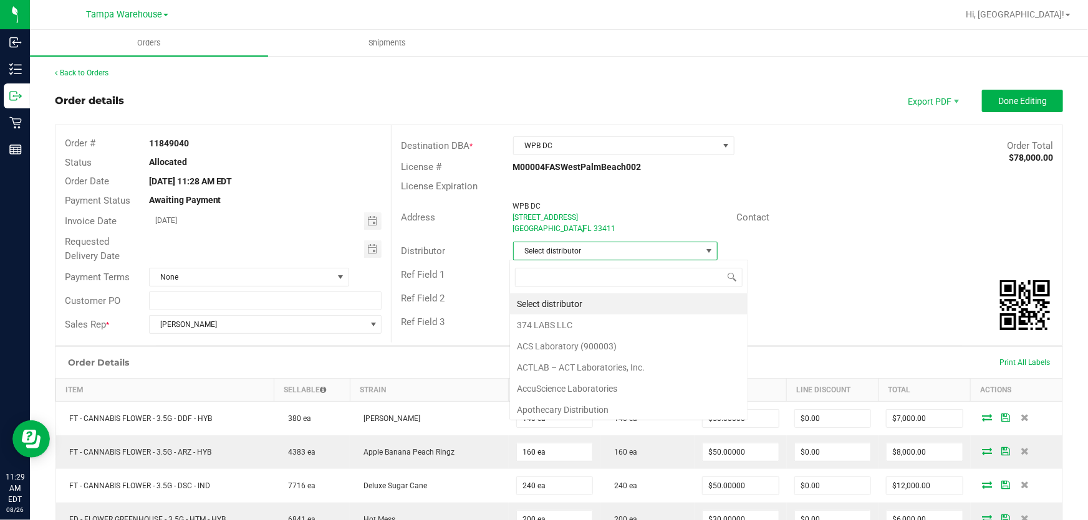
scroll to position [19, 203]
type input "tam"
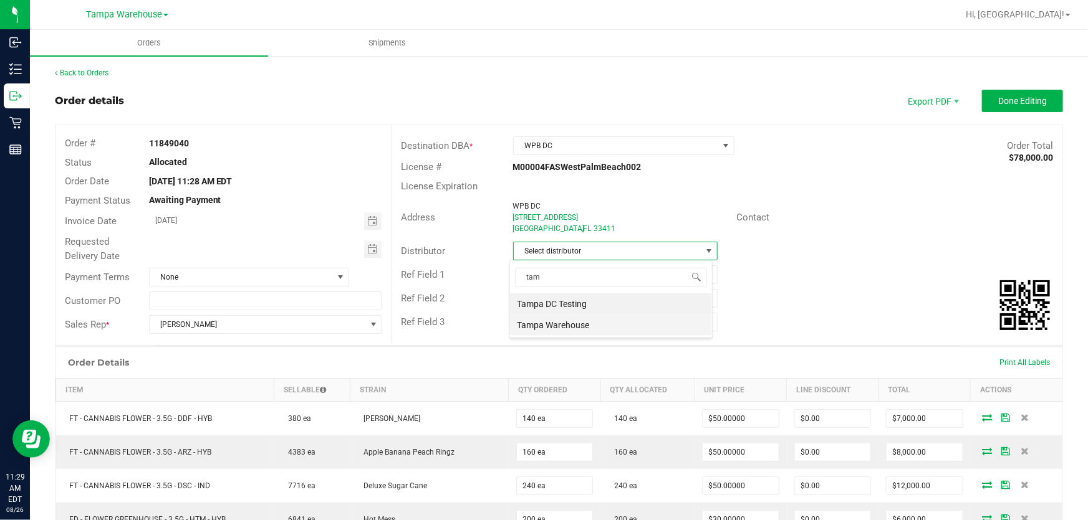
click at [539, 320] on li "Tampa Warehouse" at bounding box center [611, 325] width 202 height 21
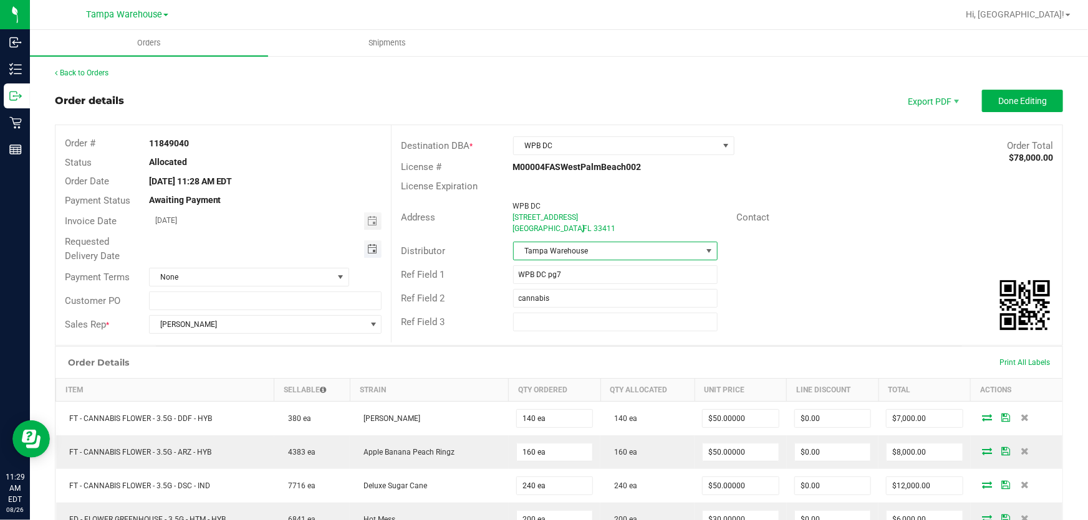
click at [372, 244] on span "Toggle calendar" at bounding box center [372, 249] width 10 height 10
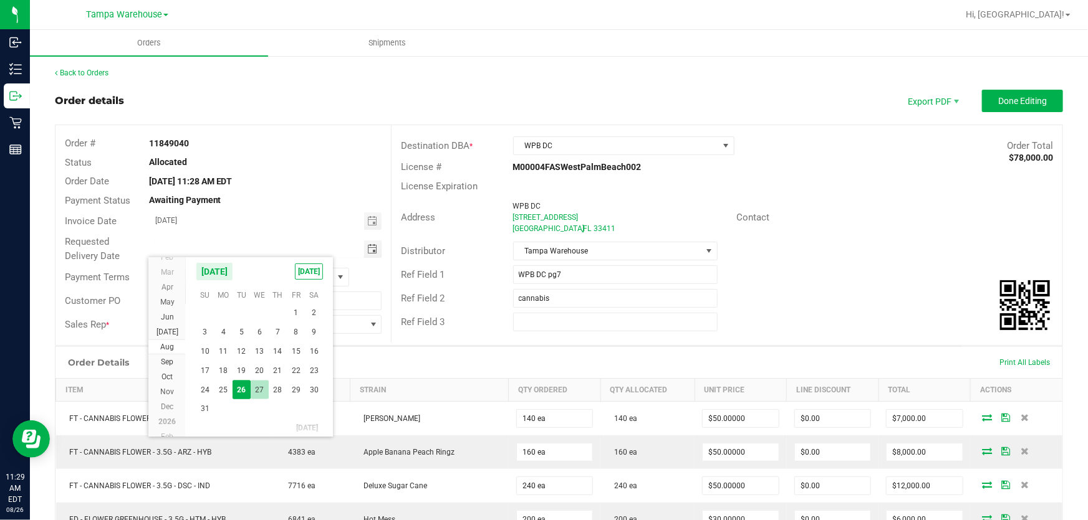
click at [252, 388] on span "27" at bounding box center [260, 390] width 18 height 19
type input "08/27/2025"
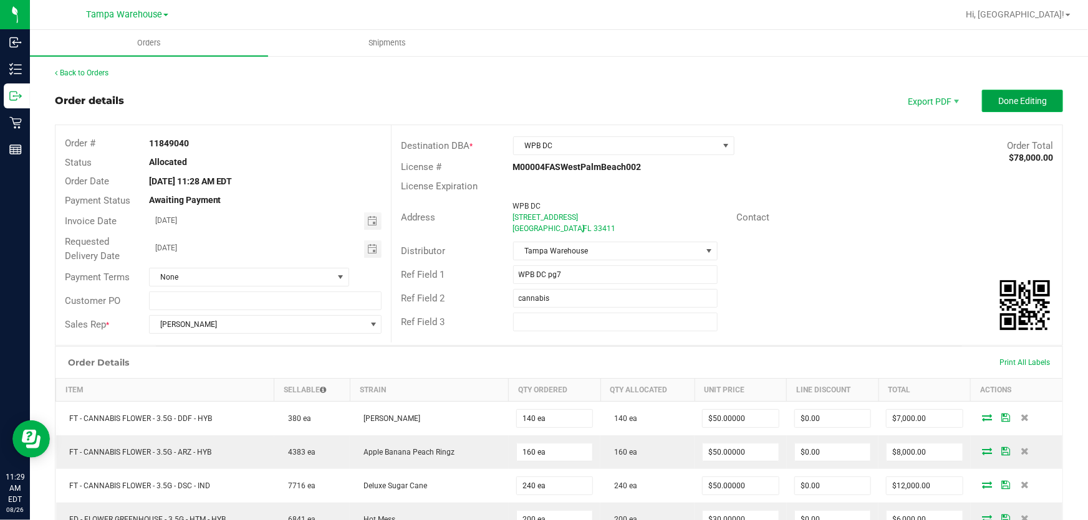
click at [998, 105] on span "Done Editing" at bounding box center [1022, 101] width 49 height 10
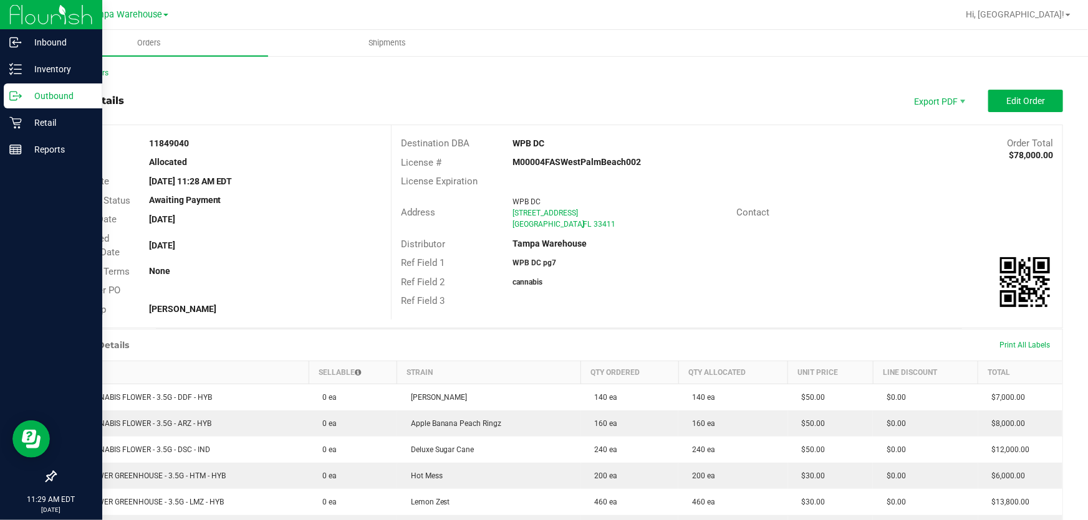
click at [24, 102] on p "Outbound" at bounding box center [59, 96] width 75 height 15
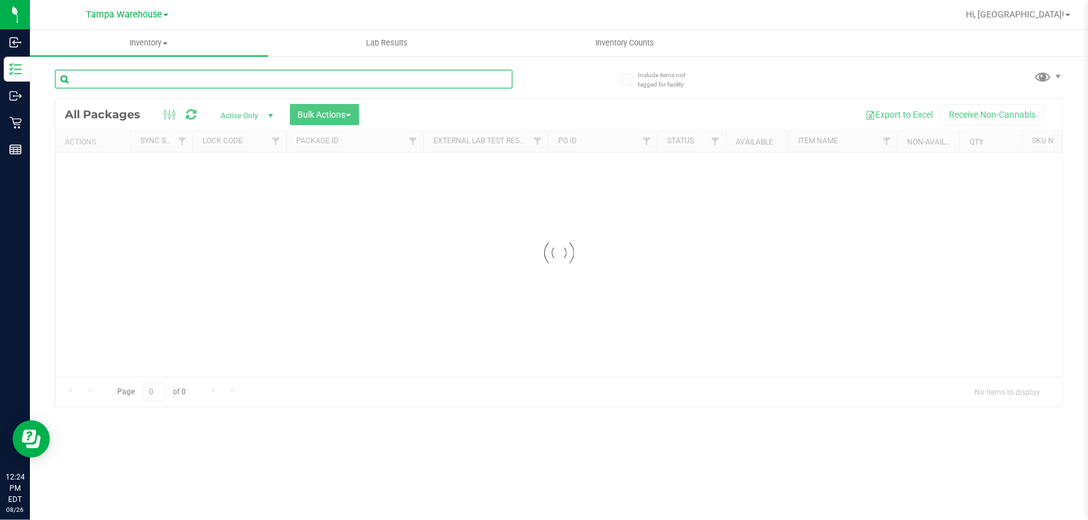
click at [353, 83] on input "text" at bounding box center [284, 79] width 458 height 19
type input "HYB"
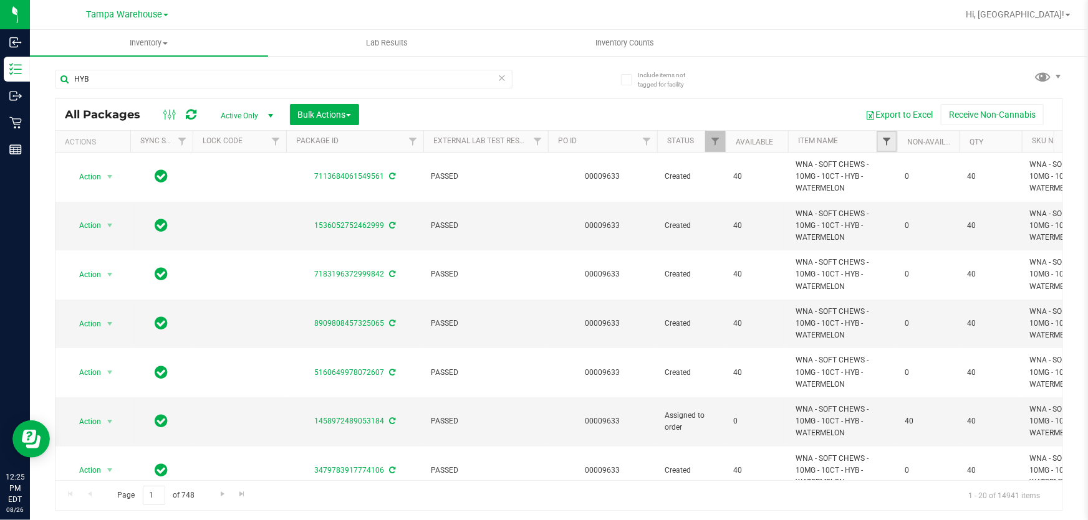
click at [886, 141] on span "Filter" at bounding box center [886, 142] width 10 height 10
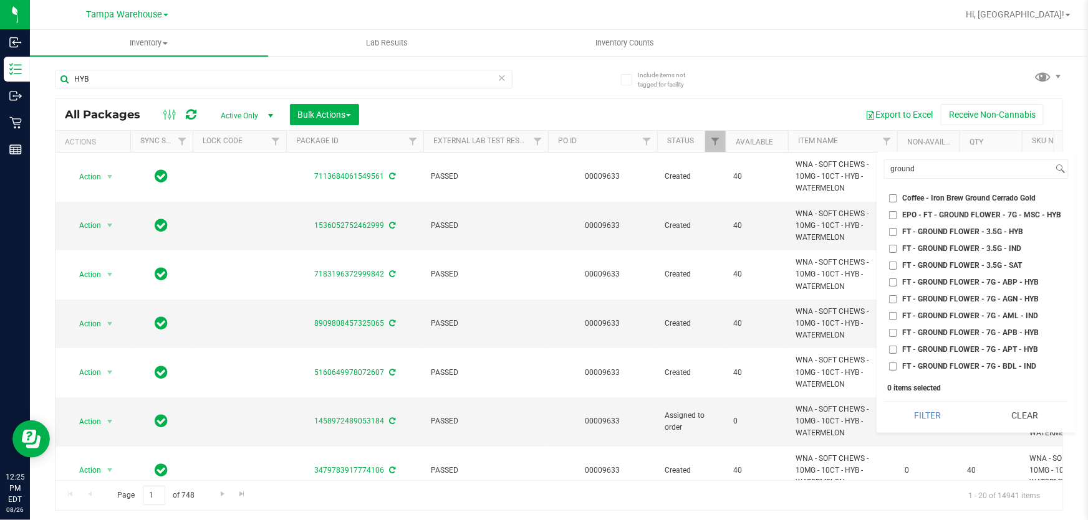
type input "ground"
click at [891, 231] on input "FT - GROUND FLOWER - 3.5G - HYB" at bounding box center [893, 232] width 8 height 8
checkbox input "true"
click at [935, 421] on button "Filter" at bounding box center [928, 415] width 88 height 27
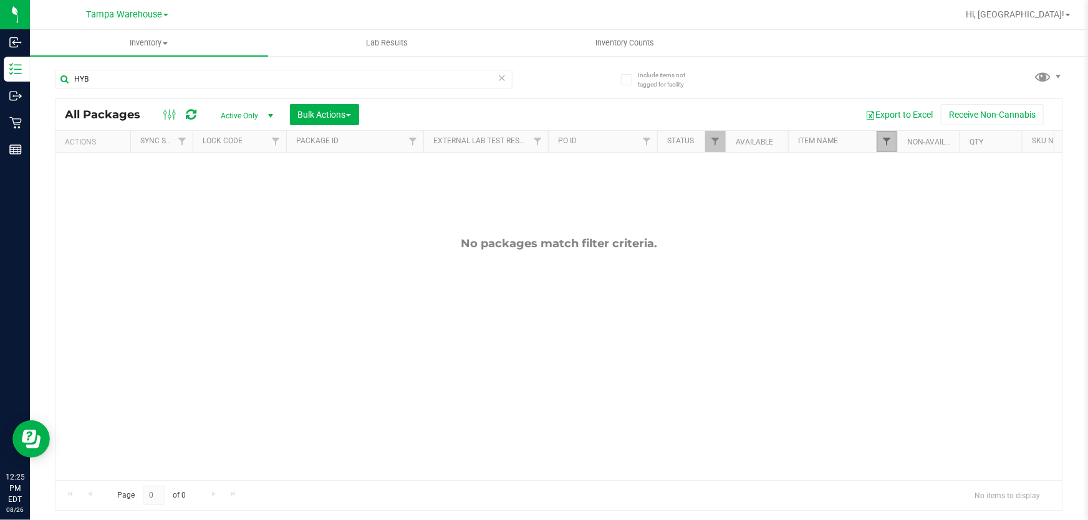
click at [891, 141] on span "Filter" at bounding box center [886, 142] width 10 height 10
click at [889, 141] on span "Filter" at bounding box center [886, 142] width 10 height 10
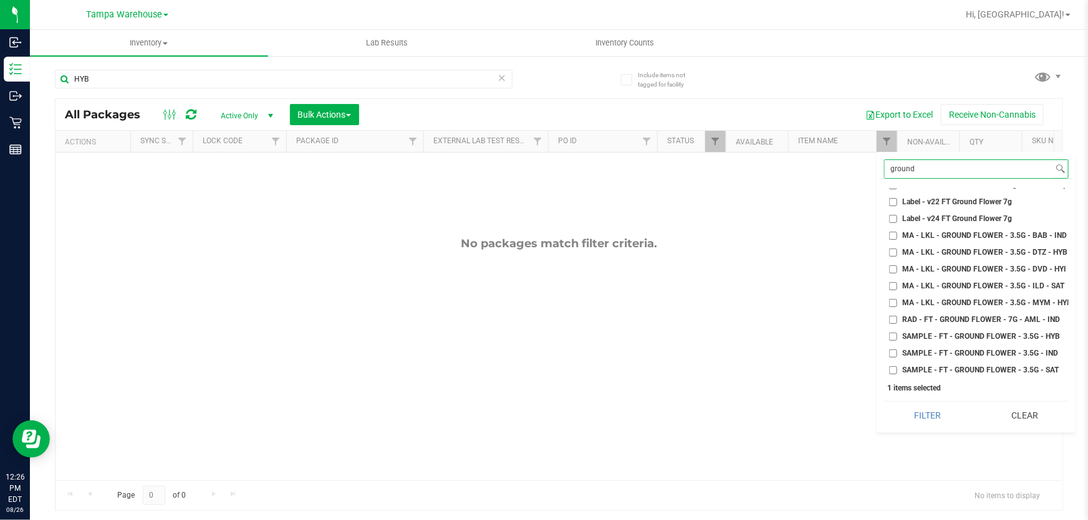
scroll to position [1808, 0]
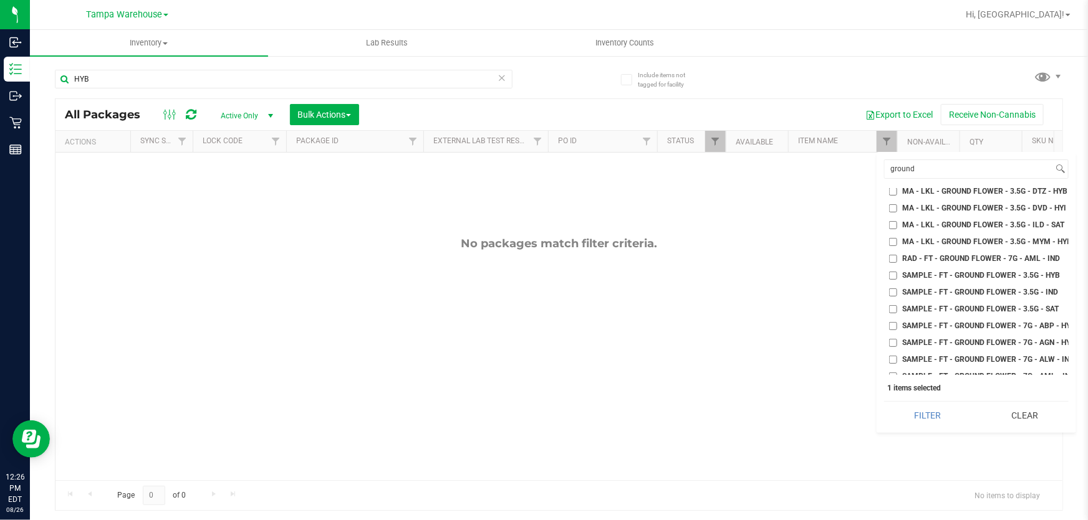
click at [893, 273] on input "SAMPLE - FT - GROUND FLOWER - 3.5G - HYB" at bounding box center [893, 276] width 8 height 8
checkbox input "true"
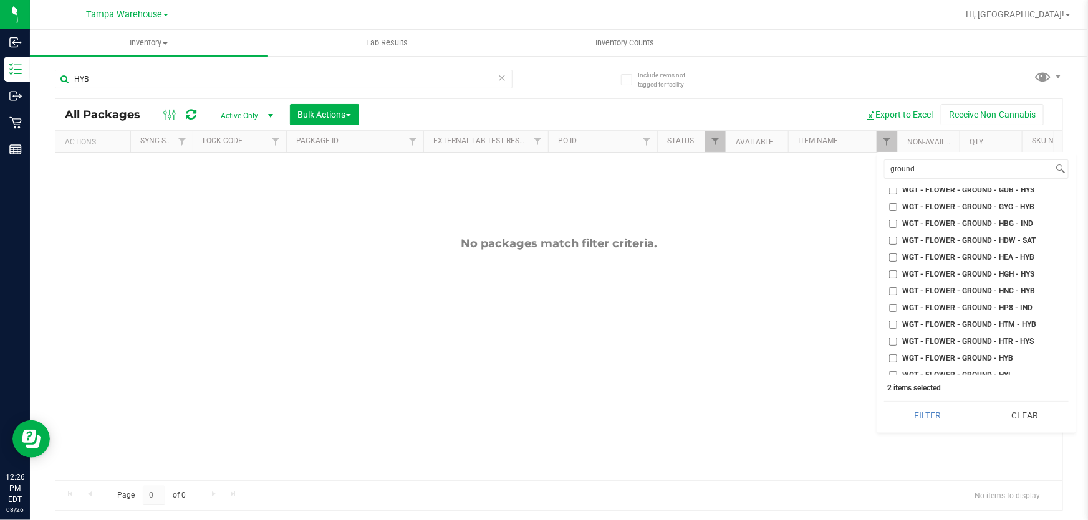
scroll to position [5888, 0]
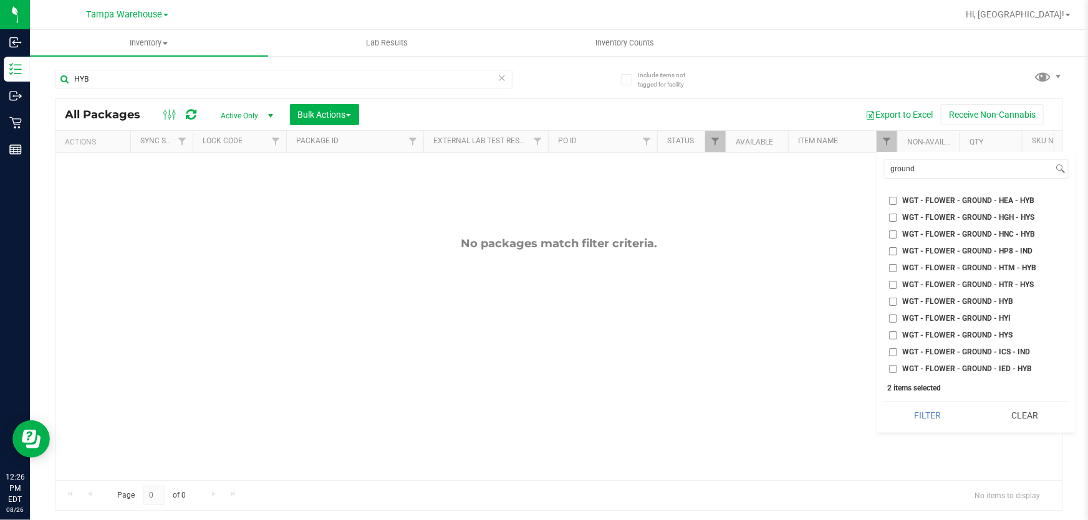
click at [892, 298] on input "WGT - FLOWER - GROUND - HYB" at bounding box center [893, 302] width 8 height 8
checkbox input "true"
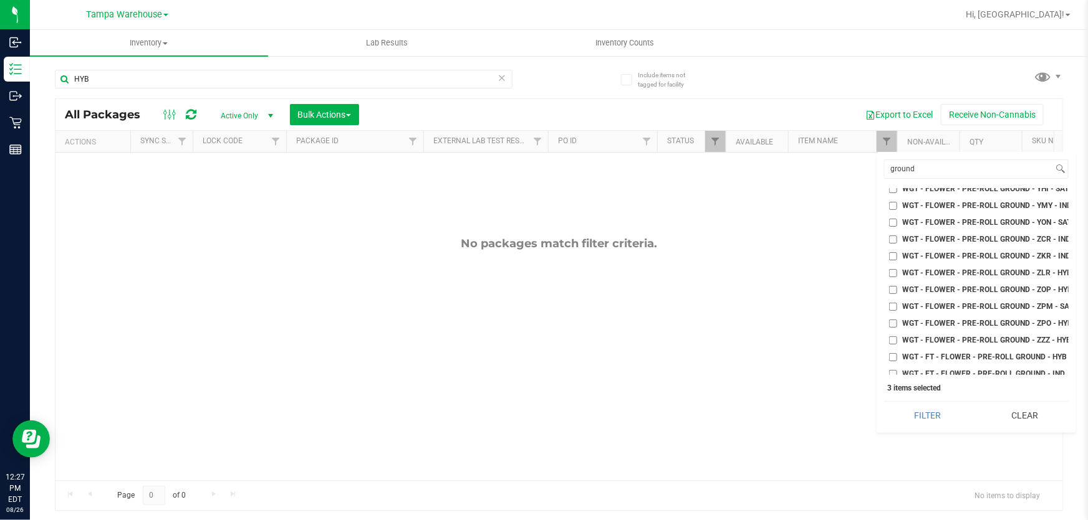
scroll to position [13844, 0]
click at [891, 285] on input "WIP - FLOWER - GROUND - HYB" at bounding box center [893, 289] width 8 height 8
checkbox input "true"
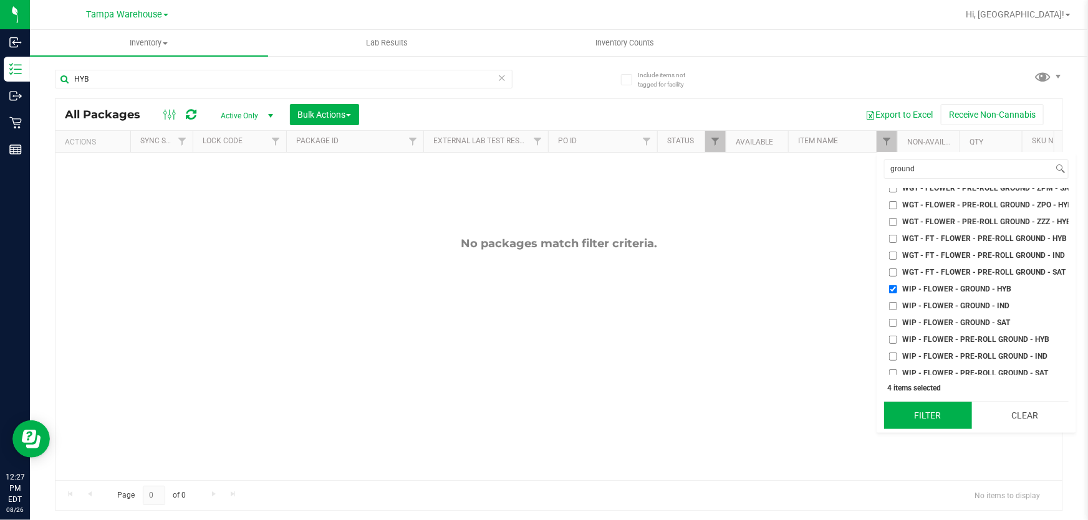
click at [932, 411] on button "Filter" at bounding box center [928, 415] width 88 height 27
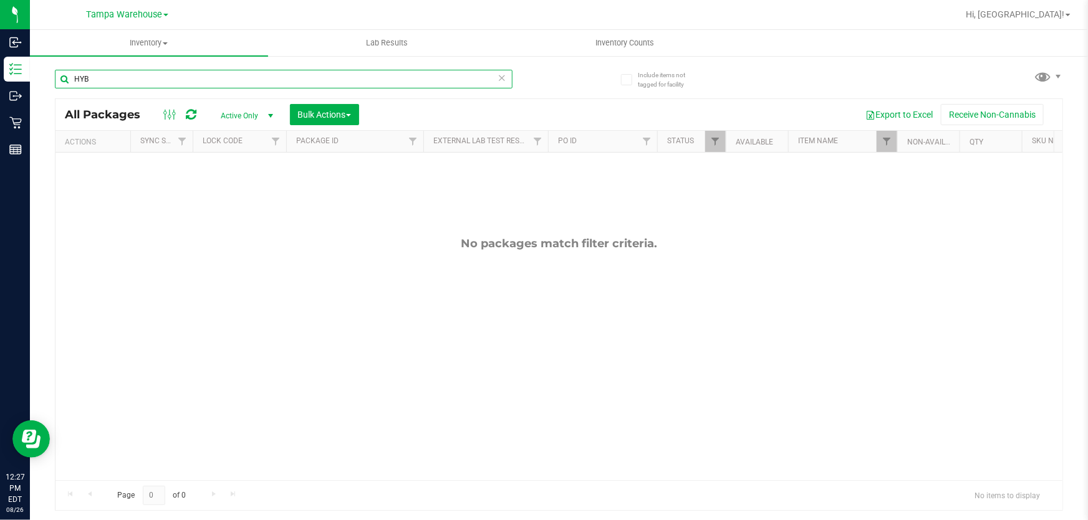
click at [253, 82] on input "HYB" at bounding box center [284, 79] width 458 height 19
type input "ground HYB"
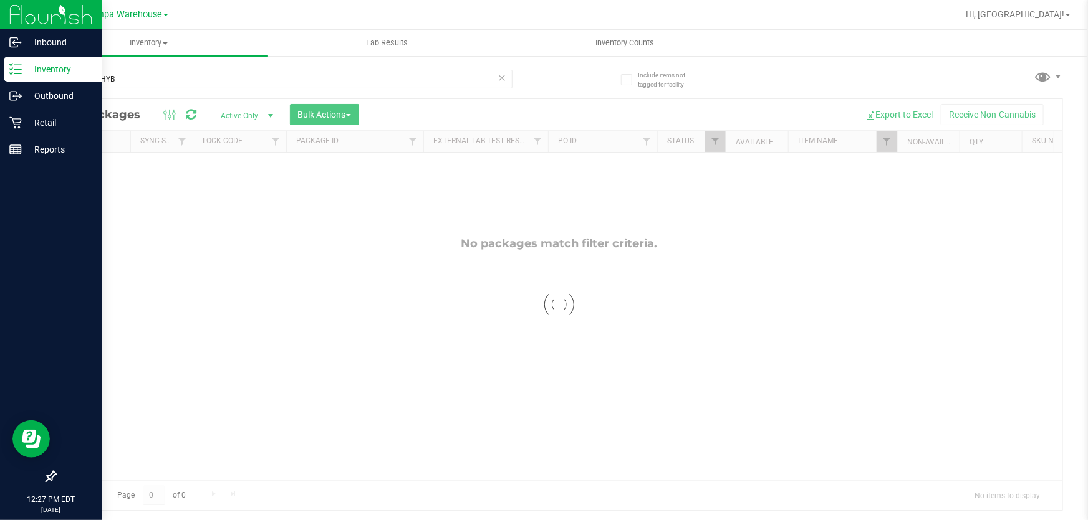
click at [24, 65] on p "Inventory" at bounding box center [59, 69] width 75 height 15
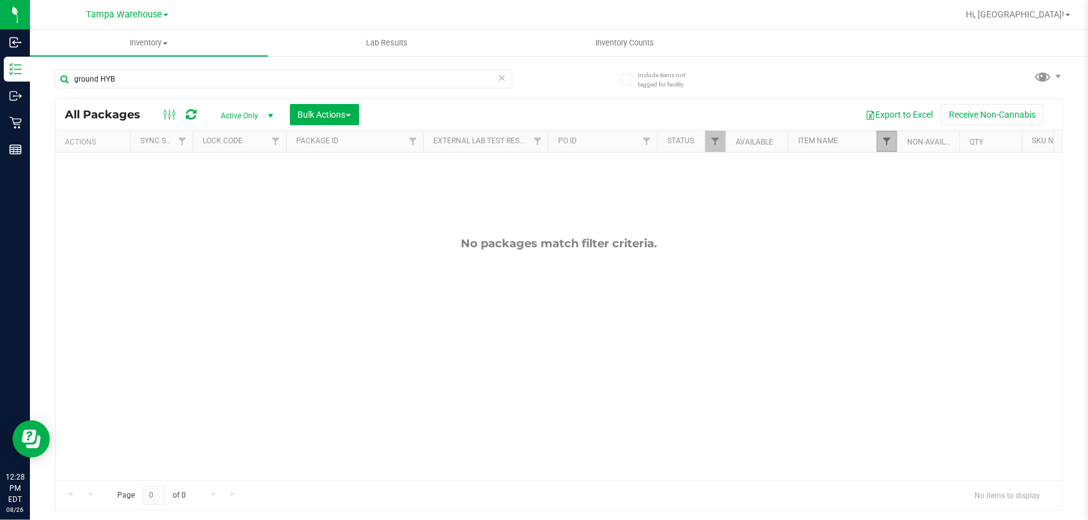
click at [889, 141] on span "Filter" at bounding box center [886, 142] width 10 height 10
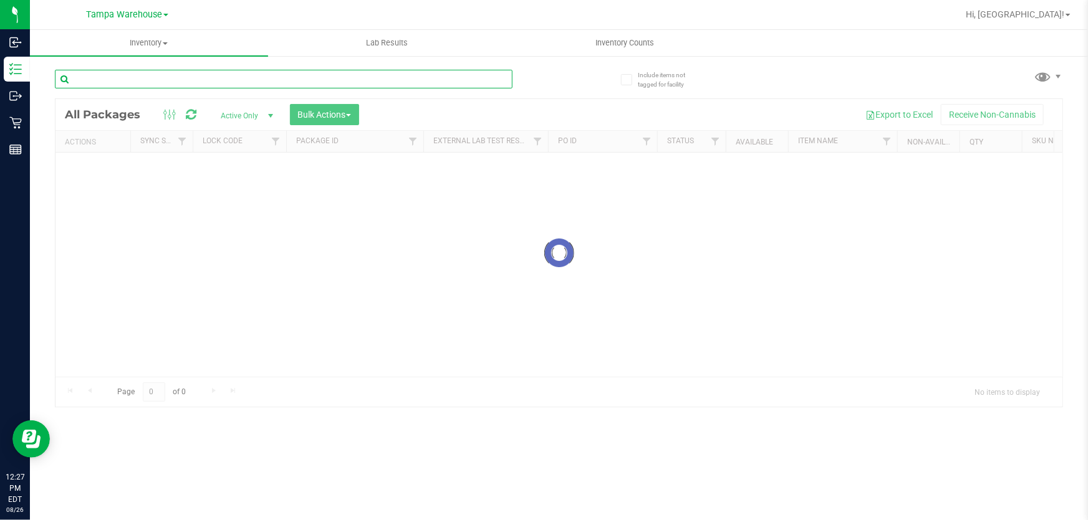
click at [244, 79] on input "text" at bounding box center [284, 79] width 458 height 19
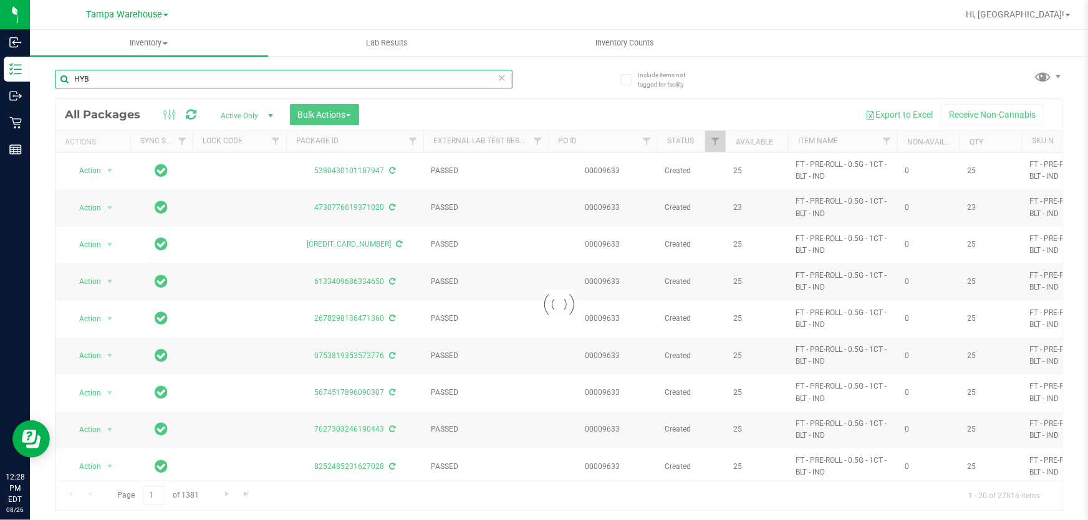
click at [277, 82] on input "HYB" at bounding box center [284, 79] width 458 height 19
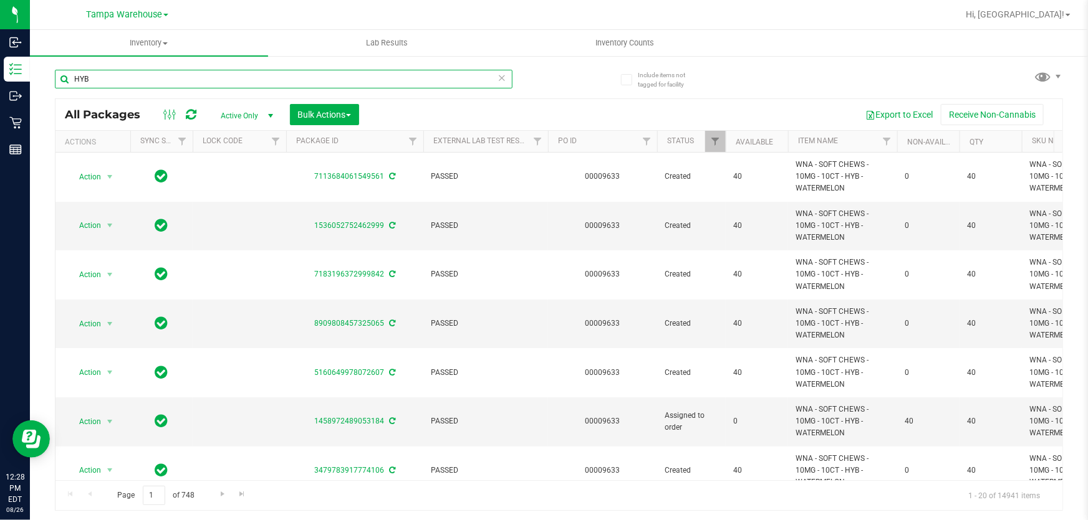
click at [166, 80] on input "HYB" at bounding box center [284, 79] width 458 height 19
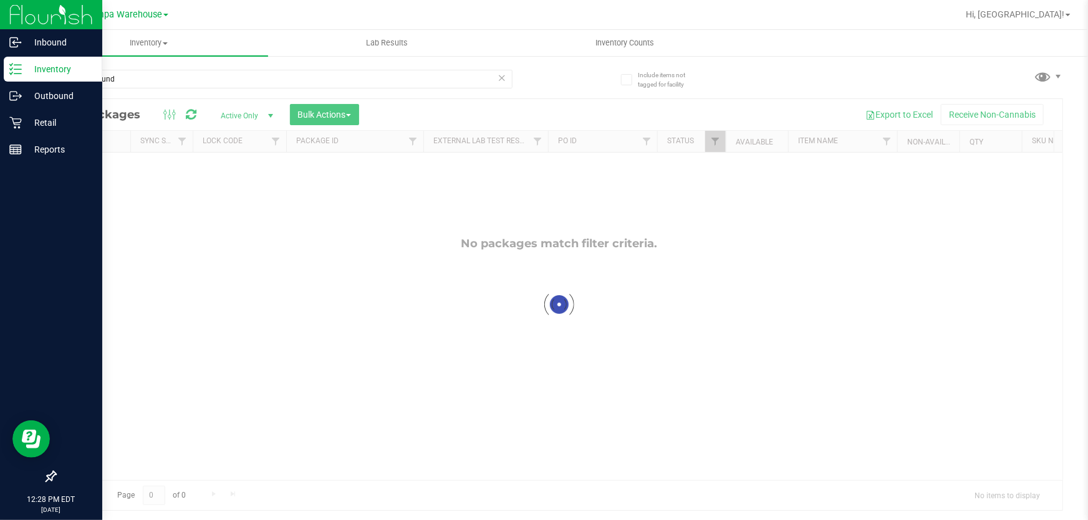
click at [50, 69] on p "Inventory" at bounding box center [59, 69] width 75 height 15
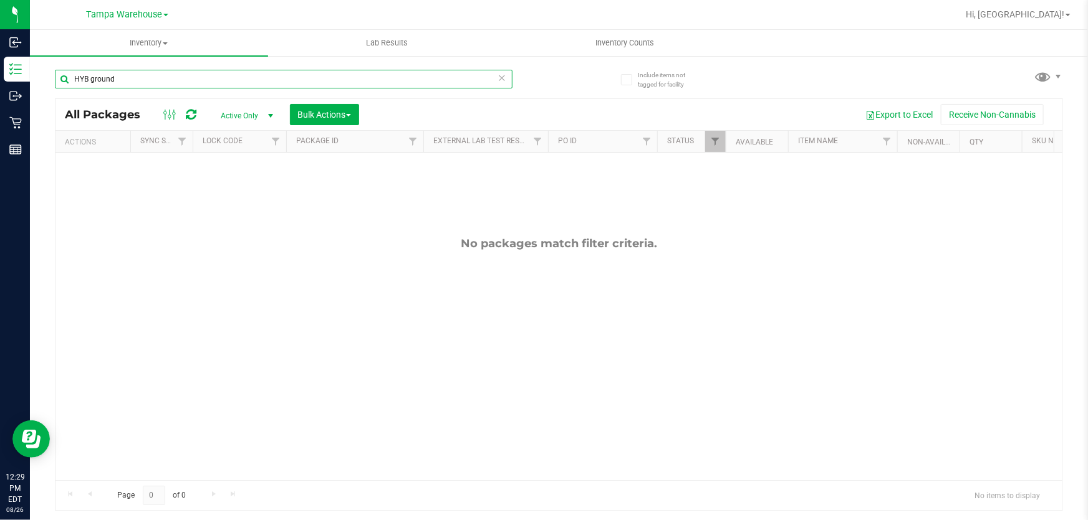
click at [197, 80] on input "HYB ground" at bounding box center [284, 79] width 458 height 19
type input "HYB"
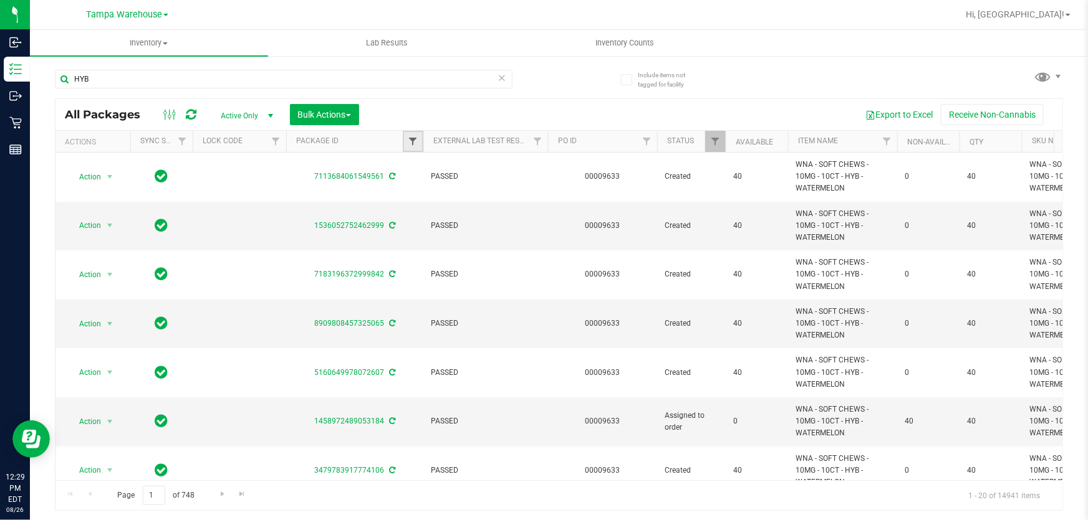
click at [416, 137] on span "Filter" at bounding box center [413, 142] width 10 height 10
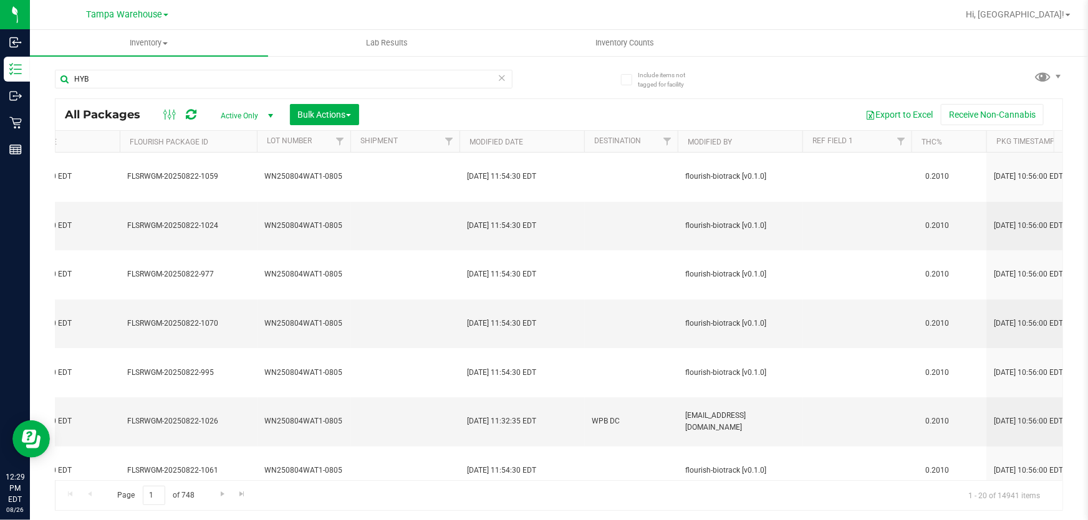
scroll to position [0, 1383]
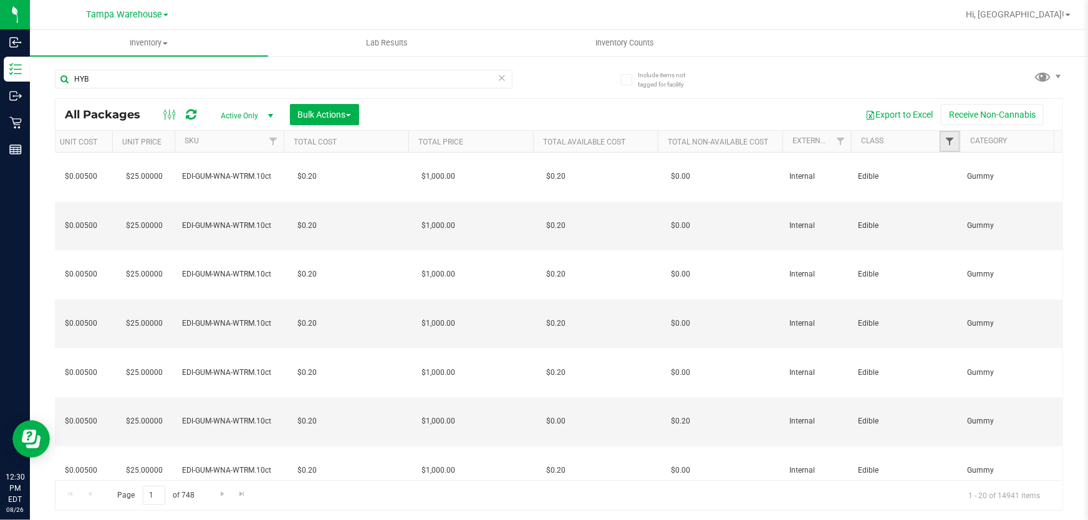
click at [952, 143] on span "Filter" at bounding box center [949, 142] width 10 height 10
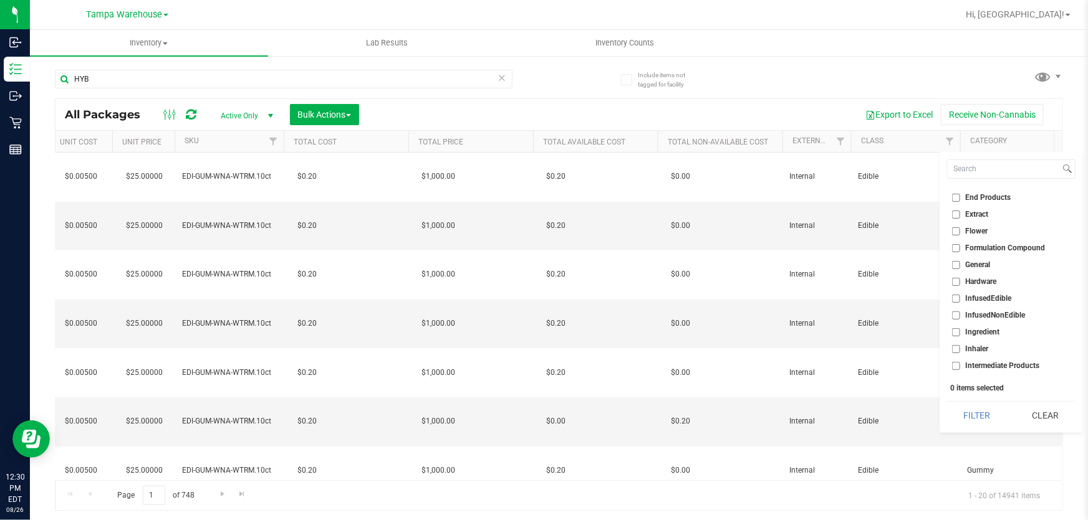
click at [954, 231] on input "Flower" at bounding box center [956, 232] width 8 height 8
checkbox input "true"
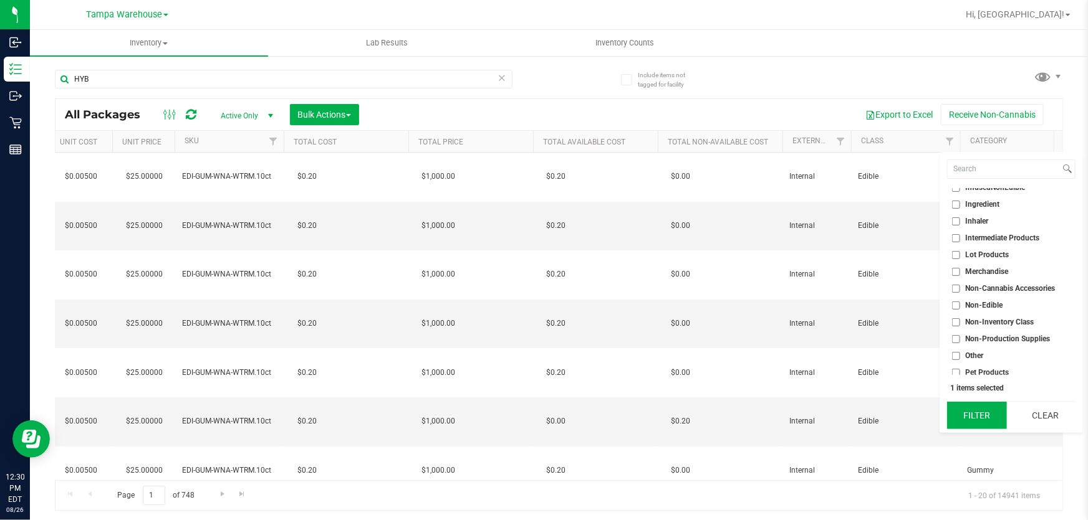
click at [991, 413] on button "Filter" at bounding box center [977, 415] width 60 height 27
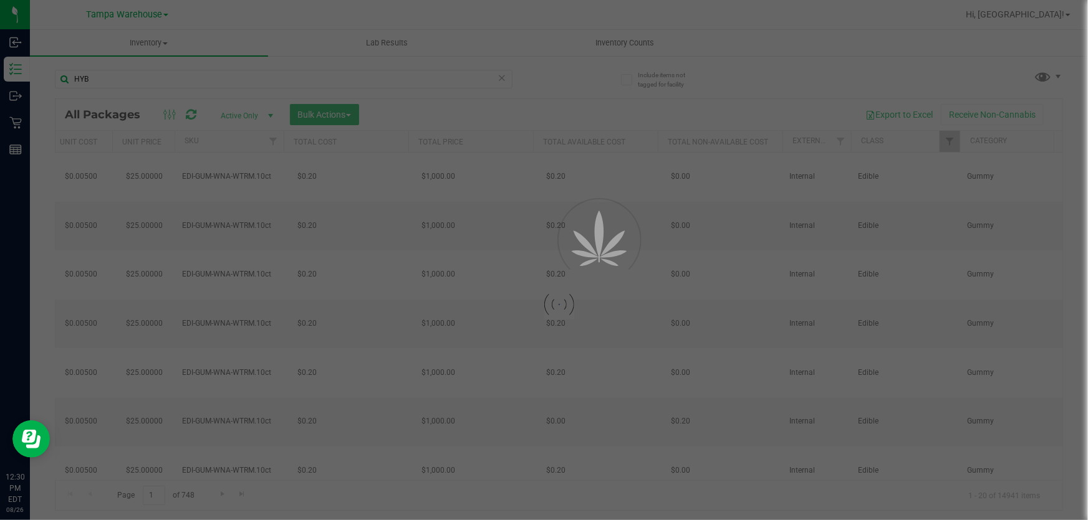
type input "2025-08-04"
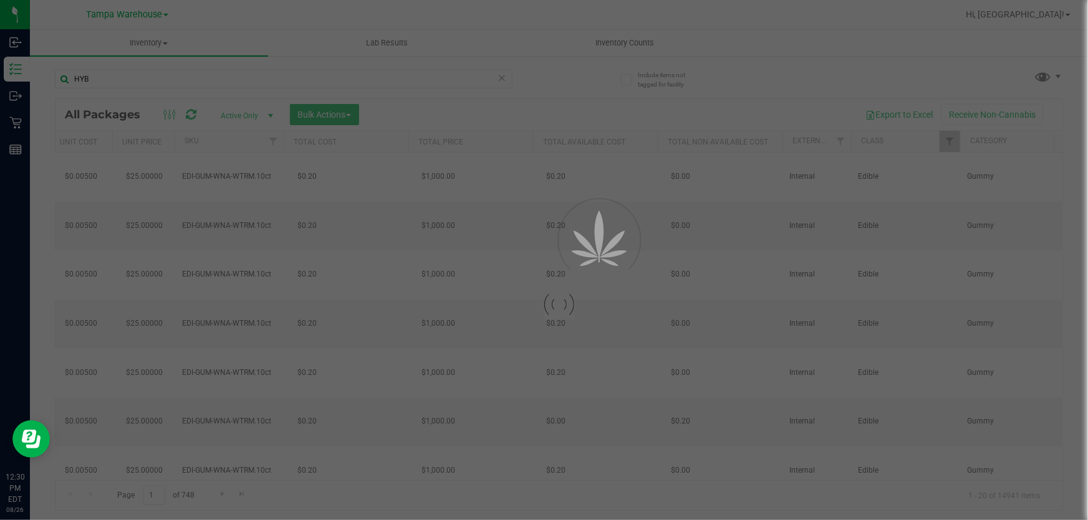
type input "2025-08-04"
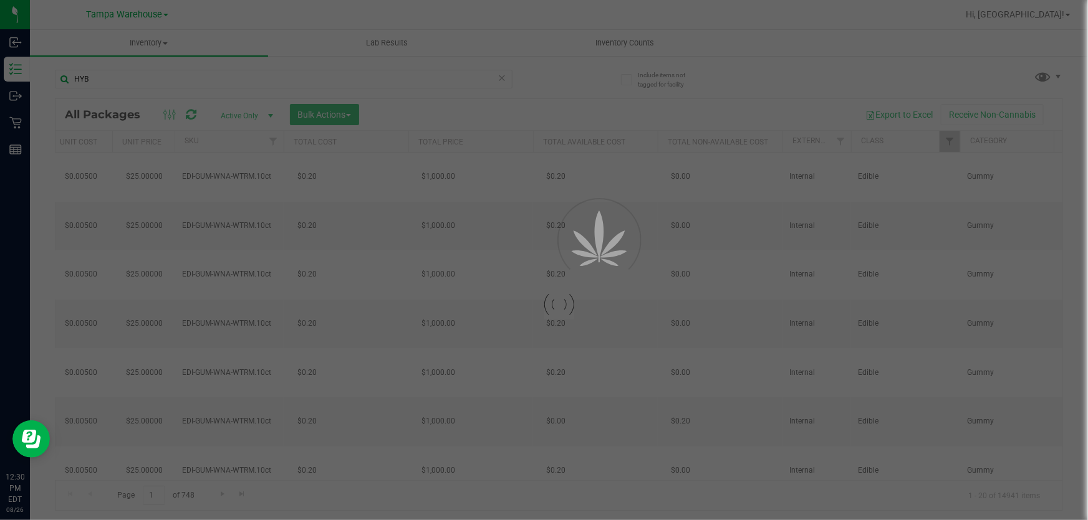
type input "2025-08-04"
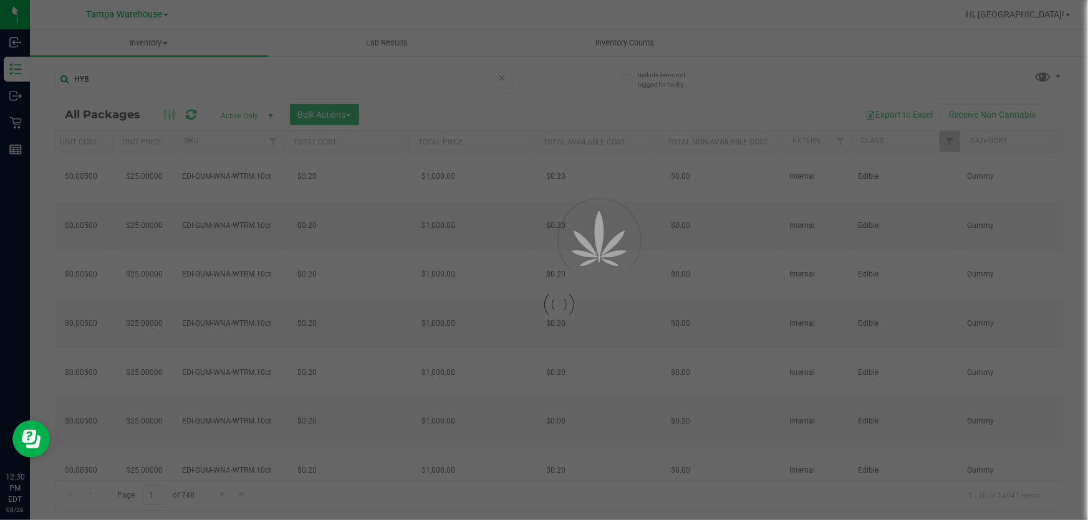
type input "2025-08-04"
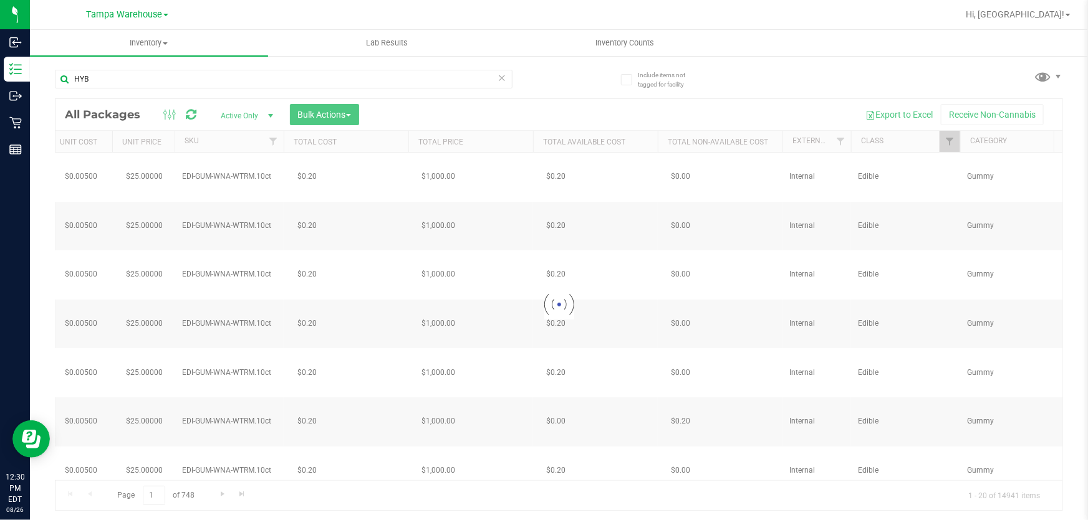
drag, startPoint x: 829, startPoint y: 476, endPoint x: 514, endPoint y: 470, distance: 315.4
click at [514, 470] on div at bounding box center [558, 304] width 1007 height 411
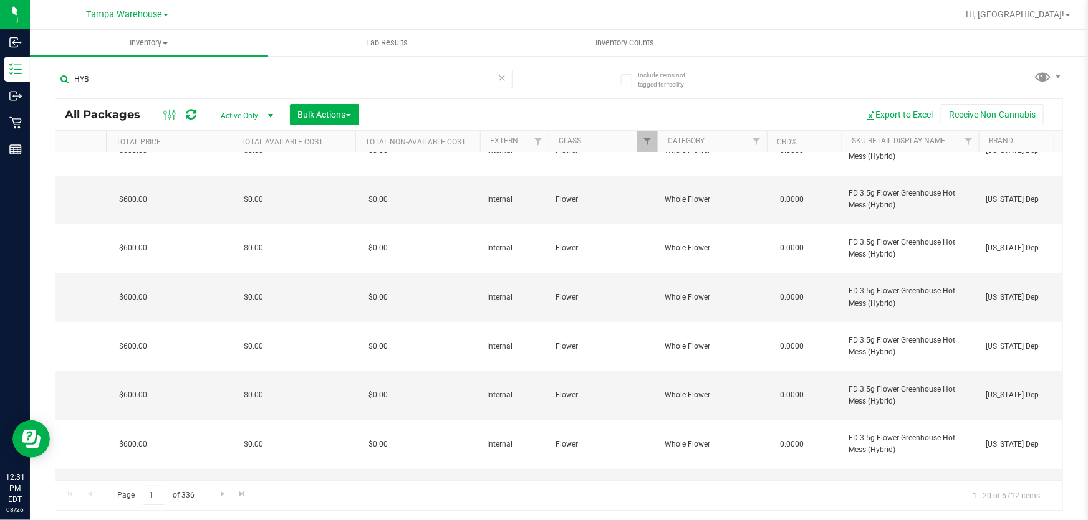
scroll to position [0, 3409]
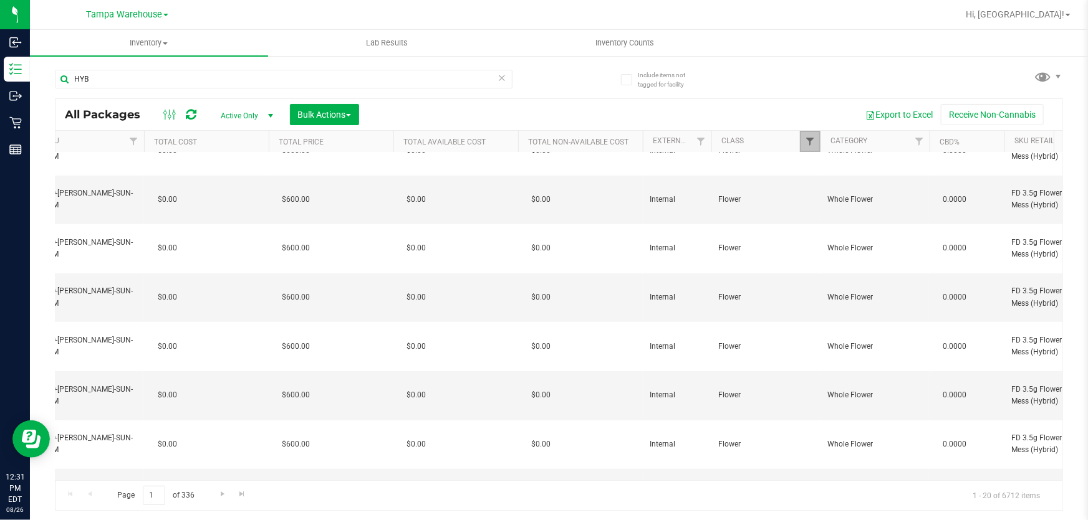
click at [808, 142] on span "Filter" at bounding box center [810, 142] width 10 height 10
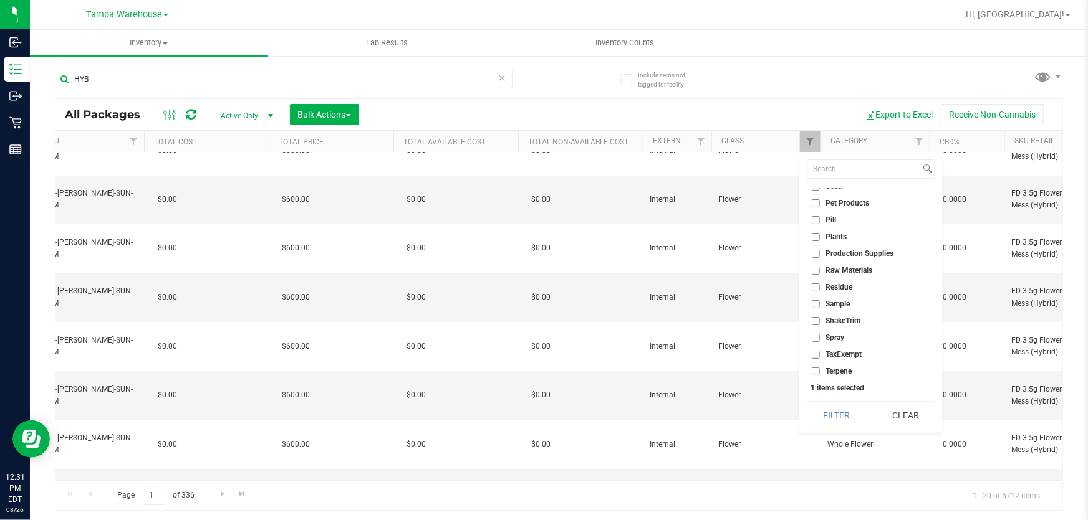
click at [815, 317] on input "ShakeTrim" at bounding box center [816, 321] width 8 height 8
checkbox input "true"
click at [849, 413] on button "Filter" at bounding box center [837, 415] width 60 height 27
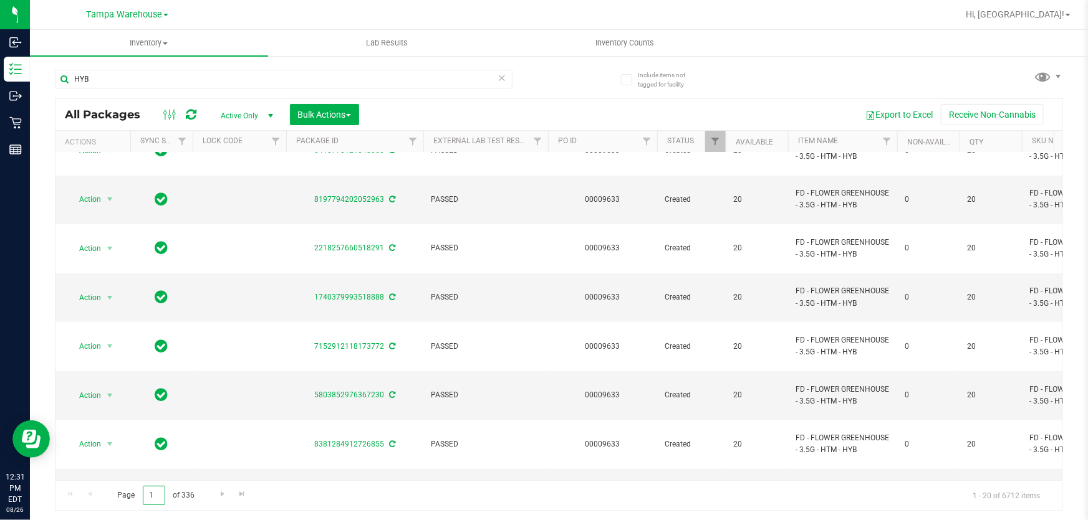
click at [160, 495] on input "1" at bounding box center [154, 495] width 22 height 19
type input "1"
click at [887, 148] on link "Filter" at bounding box center [886, 141] width 21 height 21
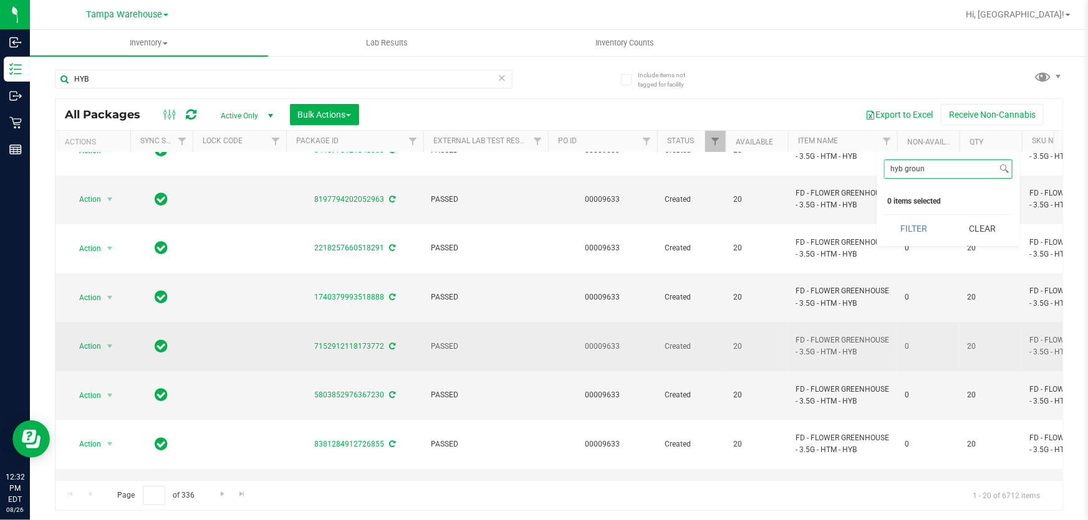
drag, startPoint x: 929, startPoint y: 169, endPoint x: 812, endPoint y: 176, distance: 117.4
click at [812, 176] on body "Inbound Inventory Outbound Retail Reports 12:32 PM EDT 08/26/2025 08/26 Tampa W…" at bounding box center [544, 260] width 1088 height 520
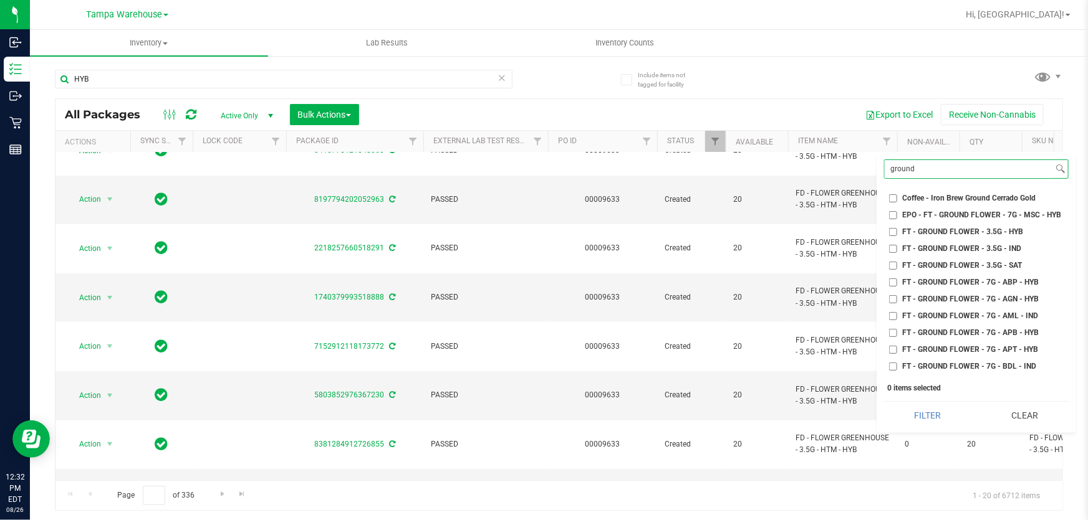
type input "ground"
click at [891, 232] on input "FT - GROUND FLOWER - 3.5G - HYB" at bounding box center [893, 232] width 8 height 8
checkbox input "true"
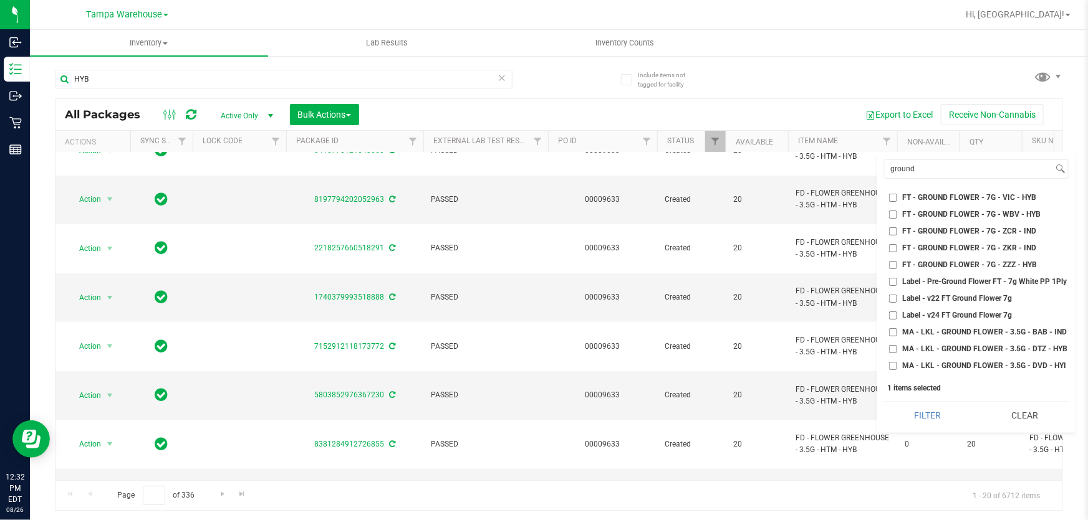
scroll to position [1870, 0]
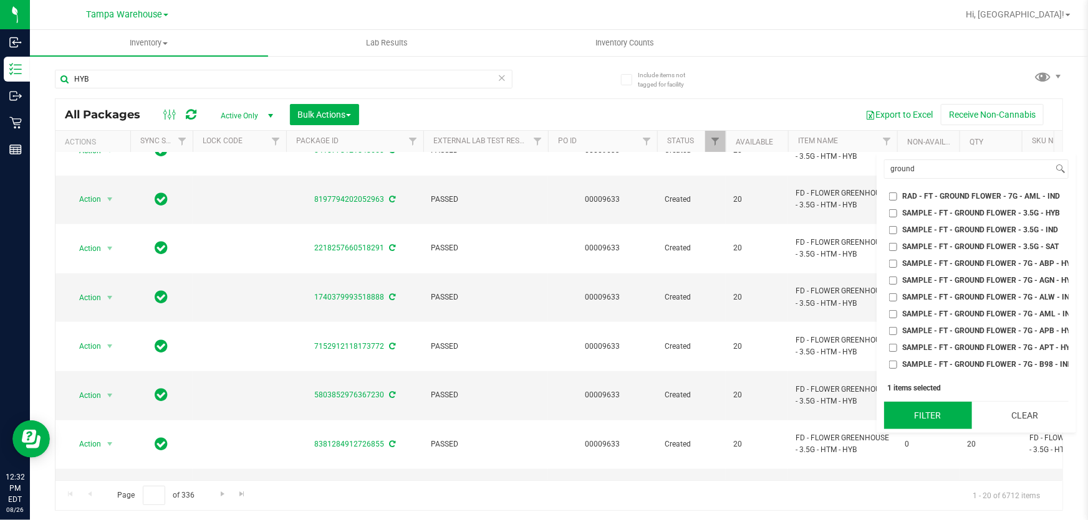
click at [922, 416] on button "Filter" at bounding box center [928, 415] width 88 height 27
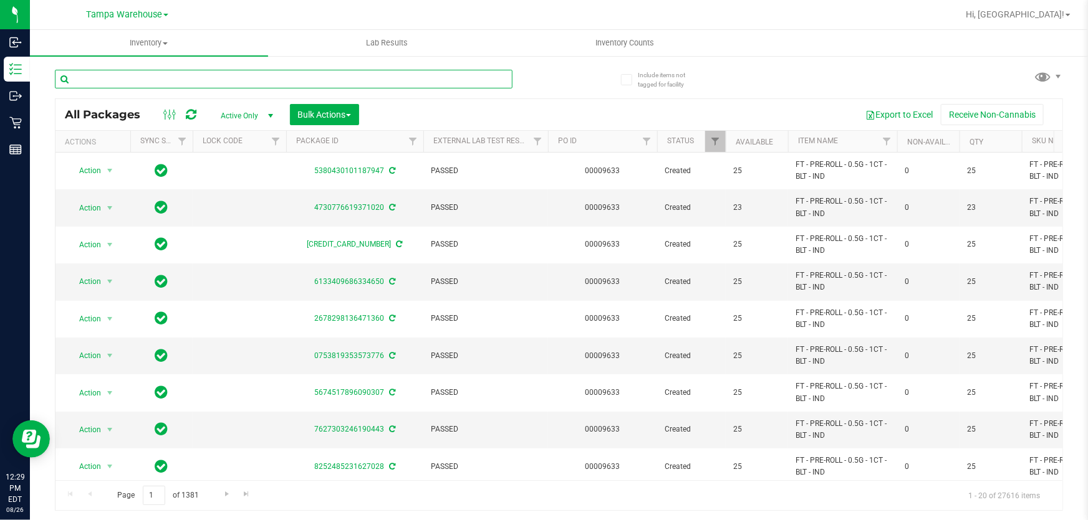
click at [317, 75] on input "text" at bounding box center [284, 79] width 458 height 19
click at [886, 135] on link "Filter" at bounding box center [886, 141] width 21 height 21
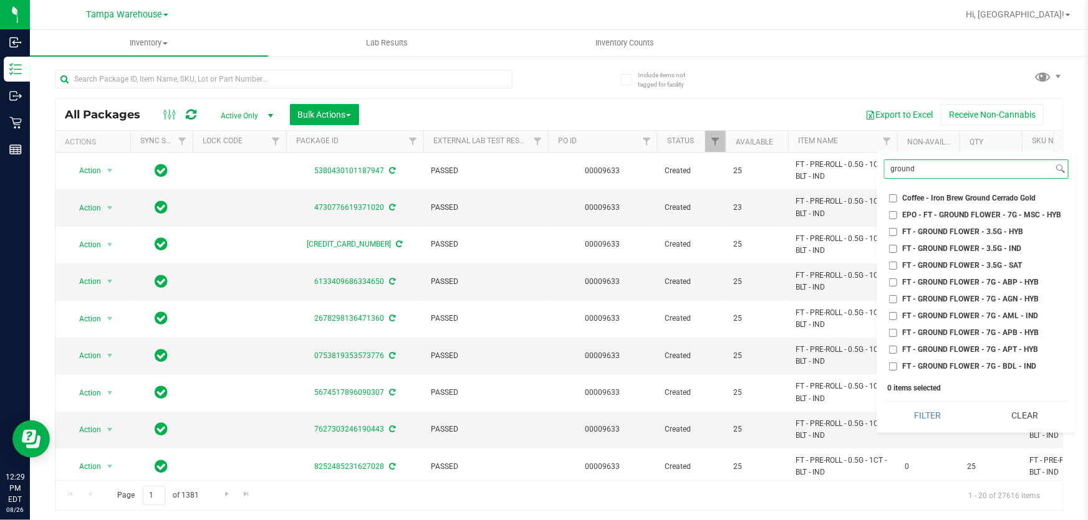
type input "ground"
click at [891, 231] on input "FT - GROUND FLOWER - 3.5G - HYB" at bounding box center [893, 232] width 8 height 8
checkbox input "true"
click at [937, 422] on button "Filter" at bounding box center [928, 415] width 88 height 27
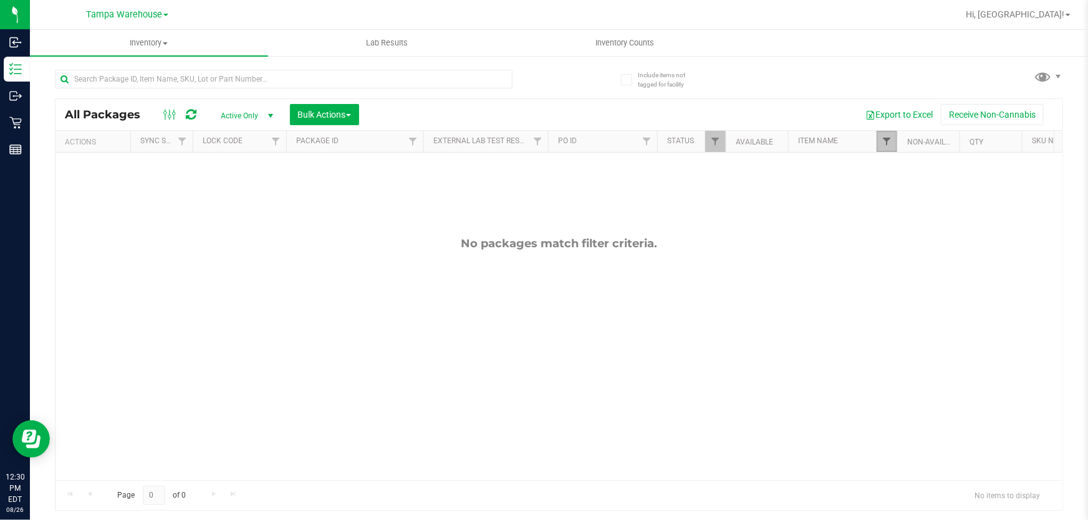
click at [886, 142] on span "Filter" at bounding box center [886, 142] width 10 height 10
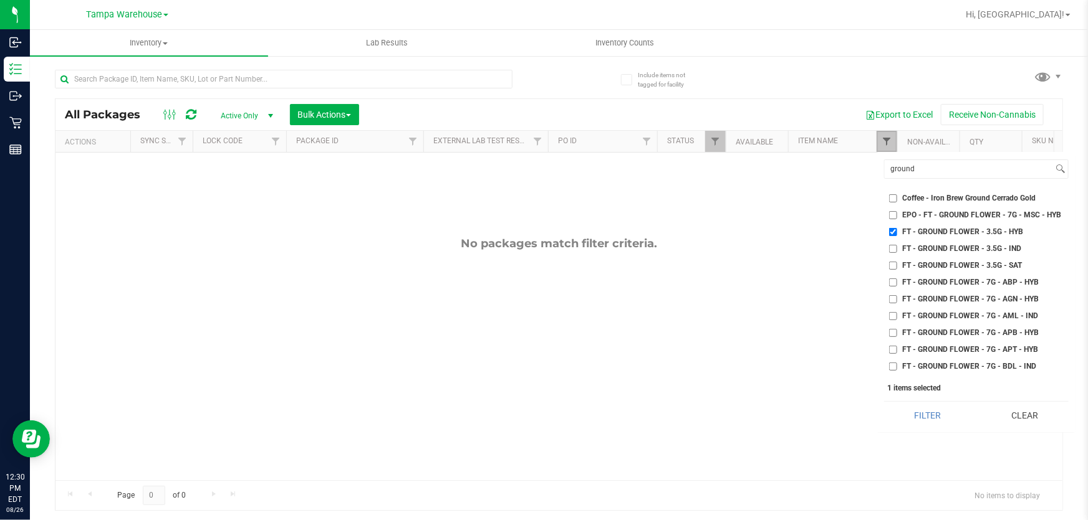
click at [887, 138] on span "Filter" at bounding box center [886, 142] width 10 height 10
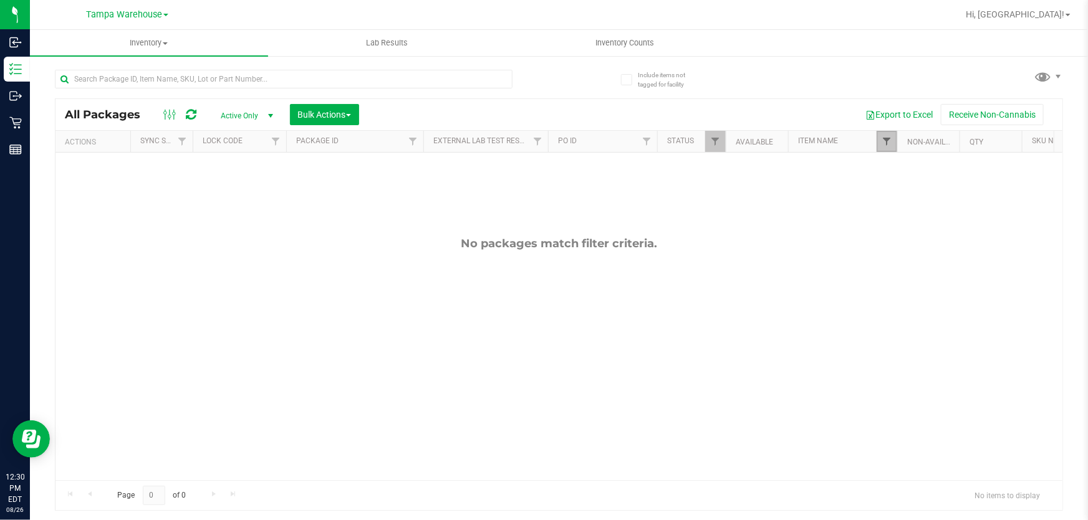
click at [887, 138] on span "Filter" at bounding box center [886, 142] width 10 height 10
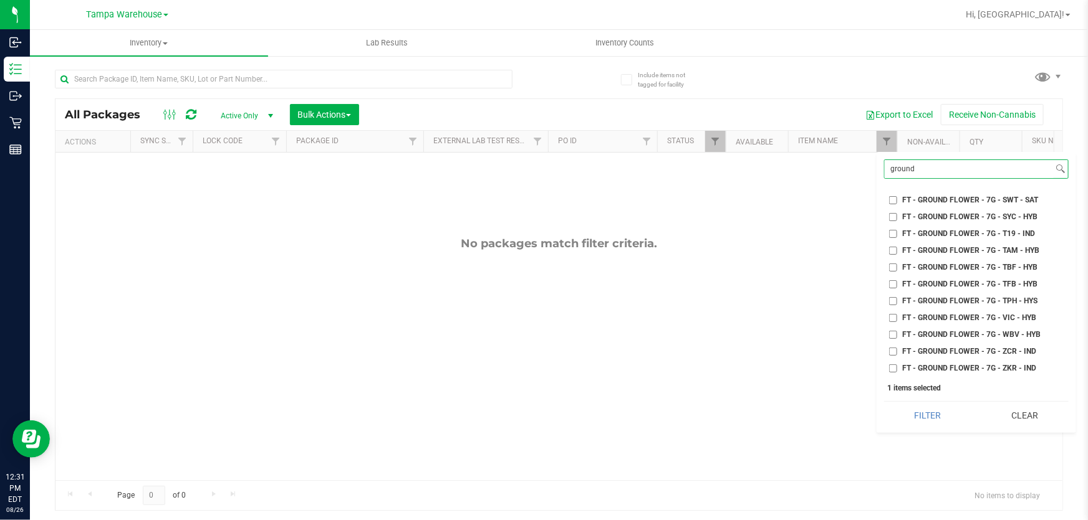
scroll to position [1813, 0]
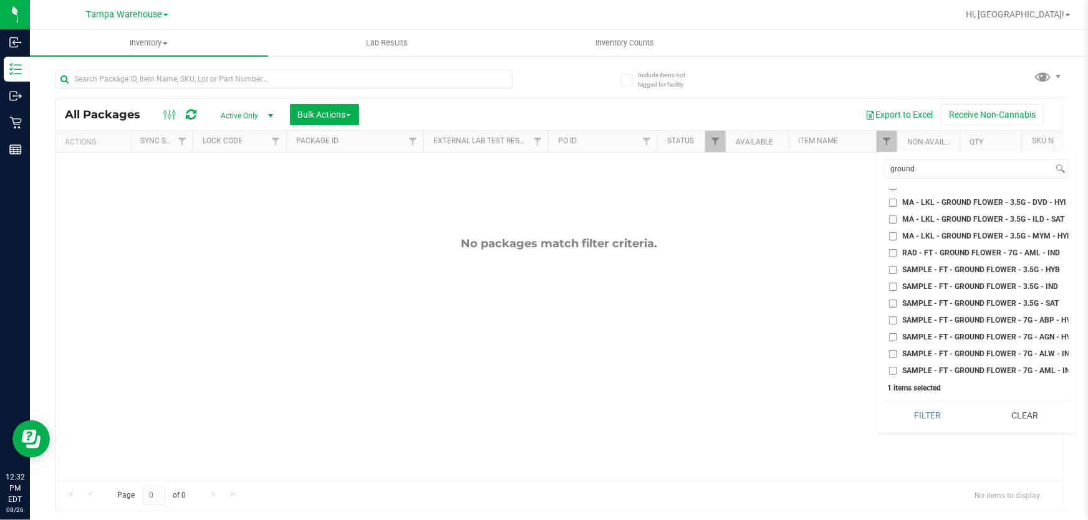
click at [893, 266] on input "SAMPLE - FT - GROUND FLOWER - 3.5G - HYB" at bounding box center [893, 270] width 8 height 8
checkbox input "true"
click at [951, 408] on button "Filter" at bounding box center [928, 415] width 88 height 27
